Goal: Task Accomplishment & Management: Complete application form

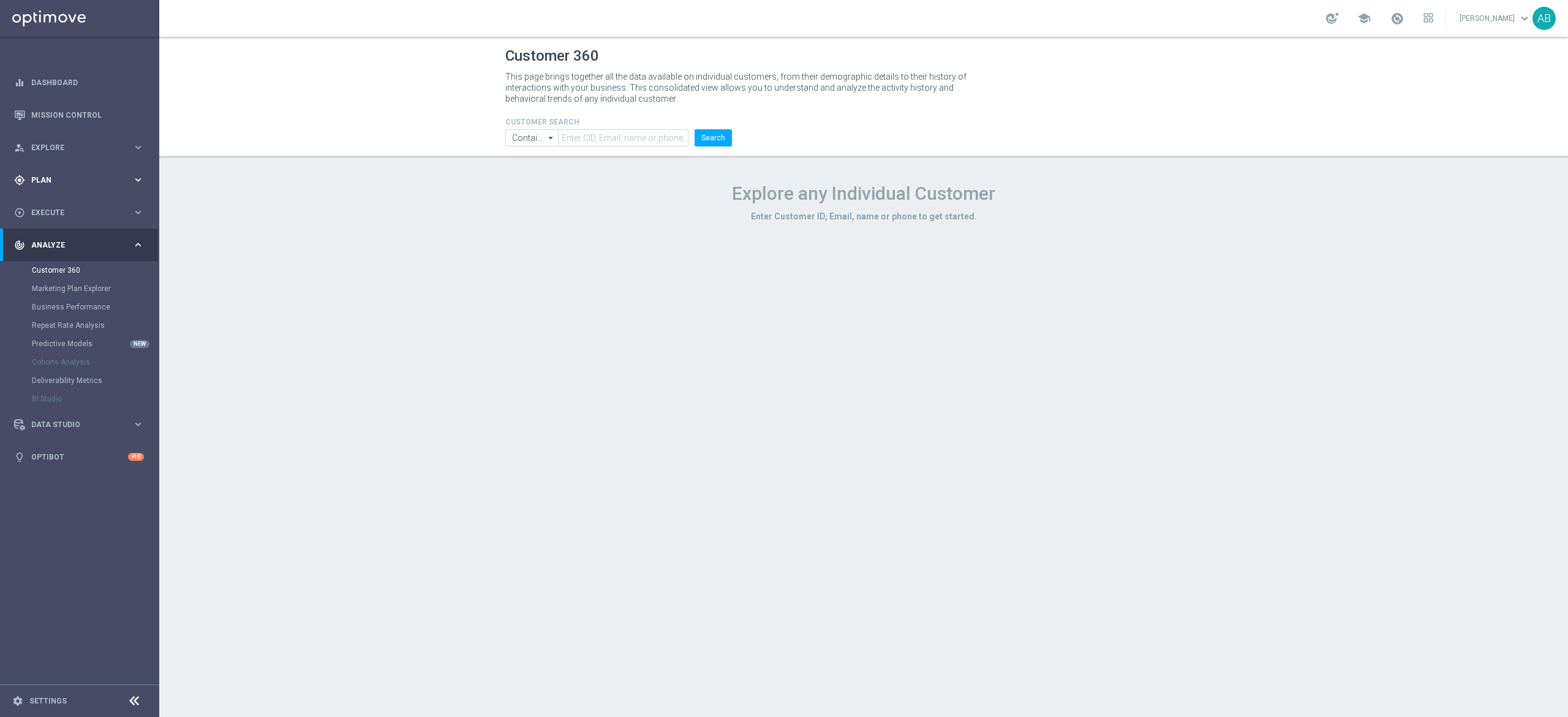
click at [96, 175] on div "gps_fixed Plan" at bounding box center [73, 180] width 118 height 11
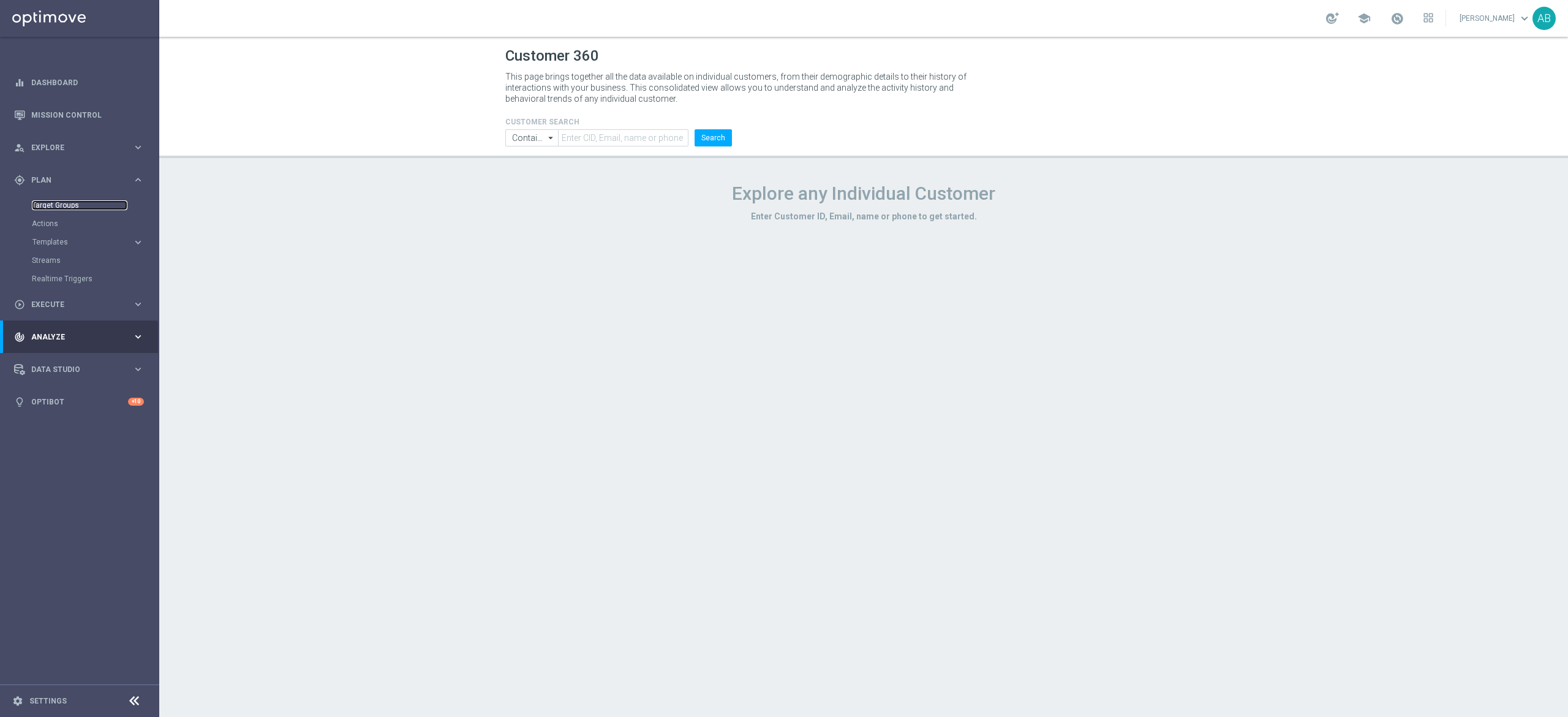
click at [81, 201] on link "Target Groups" at bounding box center [80, 205] width 96 height 10
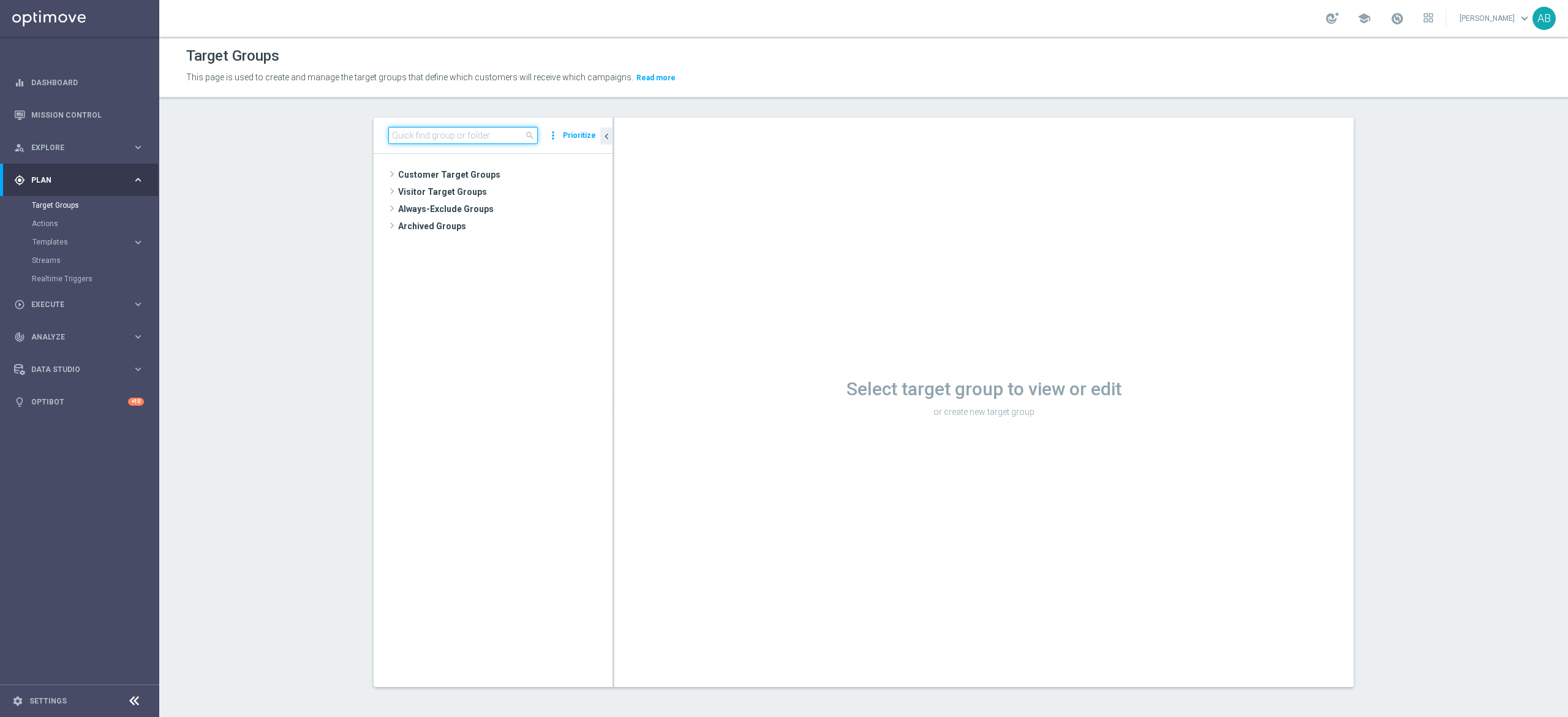
click at [492, 132] on input at bounding box center [463, 136] width 150 height 17
paste input "E_ALL_TARGET_OFFER_1-2DEPO WO EL EUROPUCHAROW_270825"
type input "E_ALL_TARGET_OFFER_1-2DEPO WO EL EUROPUCHAROW_270825"
click at [445, 207] on span "E_ALL_TARGET_OFFER_1-2DEPO WO EL EUROPUCHAROW_270825" at bounding box center [511, 210] width 150 height 10
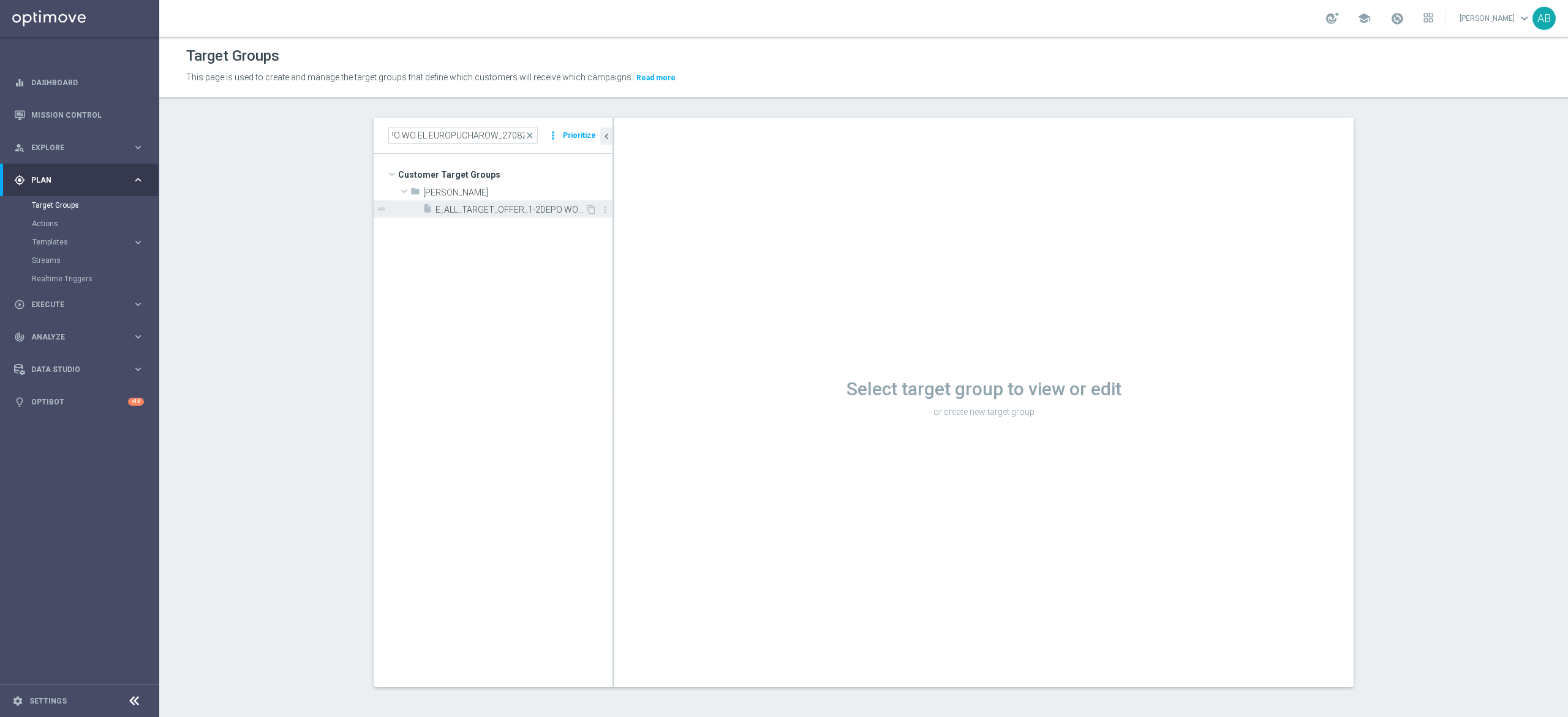
scroll to position [0, 0]
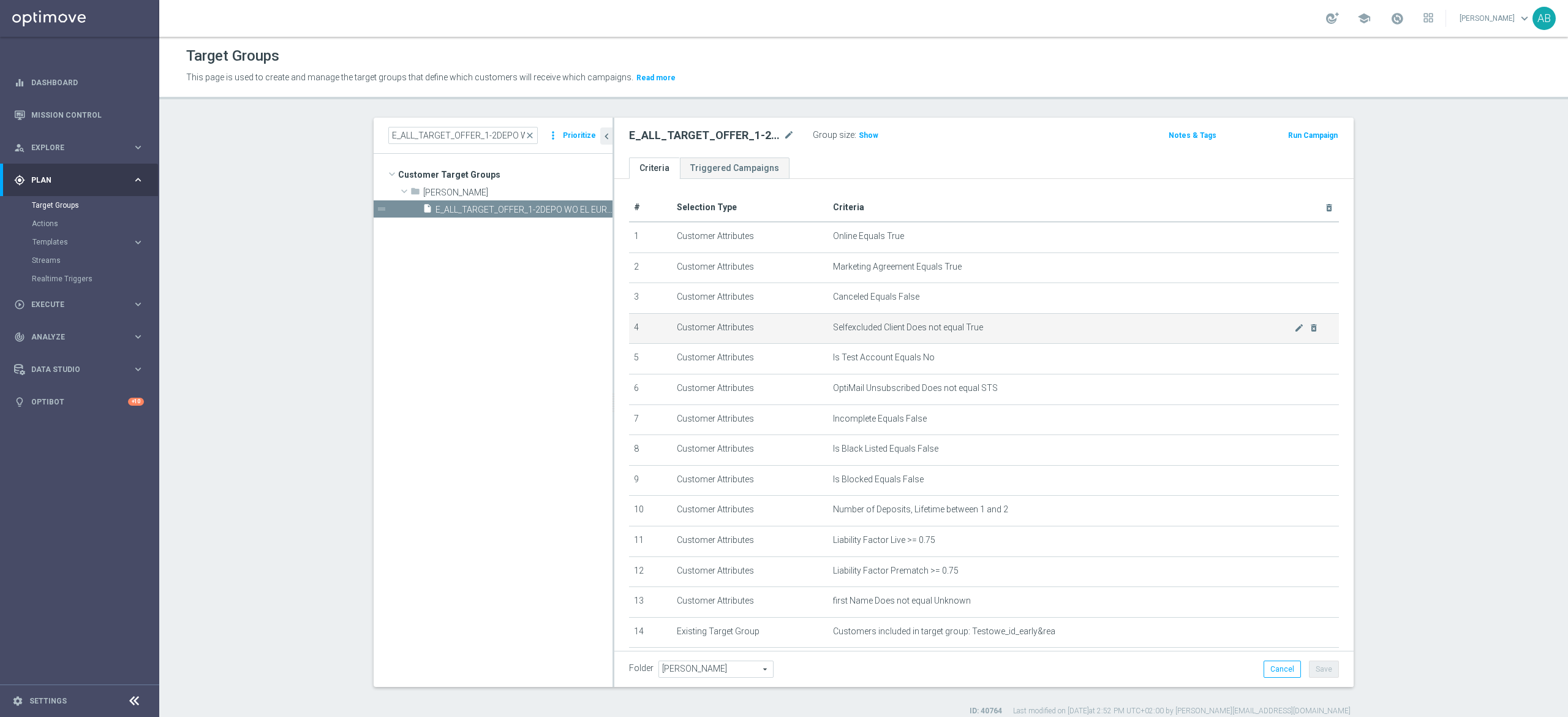
scroll to position [204, 0]
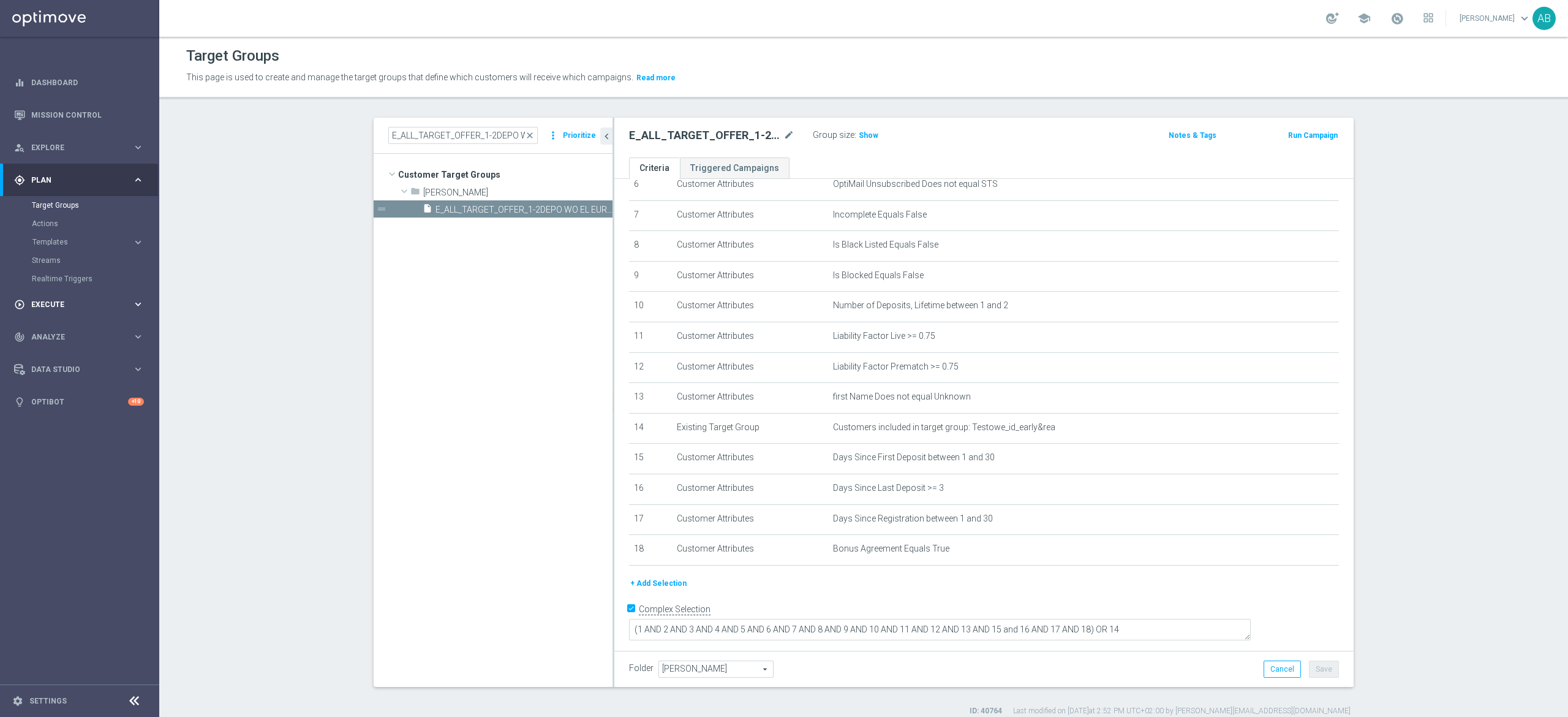
click at [84, 296] on div "play_circle_outline Execute keyboard_arrow_right" at bounding box center [79, 304] width 158 height 33
click at [70, 238] on link "Campaign Builder" at bounding box center [80, 238] width 96 height 10
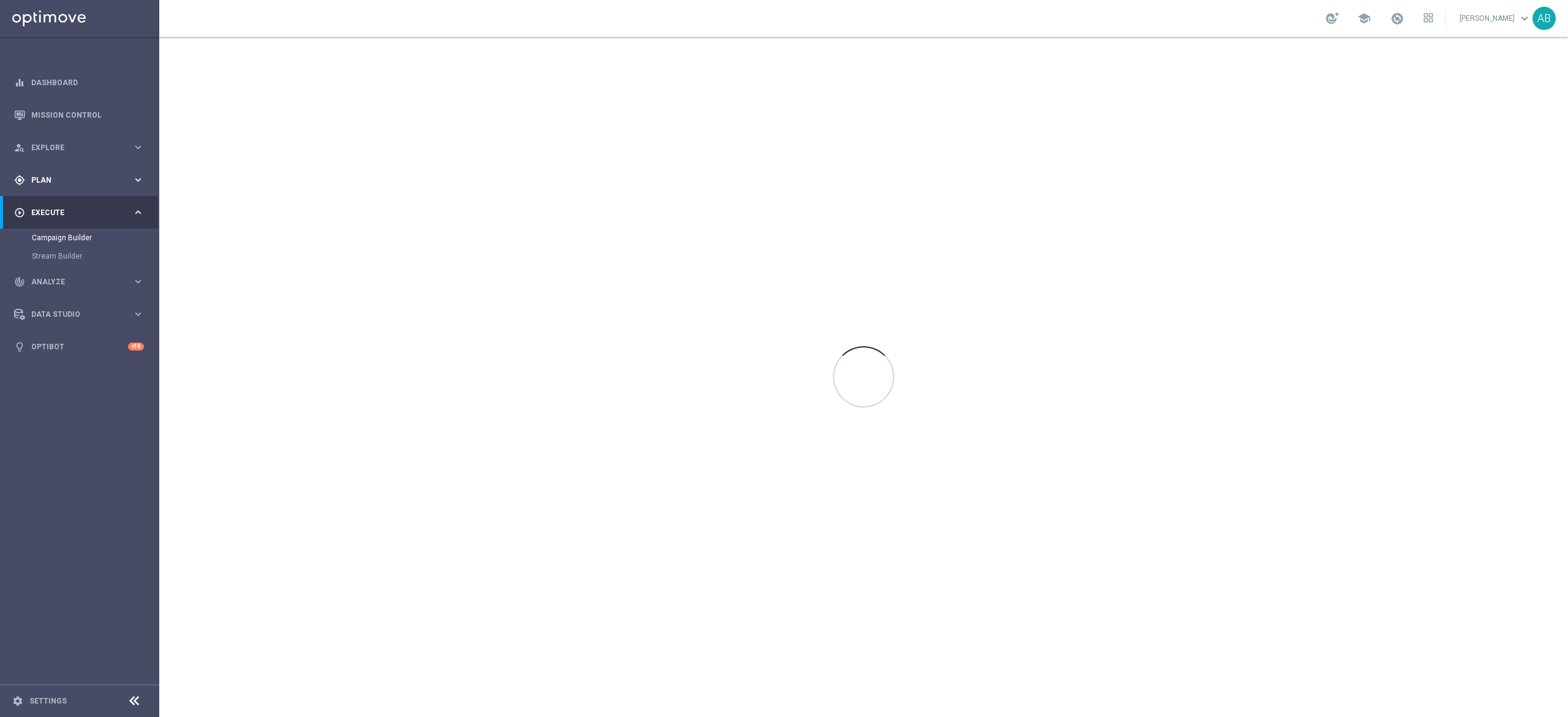
click at [35, 183] on div "gps_fixed Plan" at bounding box center [73, 180] width 118 height 11
click at [55, 201] on link "Target Groups" at bounding box center [80, 205] width 96 height 10
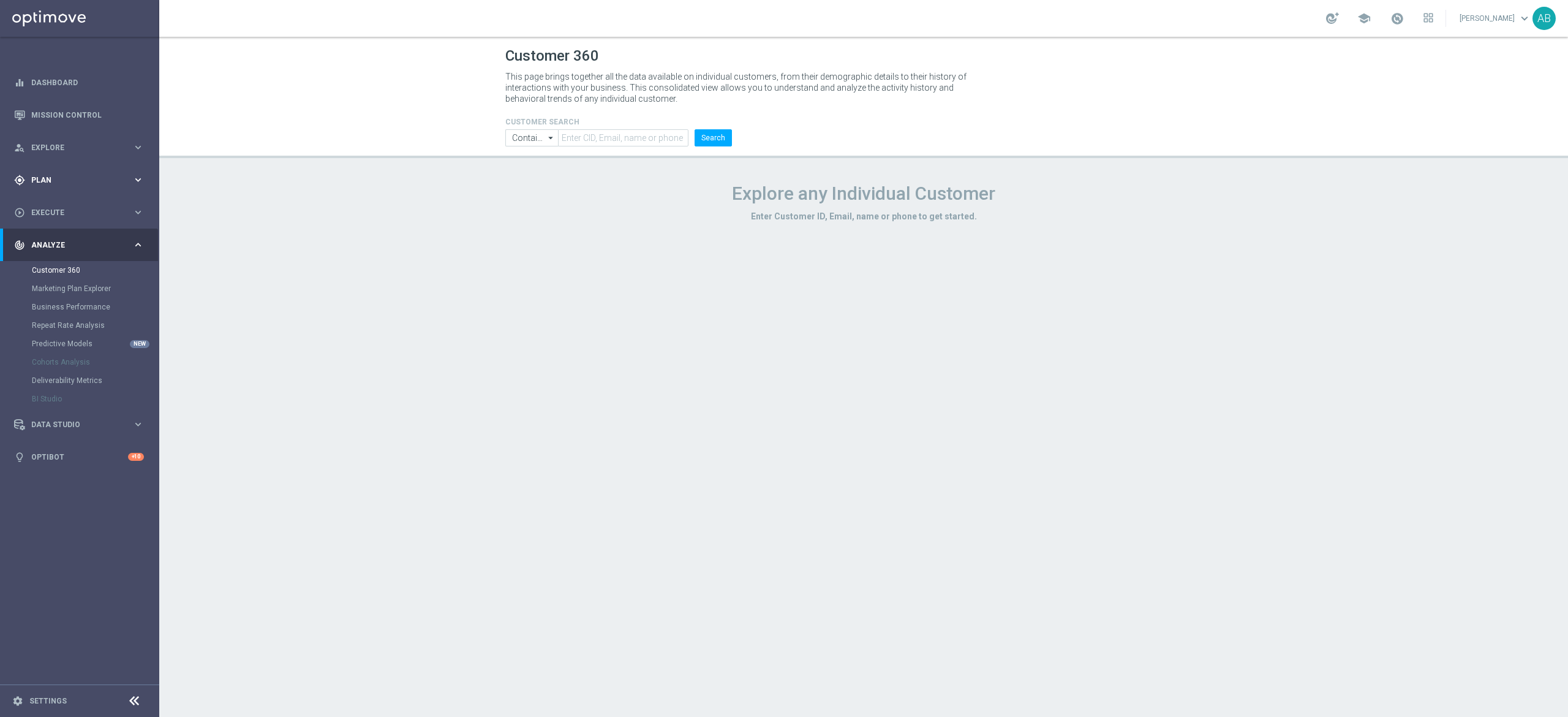
click at [70, 182] on span "Plan" at bounding box center [82, 180] width 101 height 7
click at [57, 218] on div "Actions" at bounding box center [95, 224] width 126 height 18
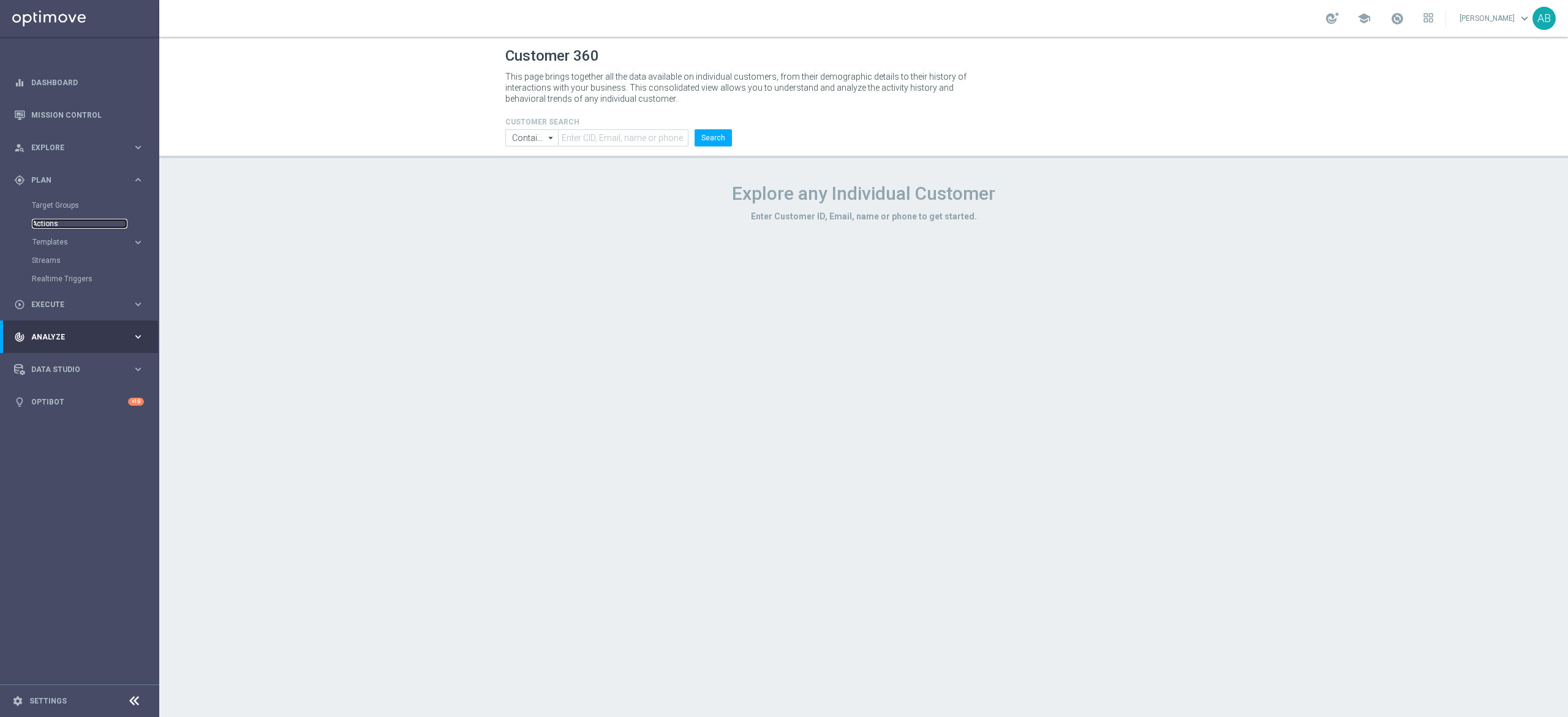
click at [55, 223] on link "Actions" at bounding box center [80, 224] width 96 height 10
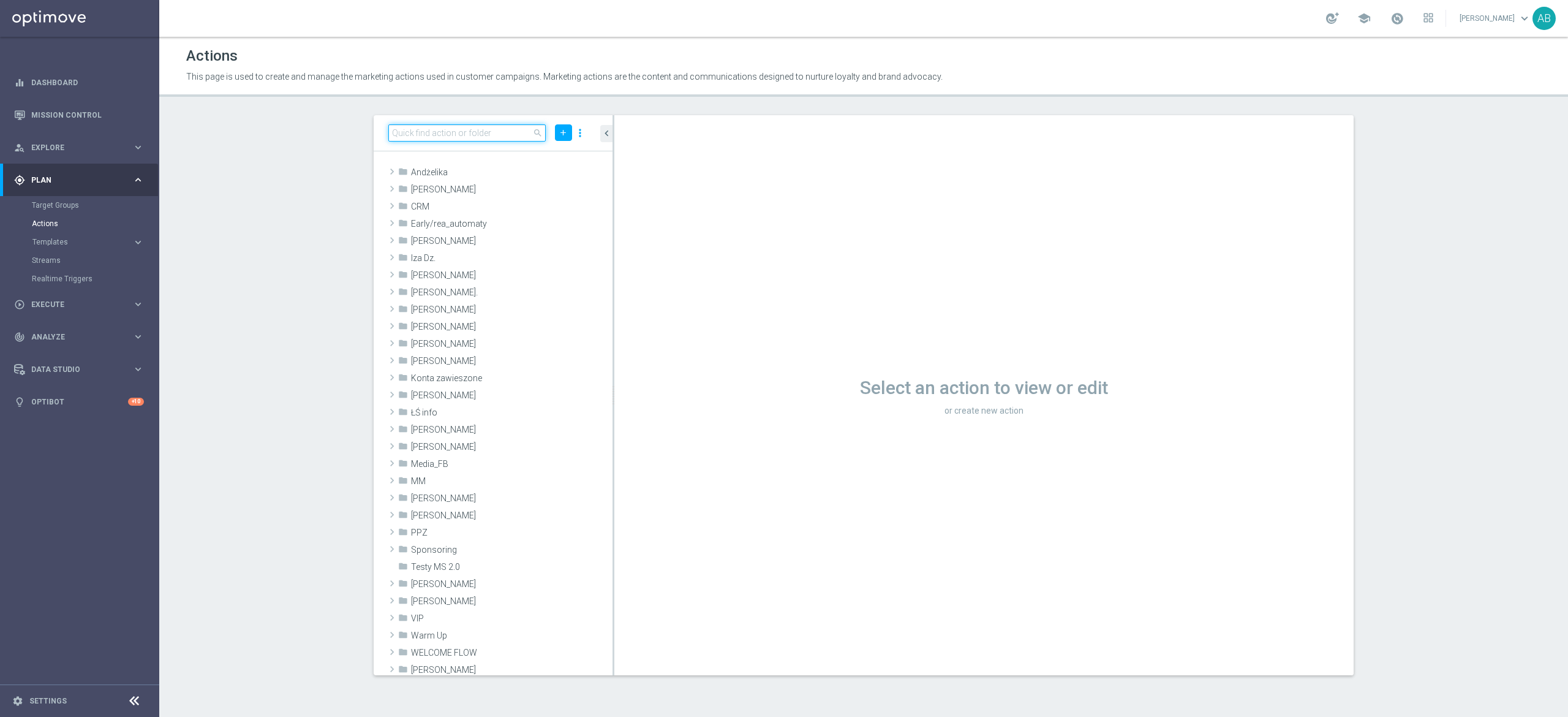
click at [439, 134] on input at bounding box center [467, 133] width 158 height 17
click at [556, 171] on icon "library_add" at bounding box center [561, 173] width 10 height 10
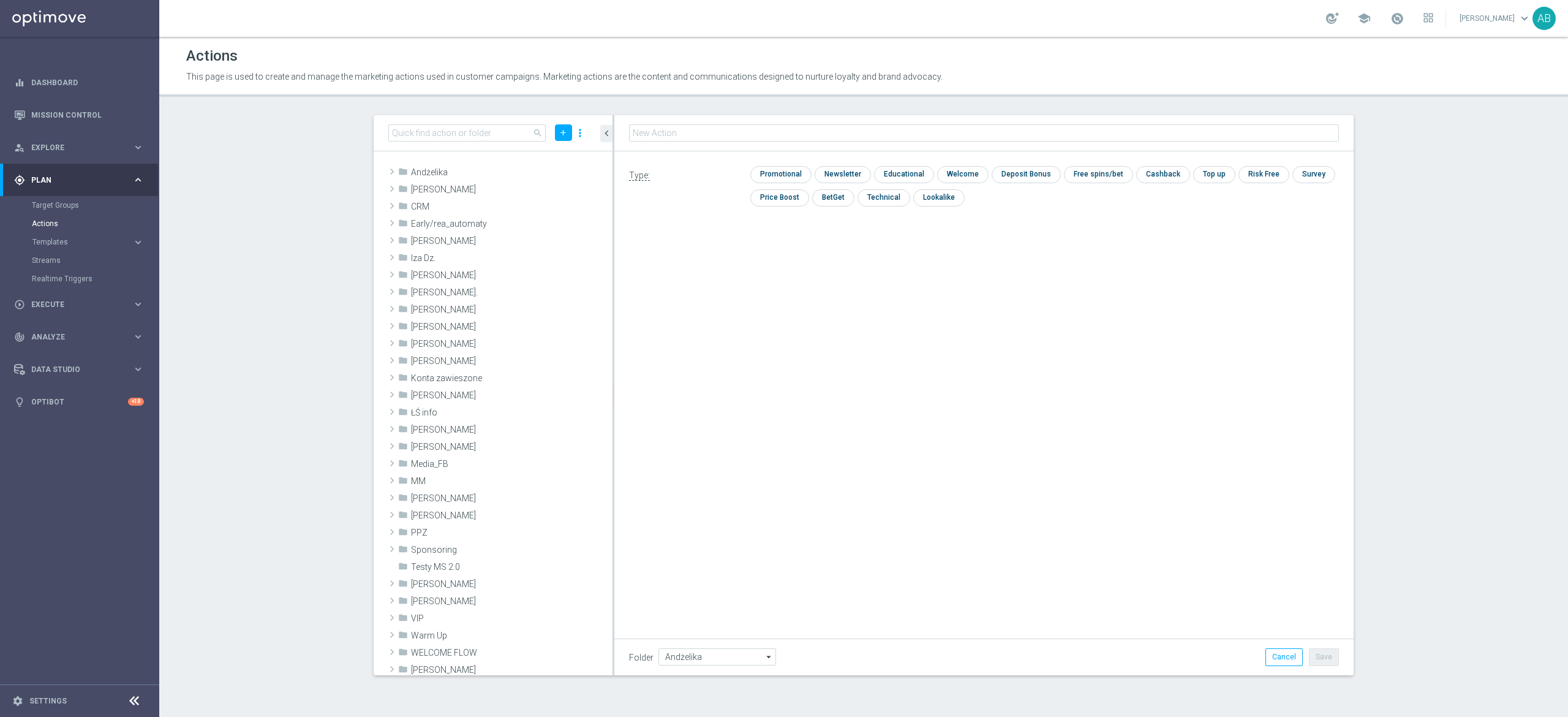
type input "E_ALL_TARGET_OFFER_1-2DEPO WO EL EUROPUCHAROW_270825"
drag, startPoint x: 850, startPoint y: 168, endPoint x: 878, endPoint y: 200, distance: 42.5
click at [850, 169] on input "checkbox" at bounding box center [841, 174] width 53 height 17
checkbox input "true"
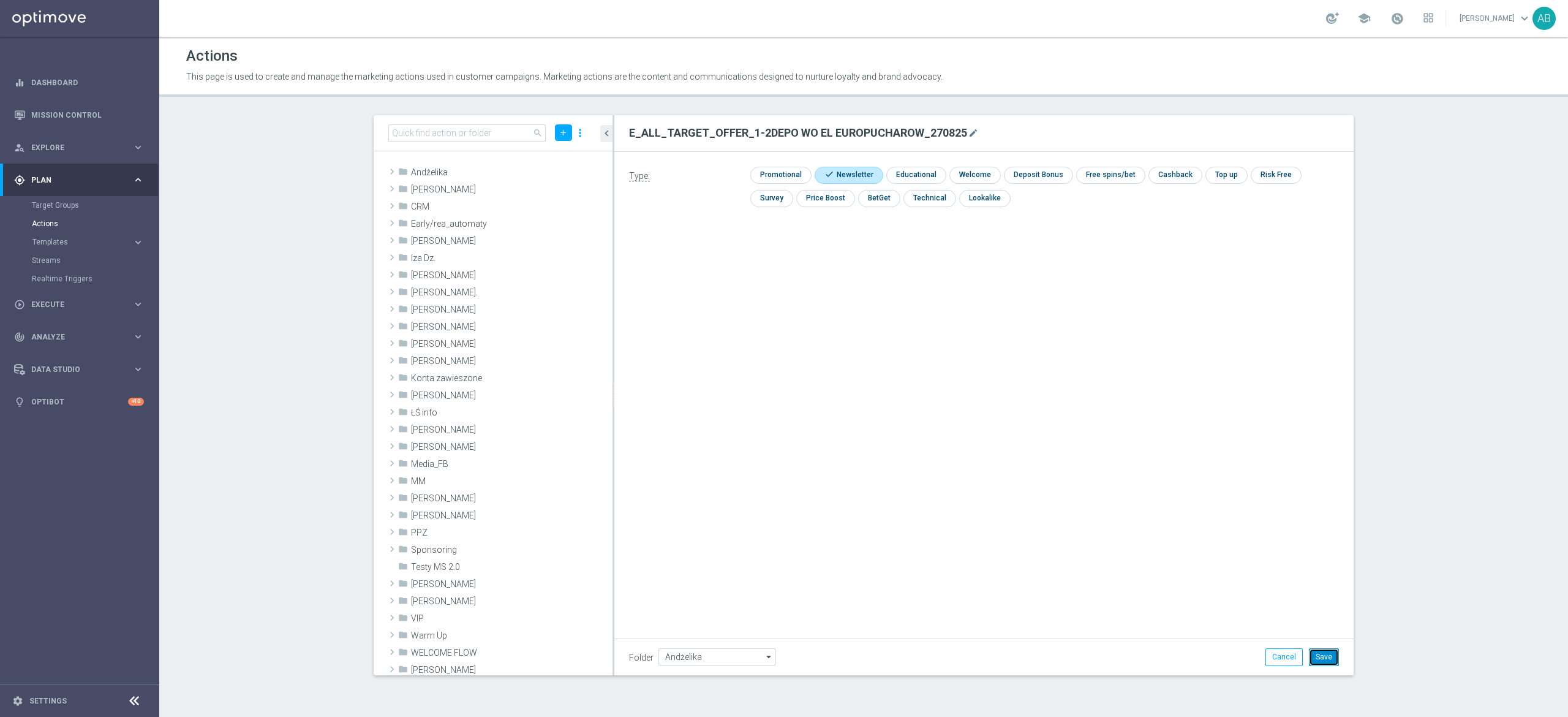
click at [1321, 651] on button "Save" at bounding box center [1324, 657] width 30 height 17
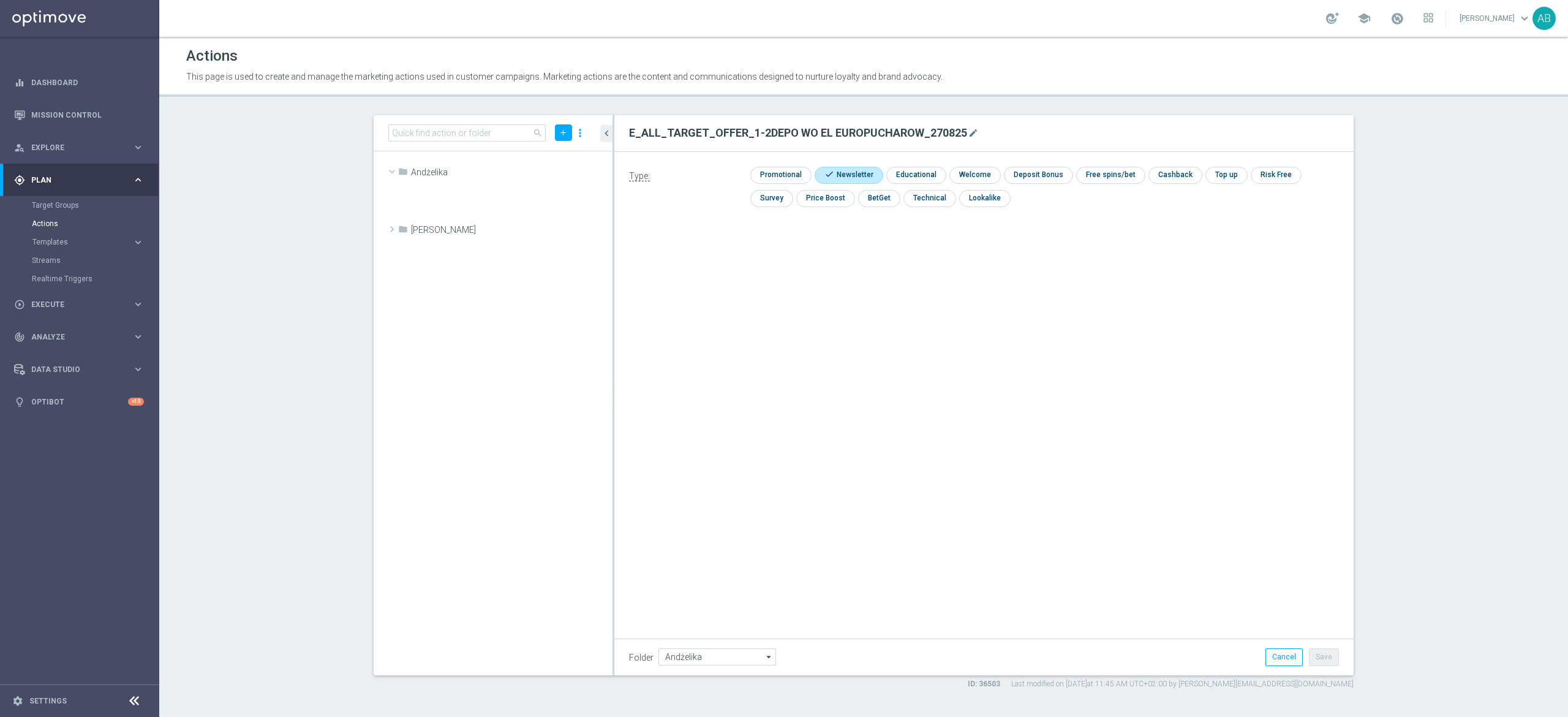
scroll to position [18941, 0]
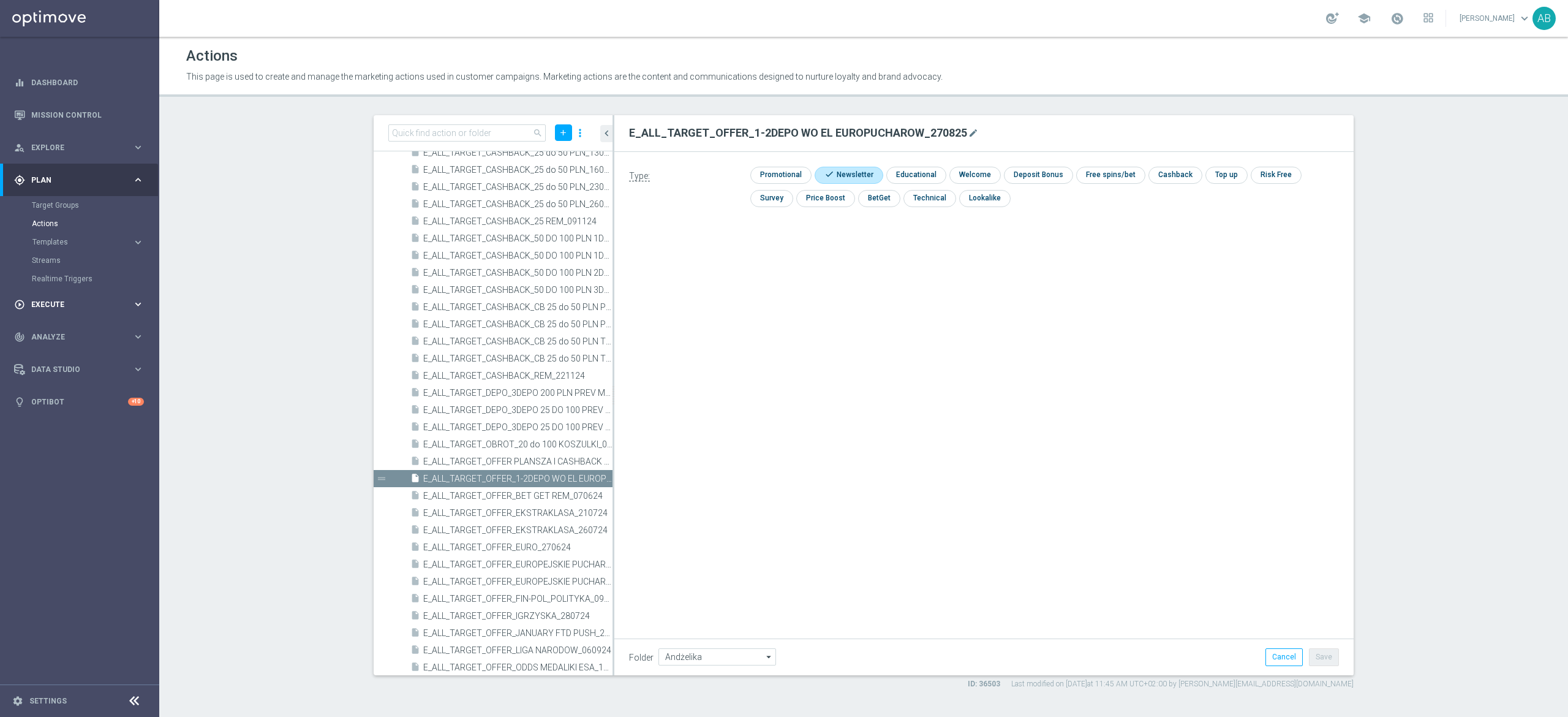
click at [67, 304] on span "Execute" at bounding box center [82, 305] width 101 height 7
click at [72, 236] on link "Campaign Builder" at bounding box center [80, 238] width 96 height 10
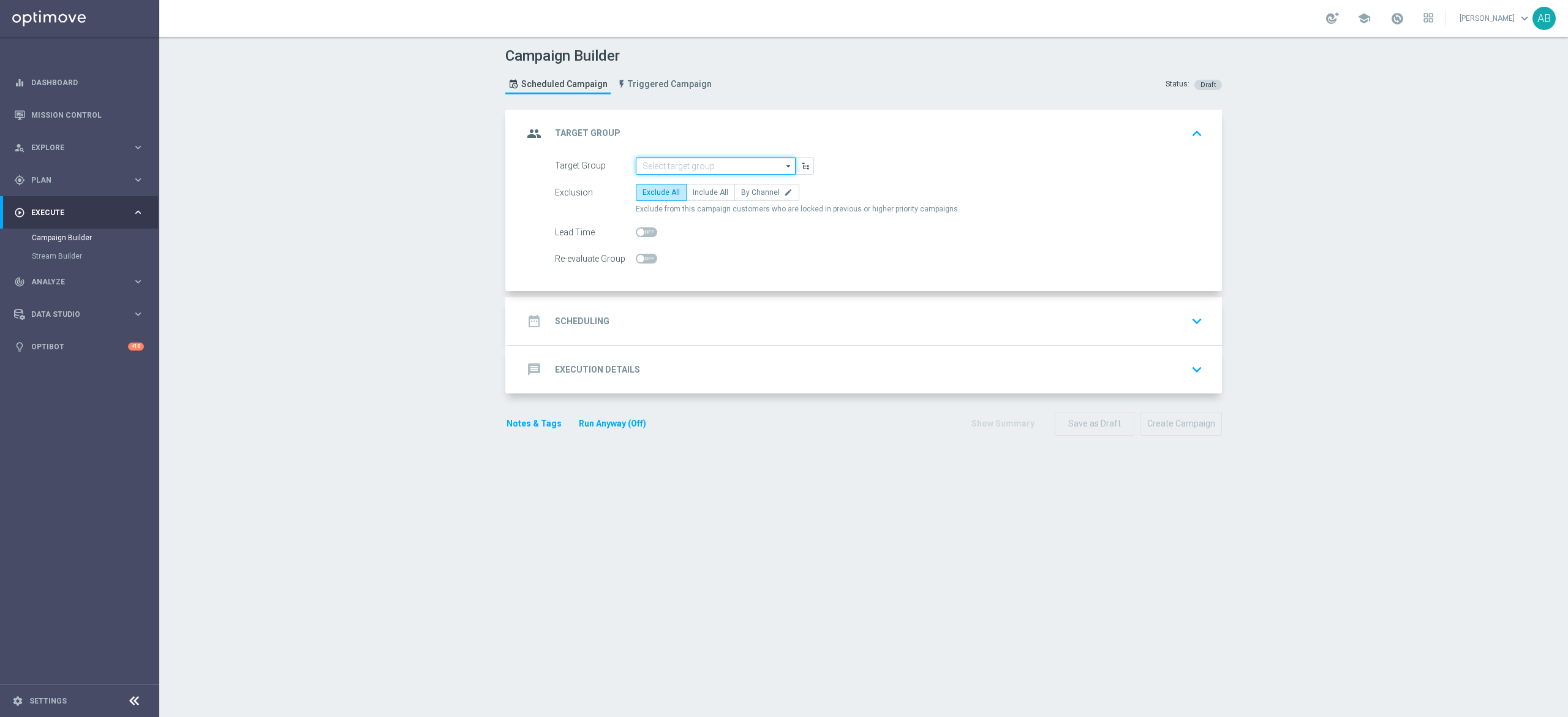
click at [661, 164] on input at bounding box center [715, 166] width 160 height 17
paste input "E_ALL_TARGET_OFFER_1-2DEPO WO EL EUROPUCHAROW_270825"
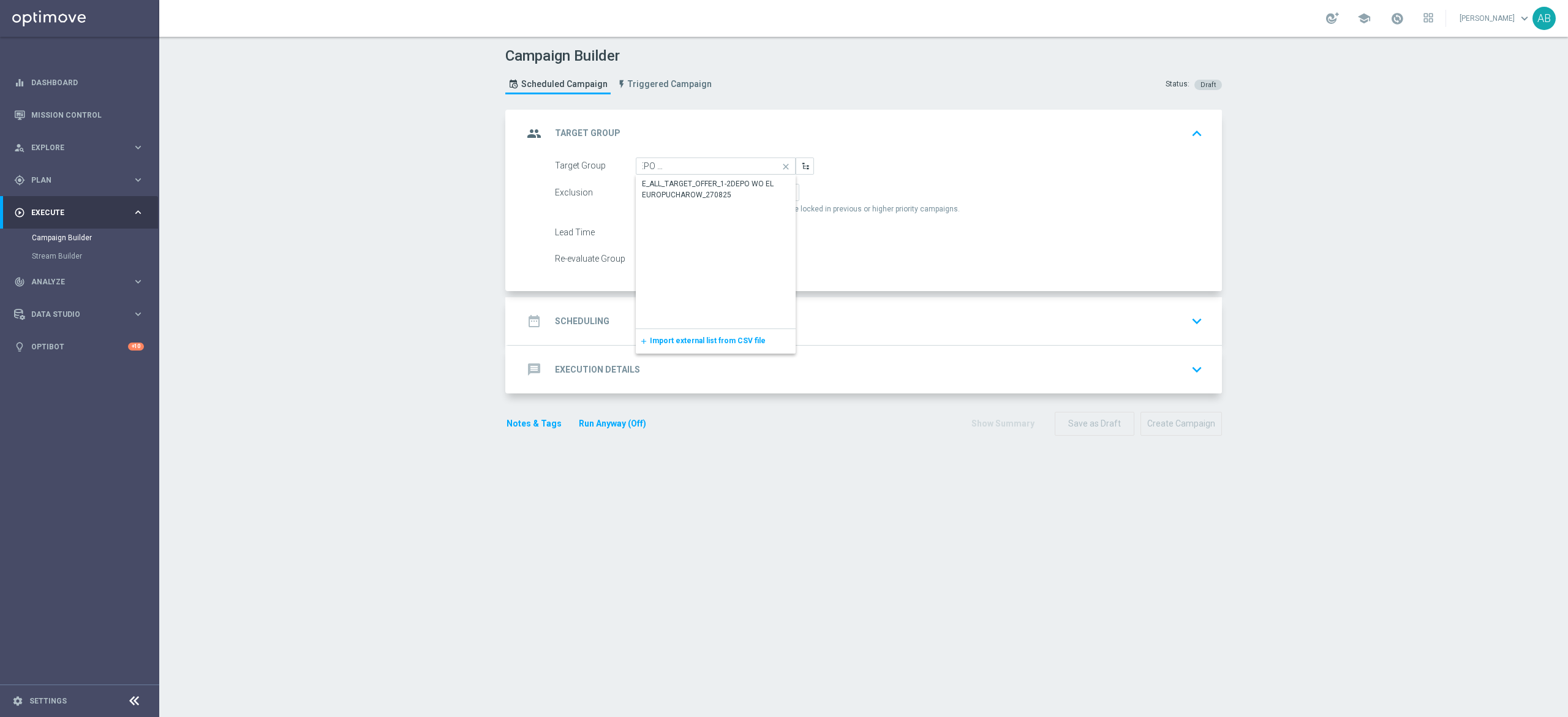
click at [661, 183] on div "E_ALL_TARGET_OFFER_1-2DEPO WO EL EUROPUCHAROW_270825" at bounding box center [716, 190] width 148 height 22
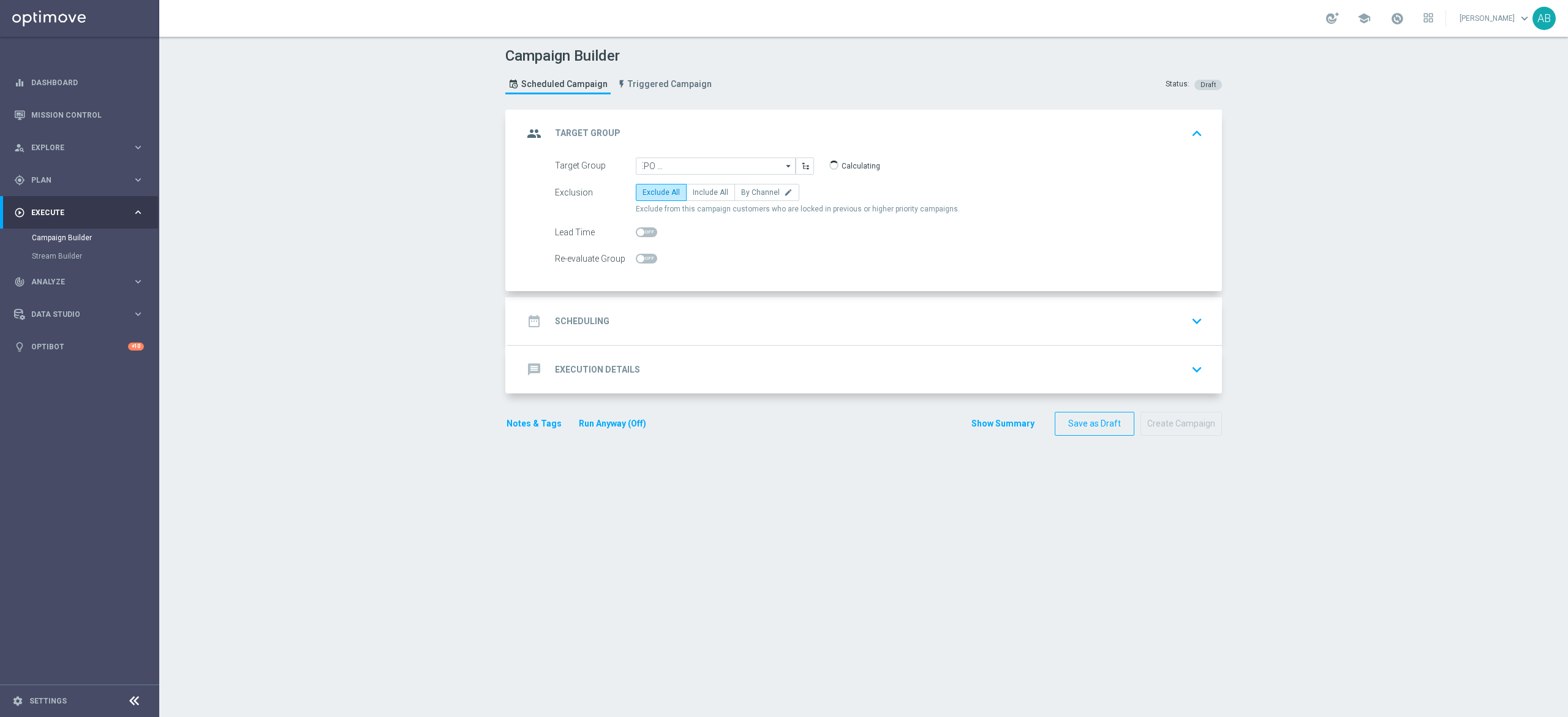
type input "E_ALL_TARGET_OFFER_1-2DEPO WO EL EUROPUCHAROW_270825"
click at [741, 190] on span "By Channel" at bounding box center [760, 193] width 39 height 9
click at [741, 191] on input "By Channel edit" at bounding box center [745, 194] width 8 height 8
radio input "true"
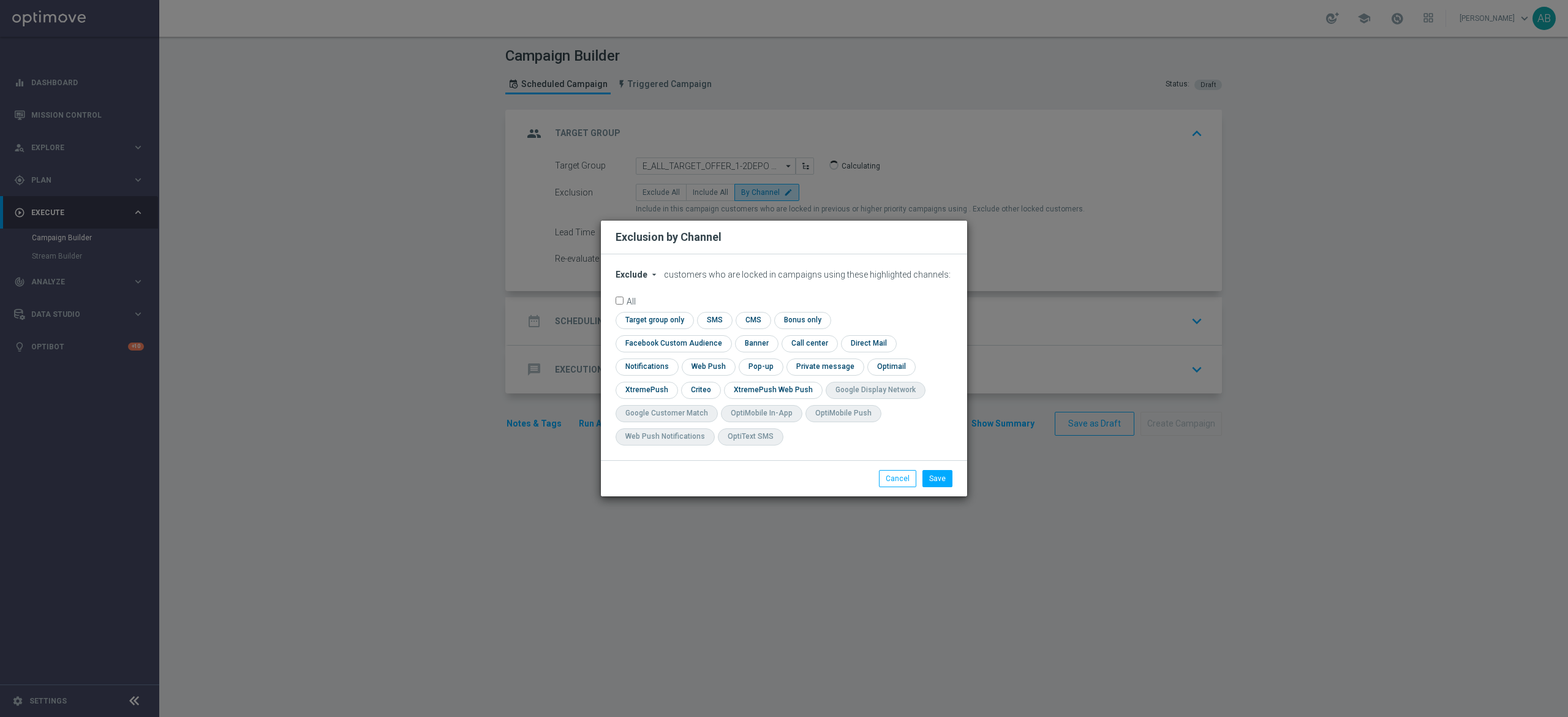
click at [642, 280] on span "Exclude" at bounding box center [631, 275] width 32 height 10
click at [647, 310] on div "Include" at bounding box center [639, 303] width 45 height 15
click at [905, 321] on form "Include arrow_drop_down × Include customers who are locked in campaigns using t…" at bounding box center [784, 361] width 337 height 182
click at [868, 321] on form "Include arrow_drop_down × Include customers who are locked in campaigns using t…" at bounding box center [784, 361] width 337 height 182
click at [726, 335] on input "checkbox" at bounding box center [671, 343] width 111 height 17
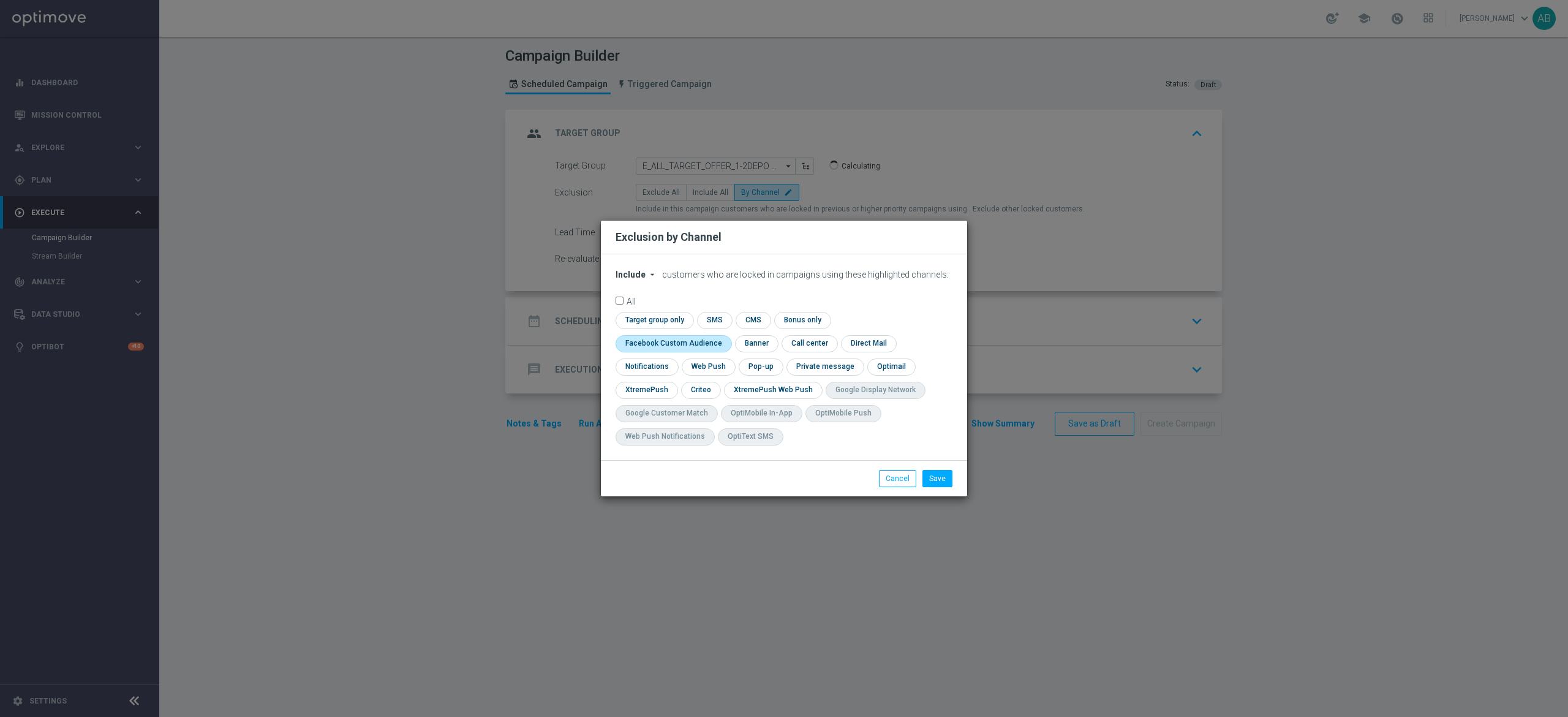
checkbox input "true"
click at [695, 389] on input "checkbox" at bounding box center [700, 390] width 38 height 17
checkbox input "true"
click at [763, 368] on input "checkbox" at bounding box center [759, 367] width 42 height 17
checkbox input "true"
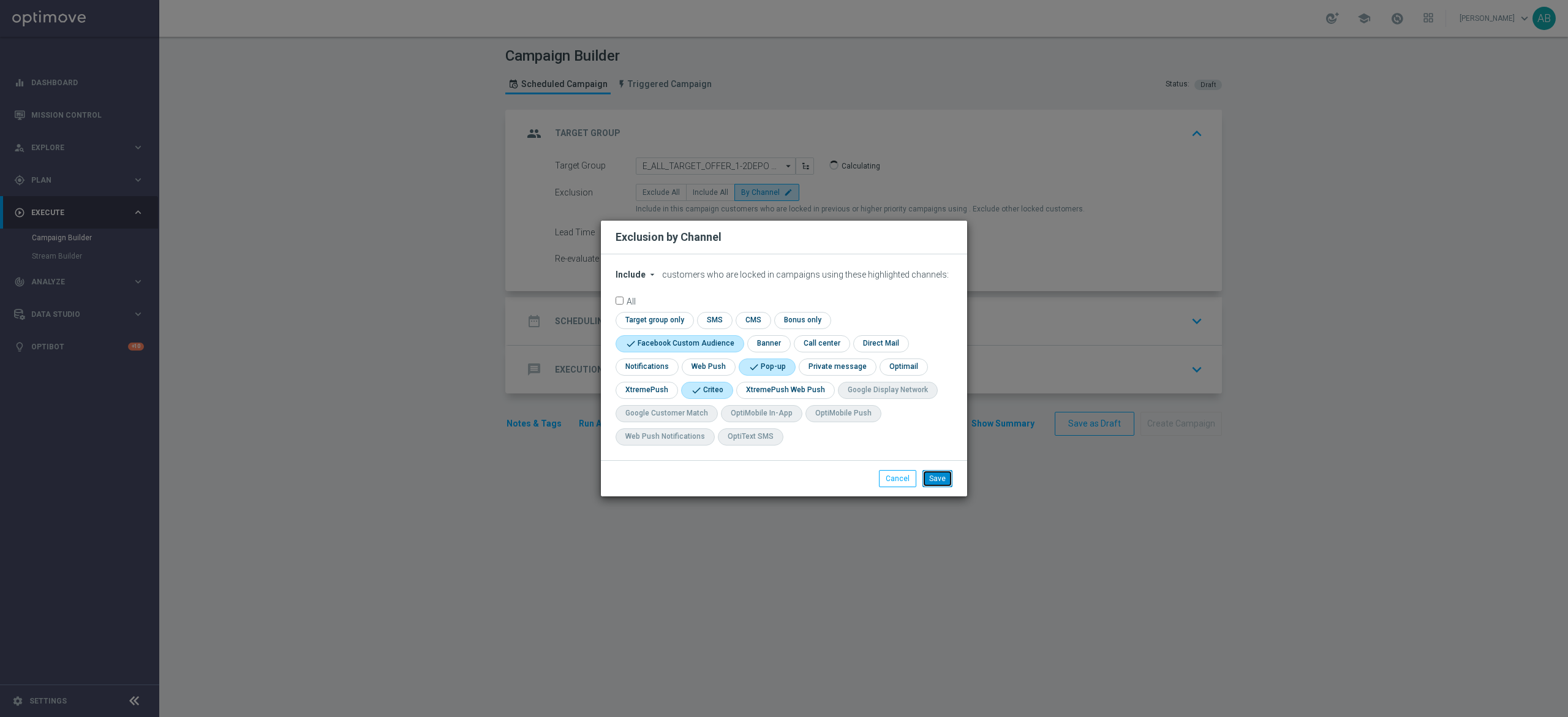
click at [941, 477] on button "Save" at bounding box center [937, 478] width 30 height 17
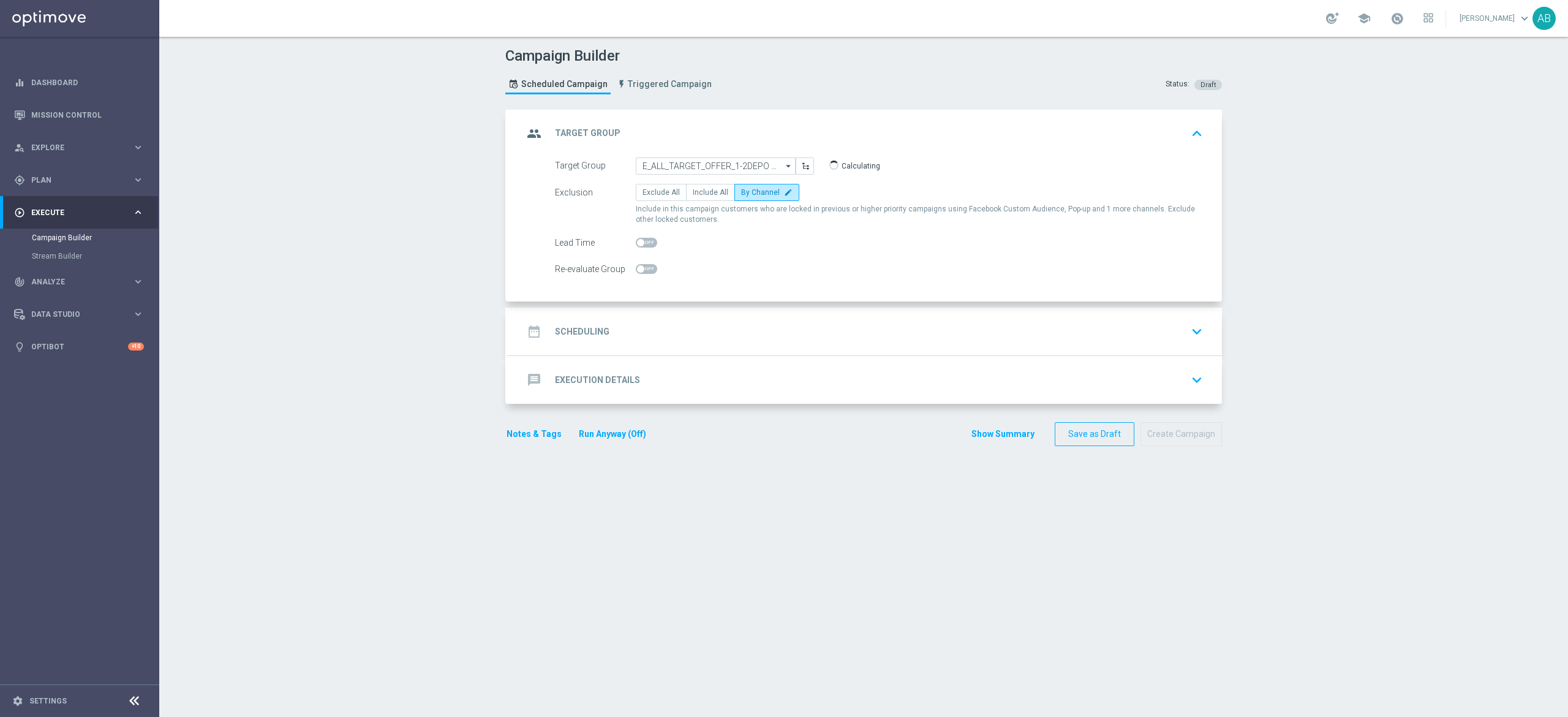
click at [667, 338] on div "date_range Scheduling keyboard_arrow_down" at bounding box center [865, 332] width 684 height 23
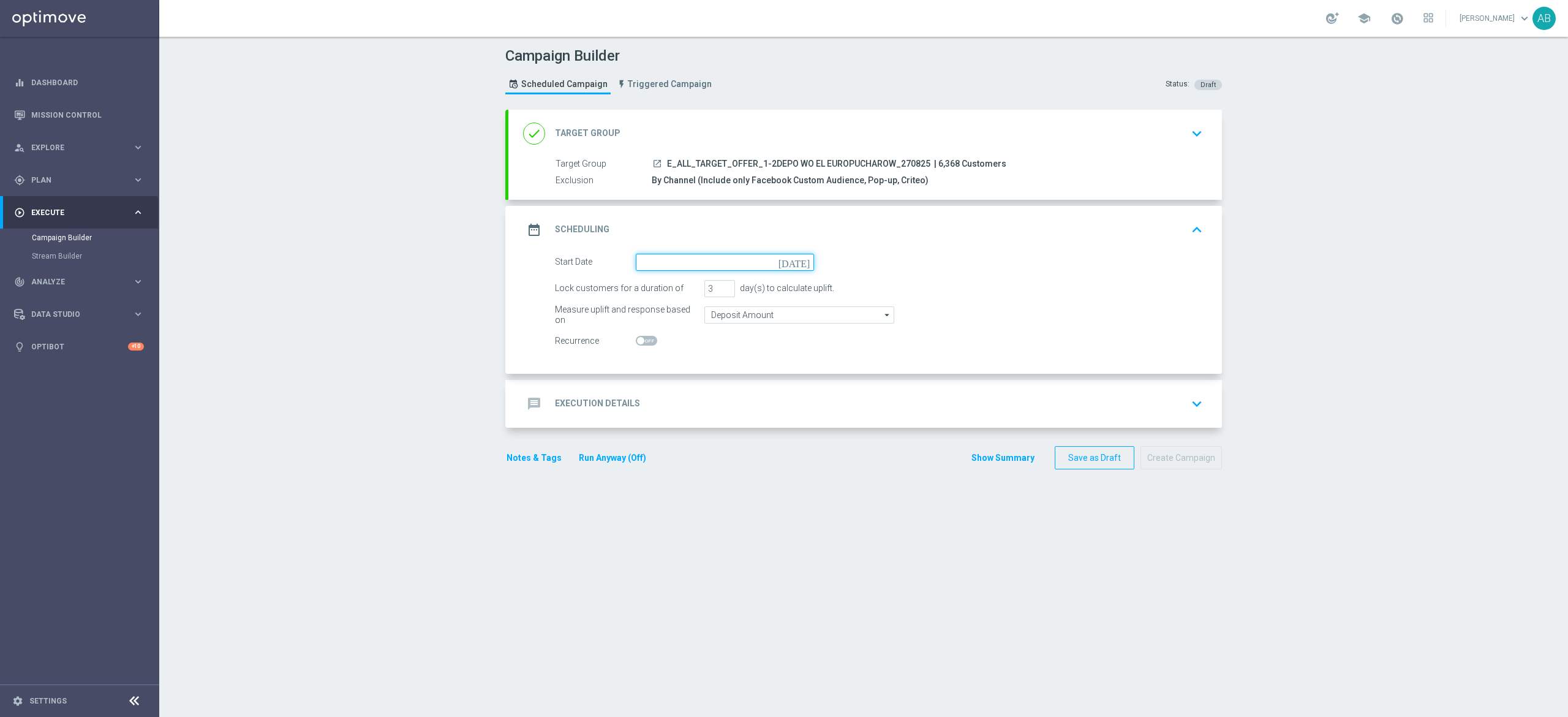
click at [679, 272] on form "Start Date [DATE] Lock customers for a duration of 3 day(s) to calculate uplift…" at bounding box center [878, 302] width 648 height 96
click at [693, 262] on input at bounding box center [725, 263] width 178 height 17
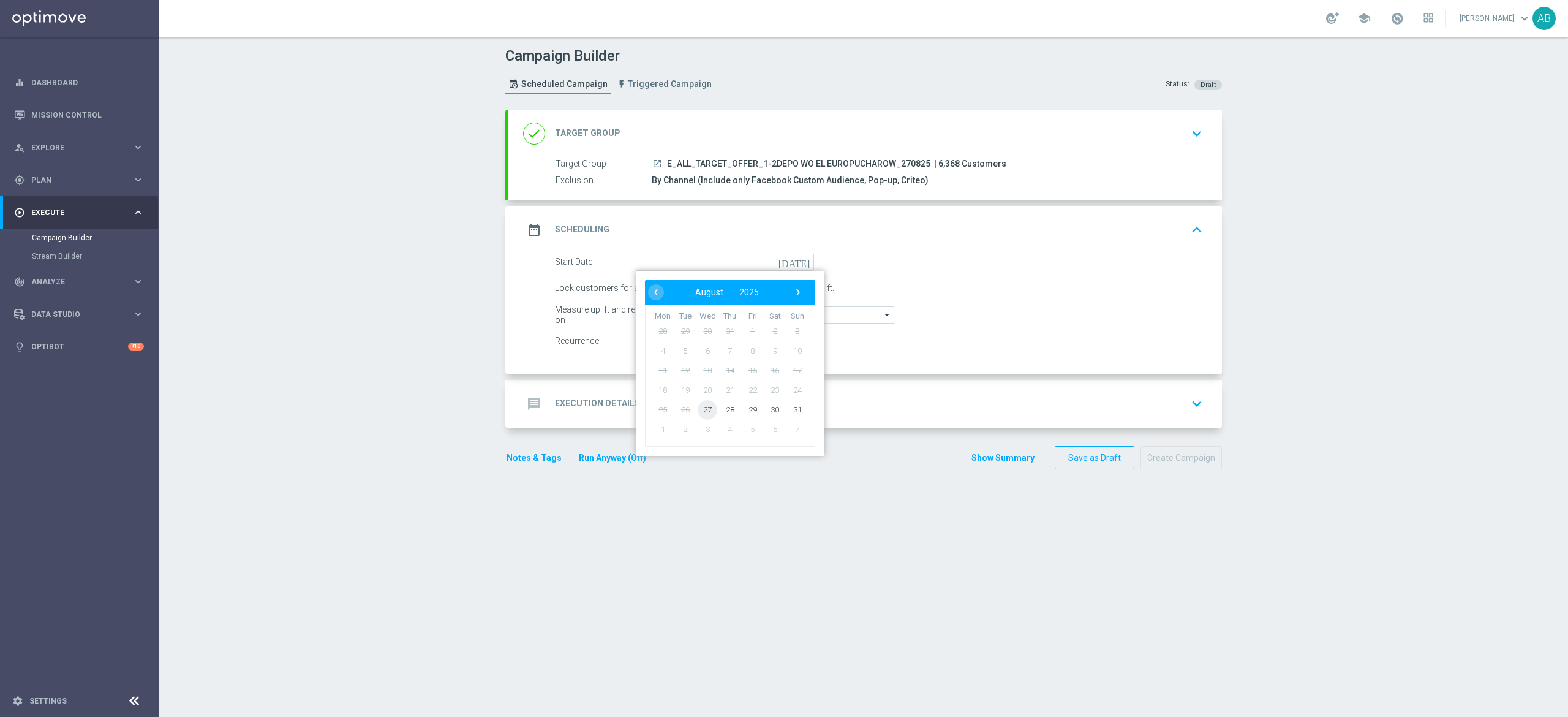
click at [698, 407] on span "27" at bounding box center [707, 410] width 20 height 20
type input "[DATE]"
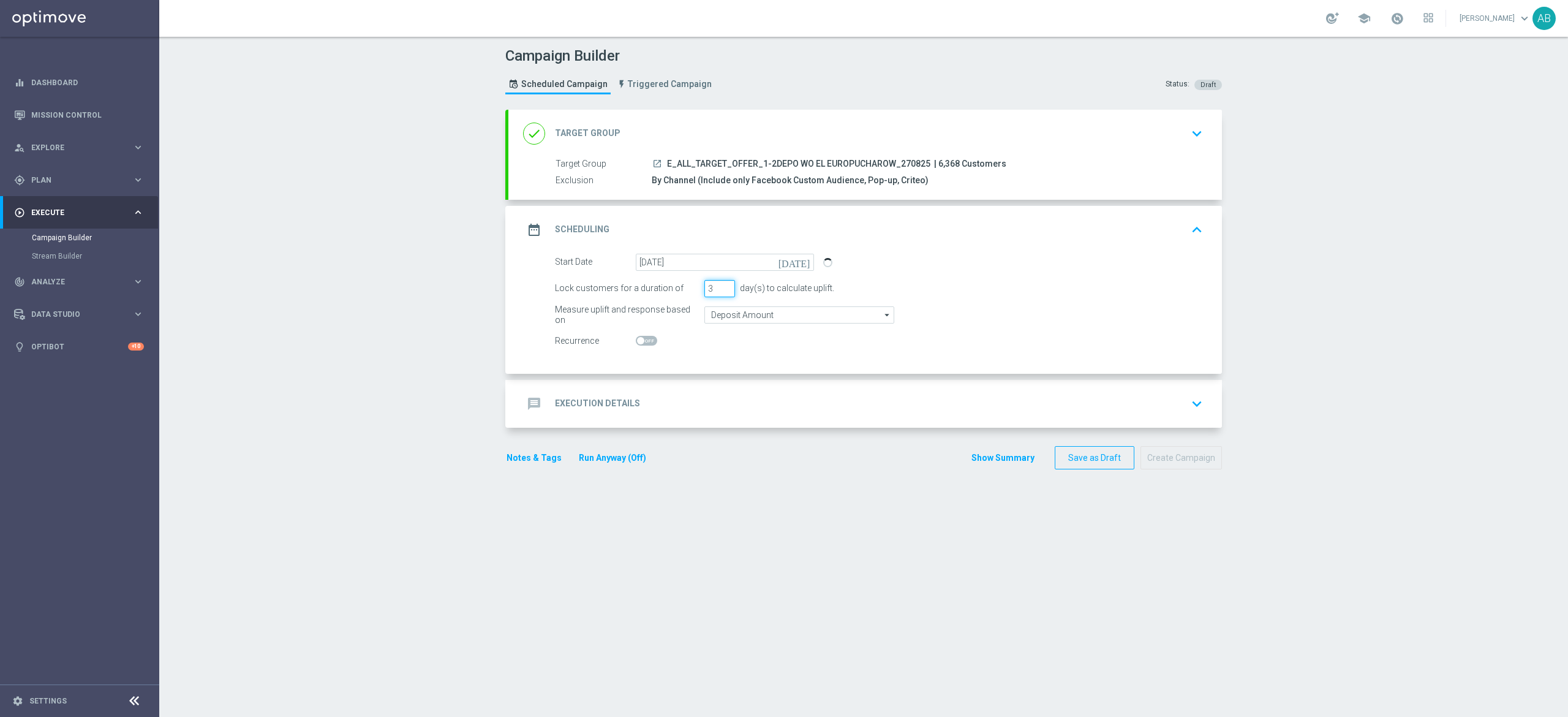
drag, startPoint x: 703, startPoint y: 291, endPoint x: 674, endPoint y: 301, distance: 30.7
click at [674, 301] on form "Start Date [DATE] [DATE] Lock customers for a duration of 3 day(s) to calculate…" at bounding box center [878, 302] width 648 height 96
type input "1"
click at [682, 384] on div "message Execution Details keyboard_arrow_down" at bounding box center [865, 404] width 714 height 48
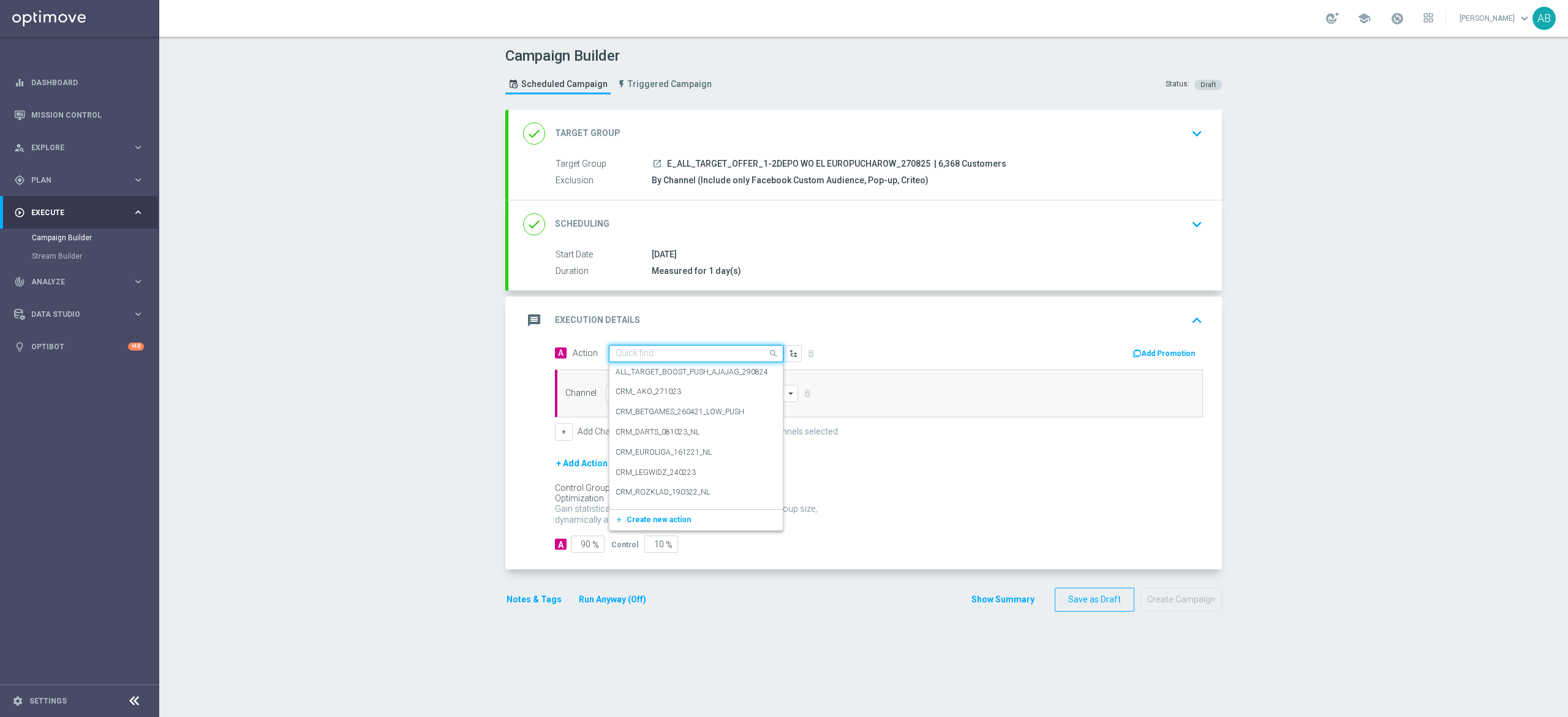
click at [668, 345] on div "Quick find" at bounding box center [696, 354] width 175 height 17
paste input "E_ALL_TARGET_OFFER_1-2DEPO WO EL EUROPUCHAROW_270825"
type input "E_ALL_TARGET_OFFER_1-2DEPO WO EL EUROPUCHAROW_270825"
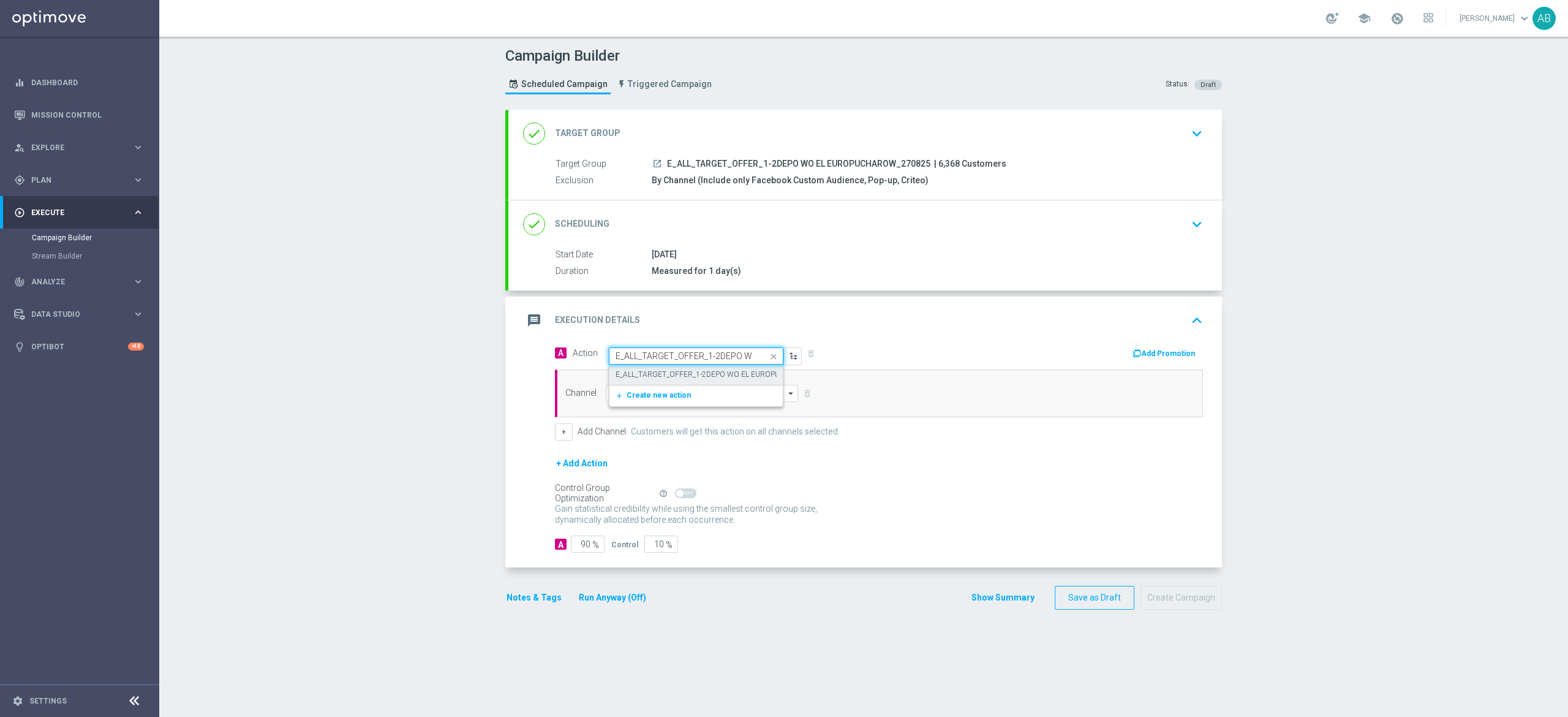
scroll to position [0, 118]
click at [671, 377] on label "E_ALL_TARGET_OFFER_1-2DEPO WO EL EUROPUCHAROW_270825" at bounding box center [728, 375] width 226 height 10
click at [660, 397] on input at bounding box center [702, 394] width 192 height 17
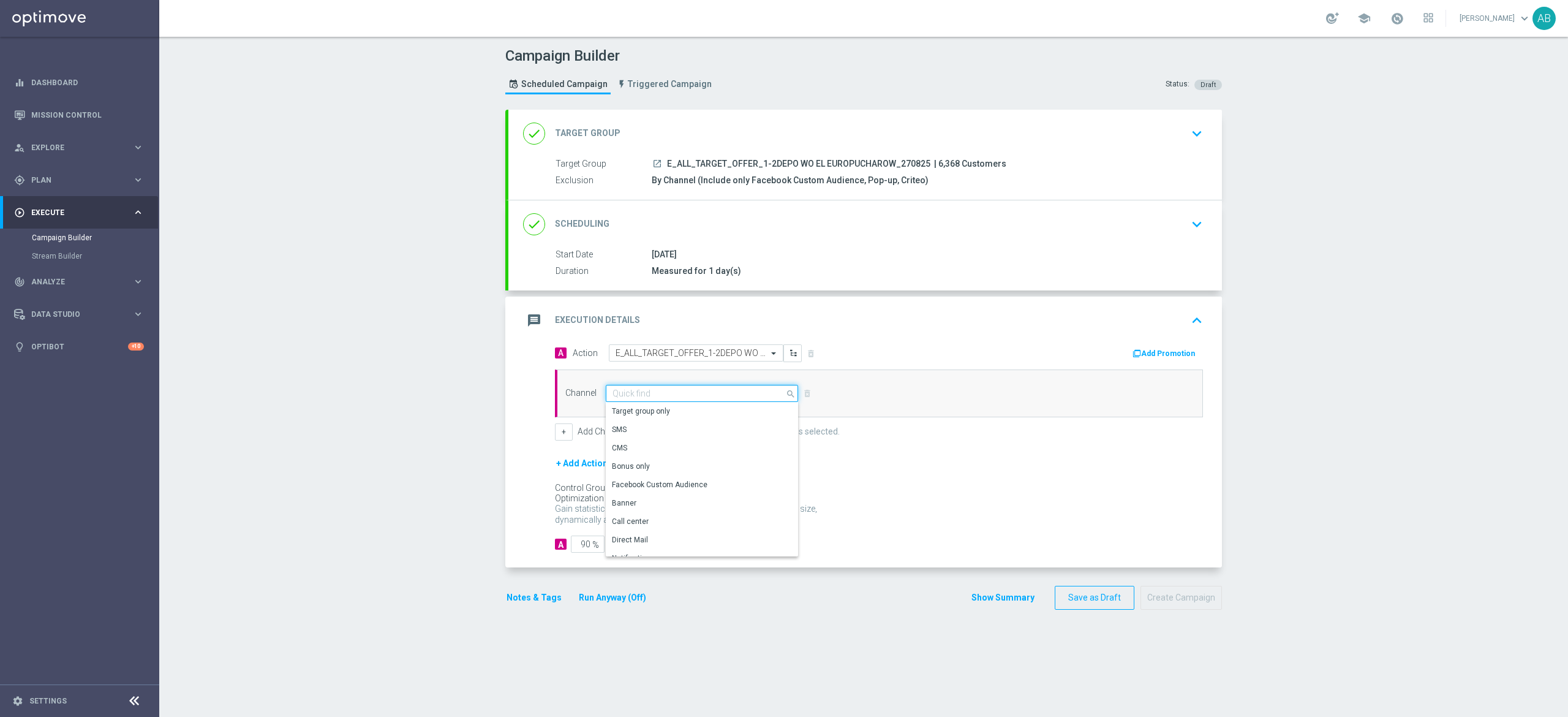
type input "p"
click at [660, 416] on div "Optimail" at bounding box center [702, 412] width 192 height 17
type input "Optimail"
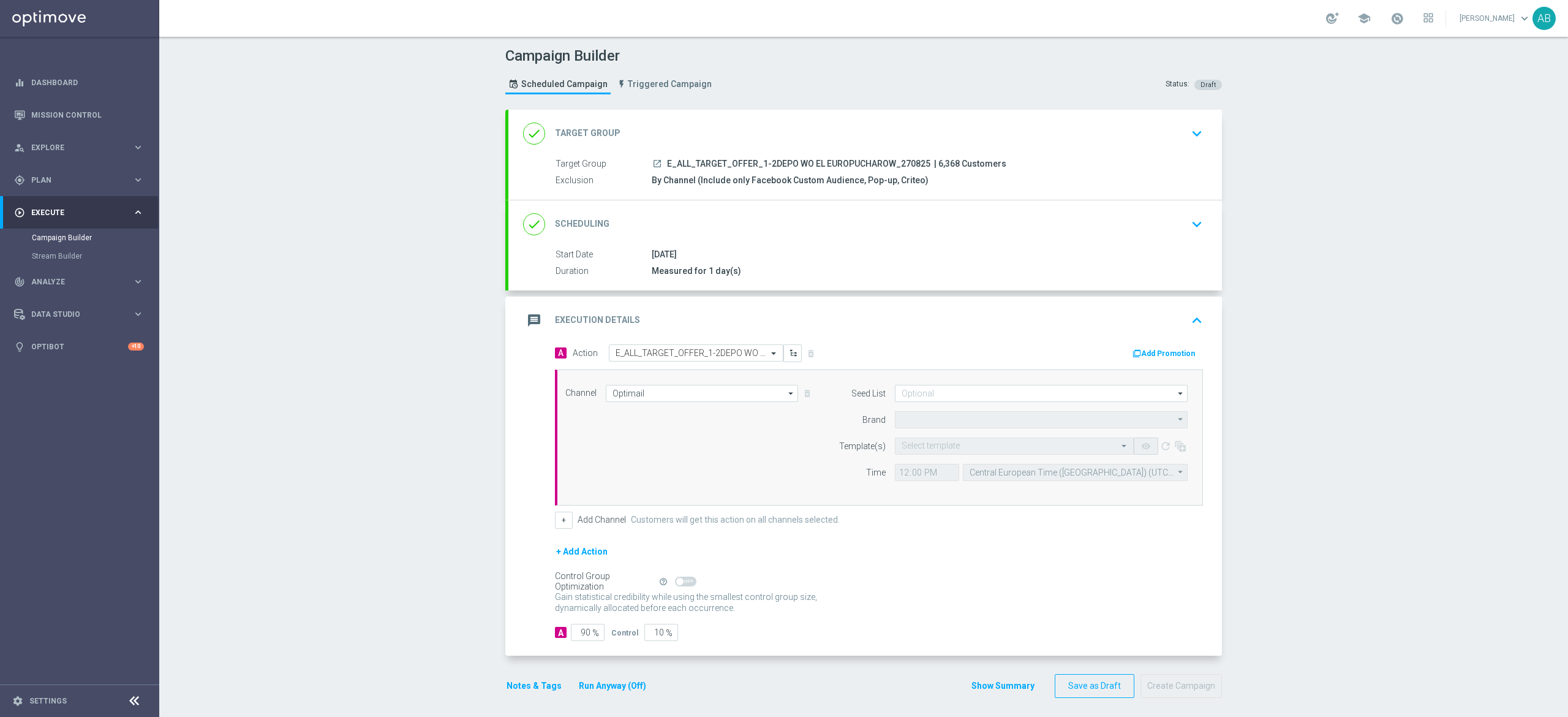
type input "STS"
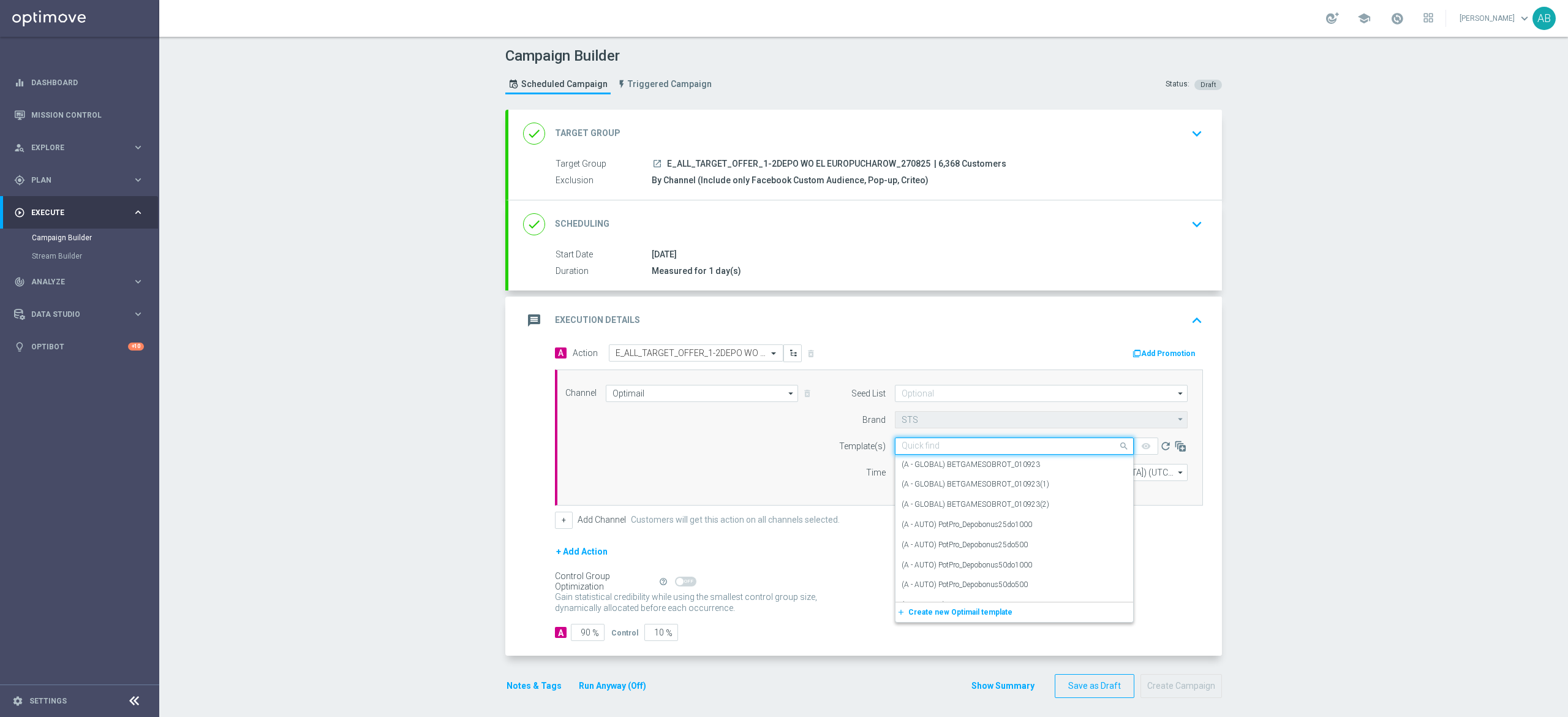
click at [902, 451] on input "text" at bounding box center [1002, 447] width 201 height 10
paste input "E_ALL_TARGET_OFFER_1-2DEPO WO EL EUROPUCHAROW_270825"
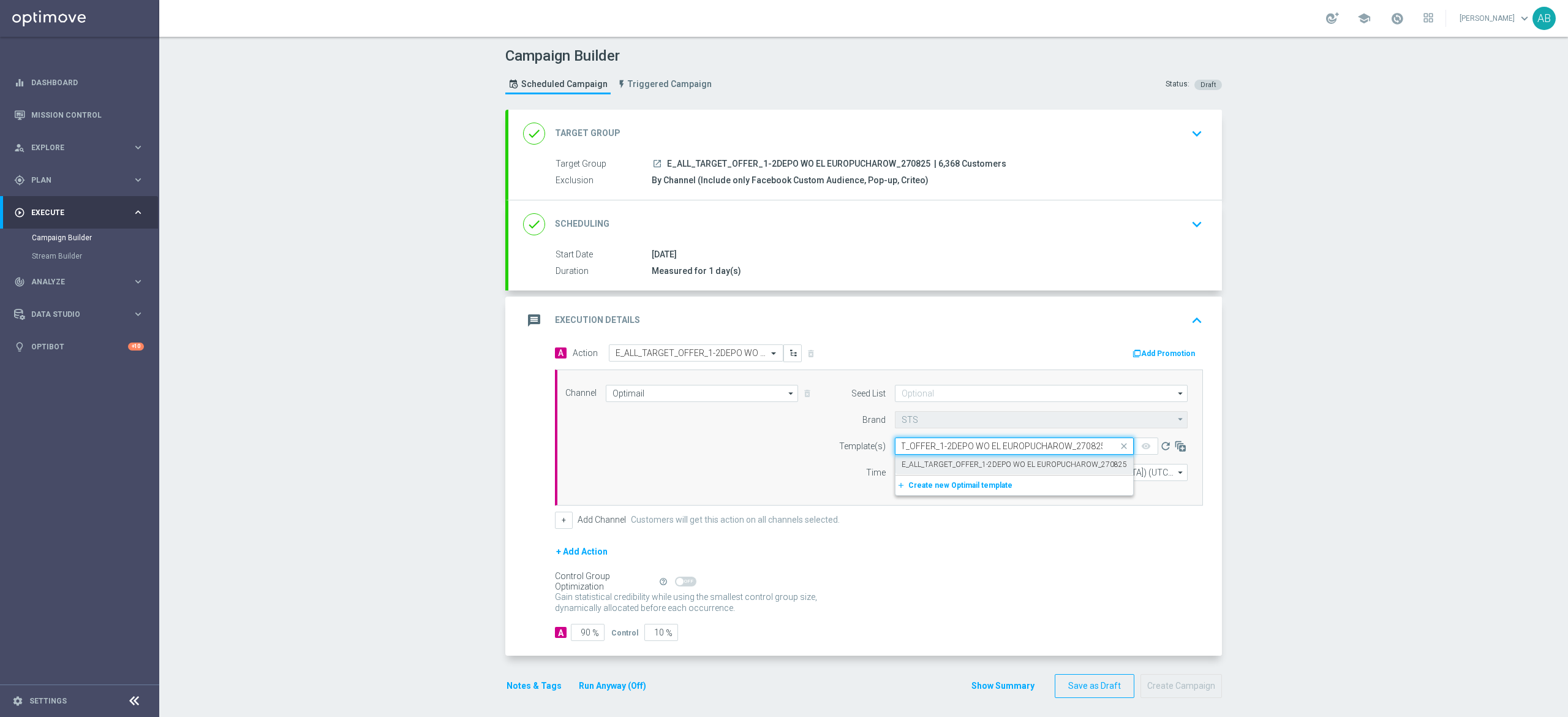
click at [903, 467] on label "E_ALL_TARGET_OFFER_1-2DEPO WO EL EUROPUCHAROW_270825" at bounding box center [1014, 464] width 226 height 10
type input "E_ALL_TARGET_OFFER_1-2DEPO WO EL EUROPUCHAROW_270825"
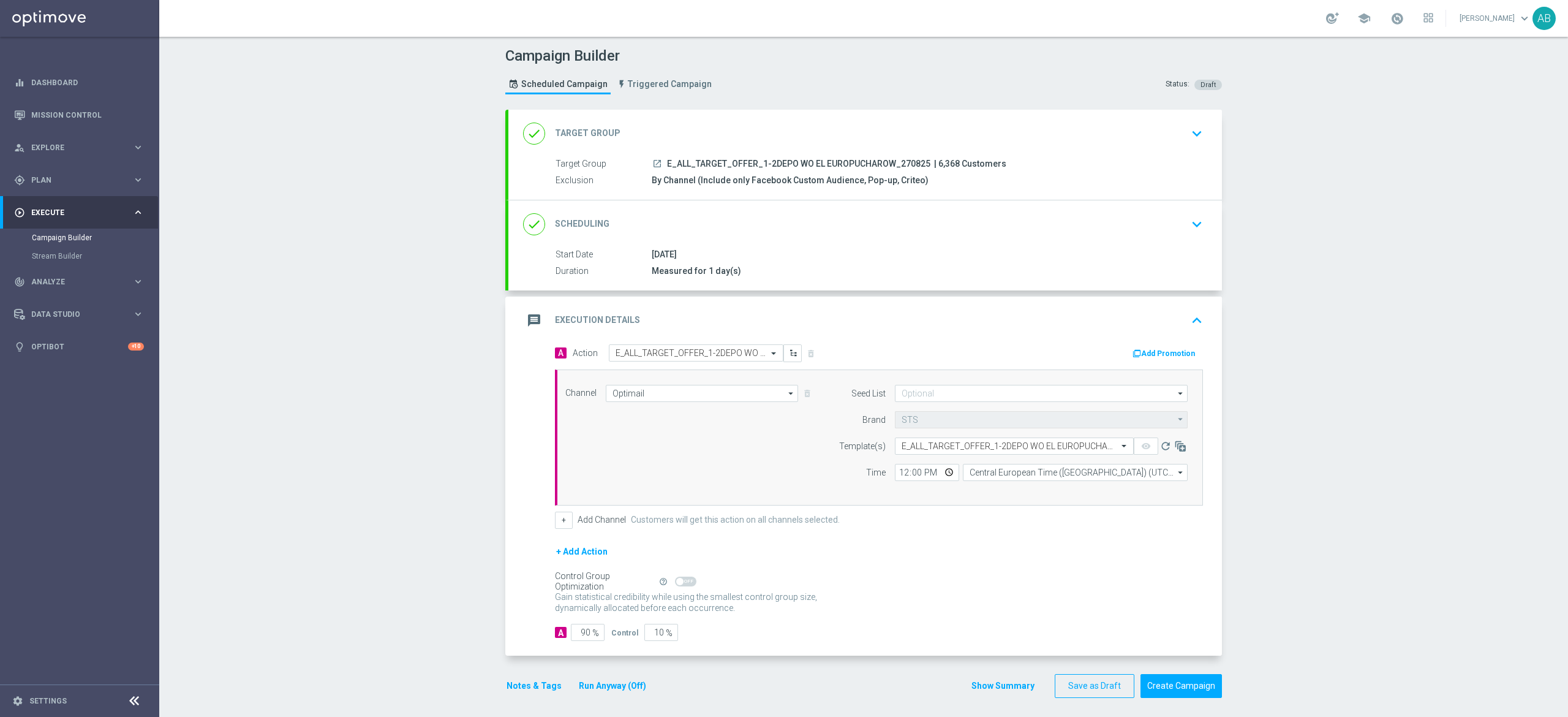
scroll to position [0, 0]
click at [902, 402] on input at bounding box center [1041, 394] width 293 height 17
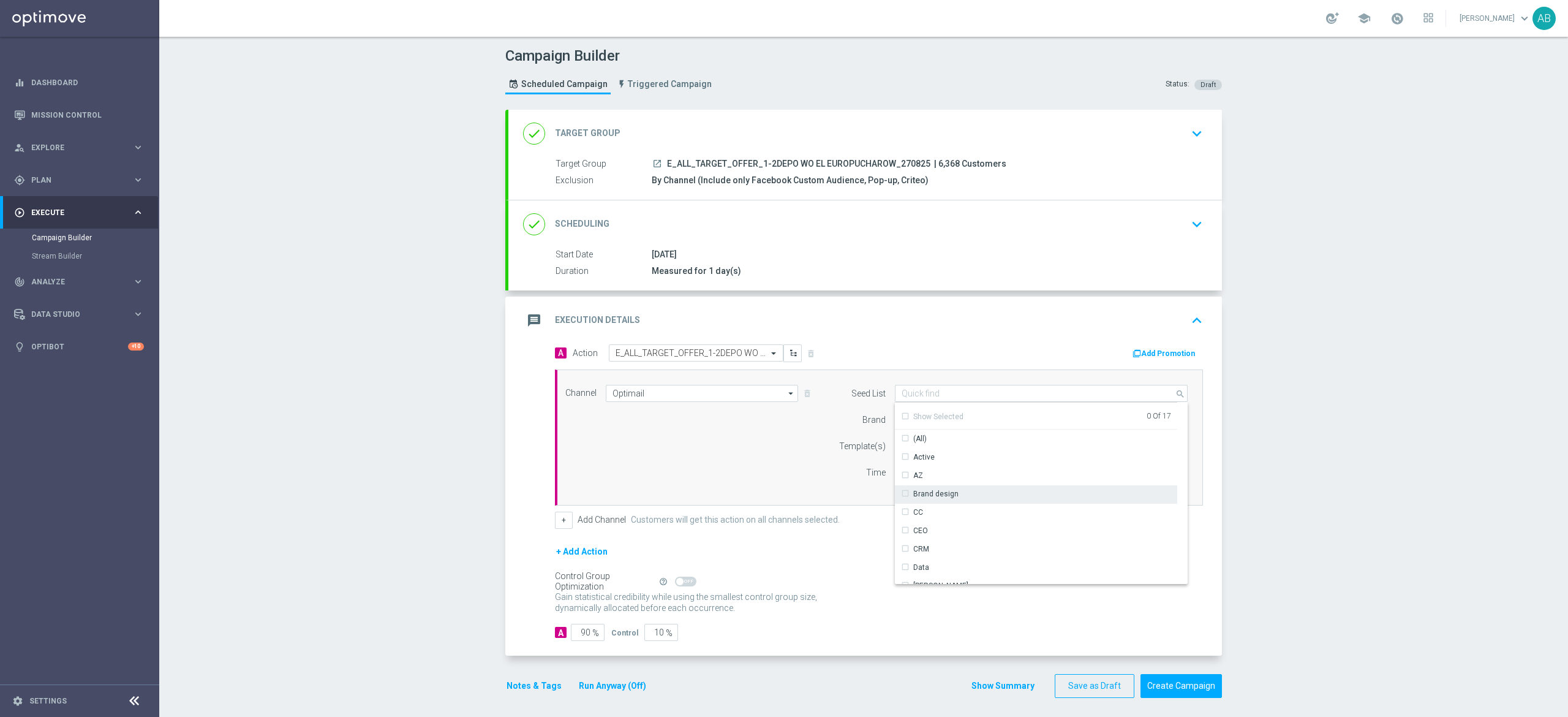
click at [938, 490] on div "Brand design" at bounding box center [936, 494] width 45 height 11
click at [934, 482] on div "Reactivation" at bounding box center [935, 482] width 43 height 11
click at [719, 475] on div "Channel Optimail Optimail arrow_drop_down Show Selected 1 of 22 Target group on…" at bounding box center [876, 438] width 641 height 105
type input "Selected 2 of 17"
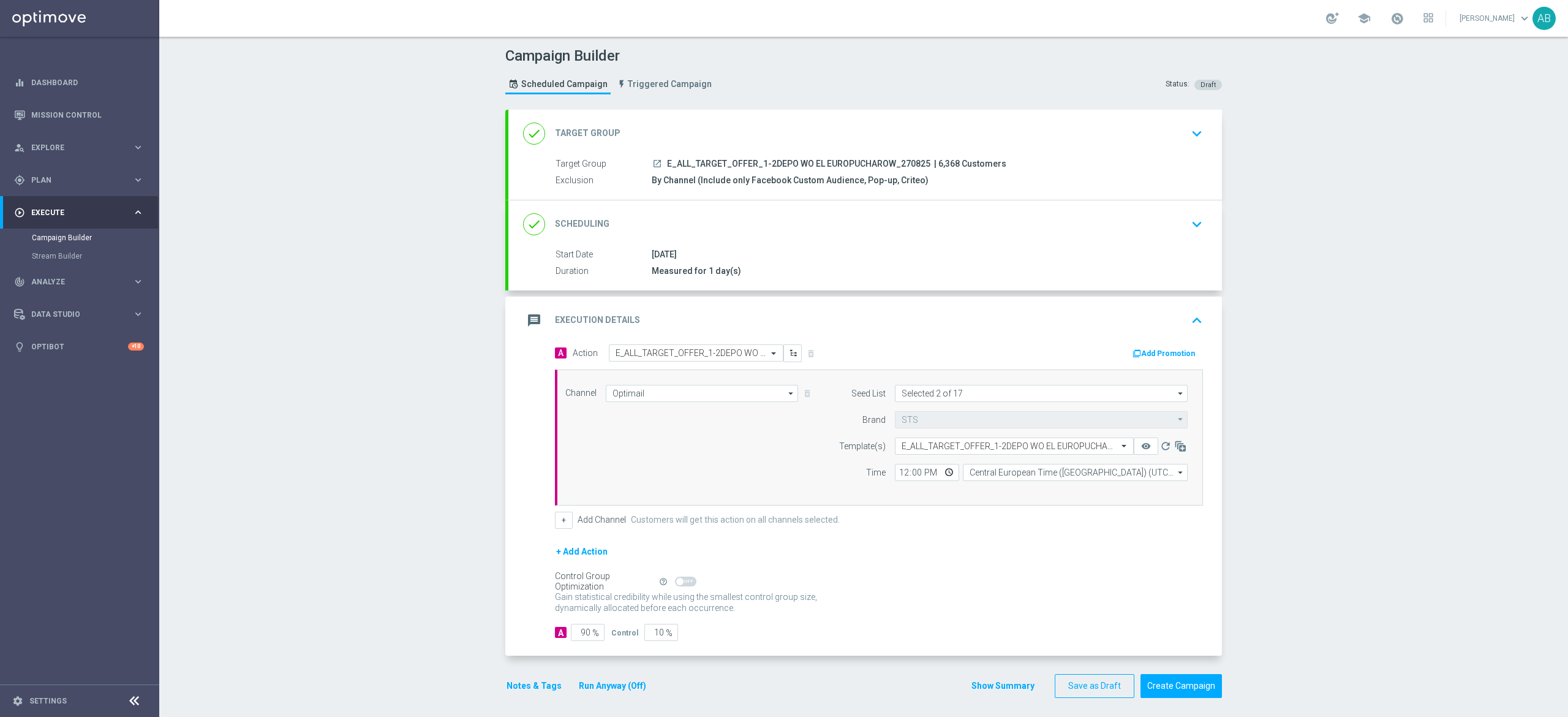
click at [897, 239] on div "done Scheduling keyboard_arrow_down" at bounding box center [865, 224] width 714 height 48
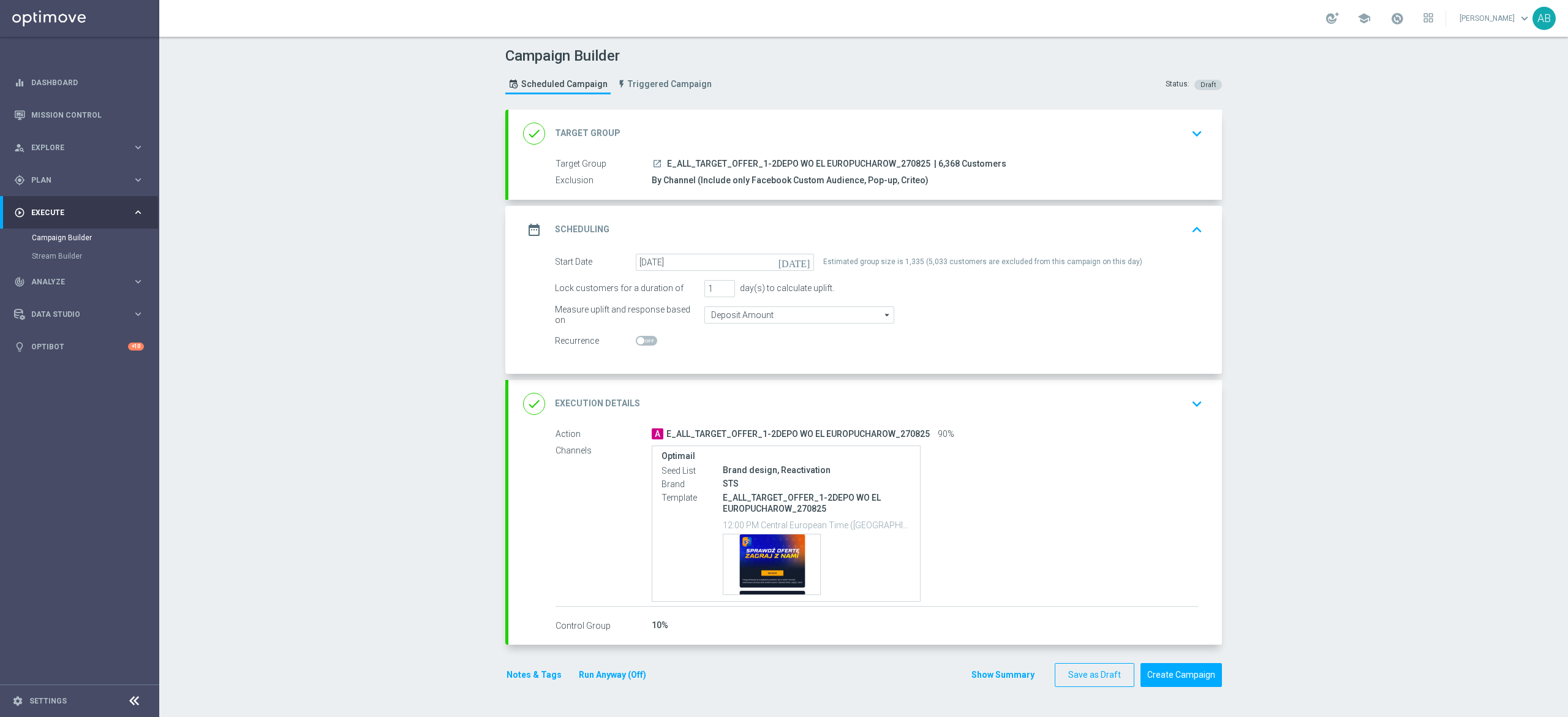
click at [210, 399] on div "Campaign Builder Scheduled Campaign Triggered Campaign Status: Draft done Targe…" at bounding box center [864, 377] width 1409 height 680
click at [202, 428] on div "Campaign Builder Scheduled Campaign Triggered Campaign Status: Draft done Targe…" at bounding box center [864, 377] width 1409 height 680
click at [1149, 132] on div "done Target Group keyboard_arrow_down" at bounding box center [865, 134] width 684 height 23
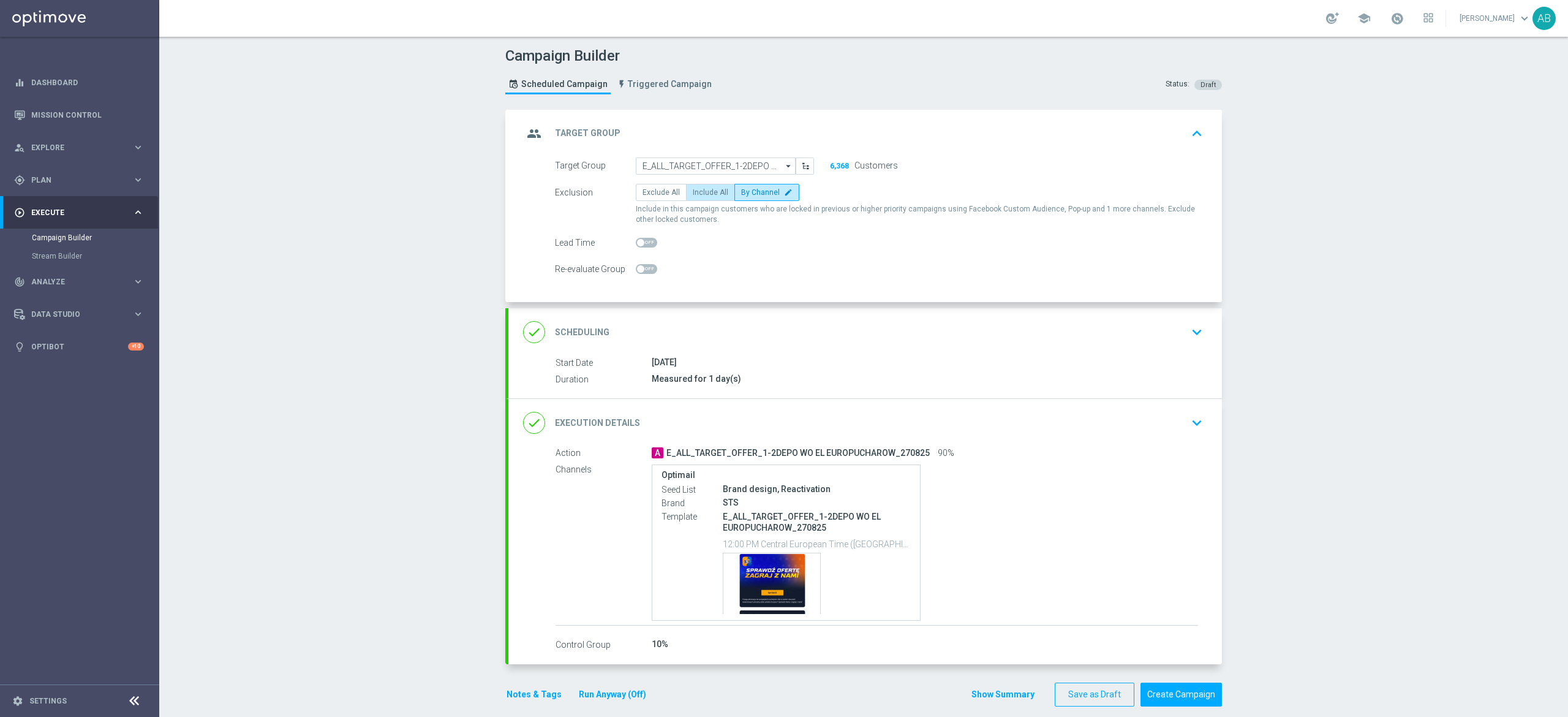
click at [695, 193] on span "Include All" at bounding box center [710, 193] width 36 height 9
click at [695, 193] on input "Include All" at bounding box center [696, 194] width 8 height 8
radio input "true"
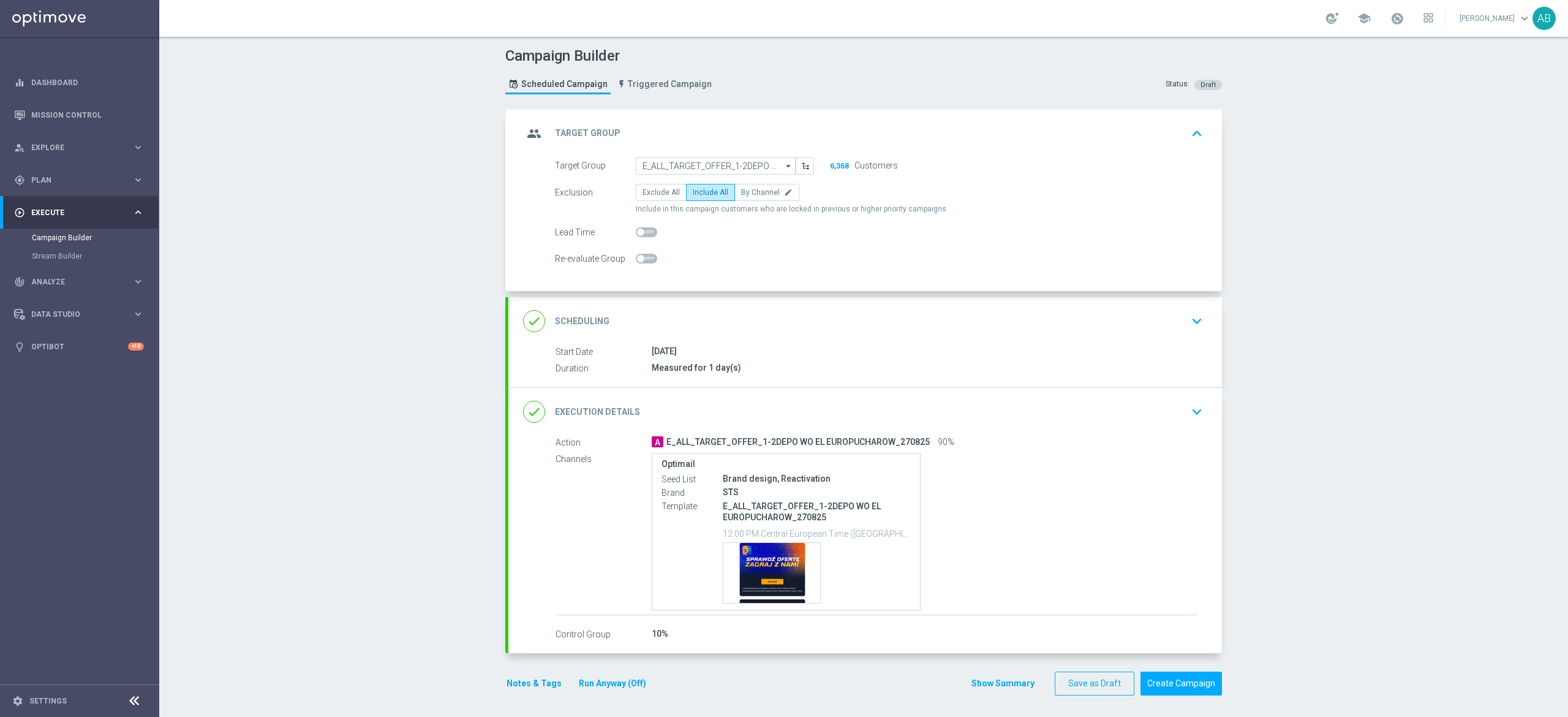
click at [1188, 413] on icon "keyboard_arrow_down" at bounding box center [1197, 412] width 18 height 18
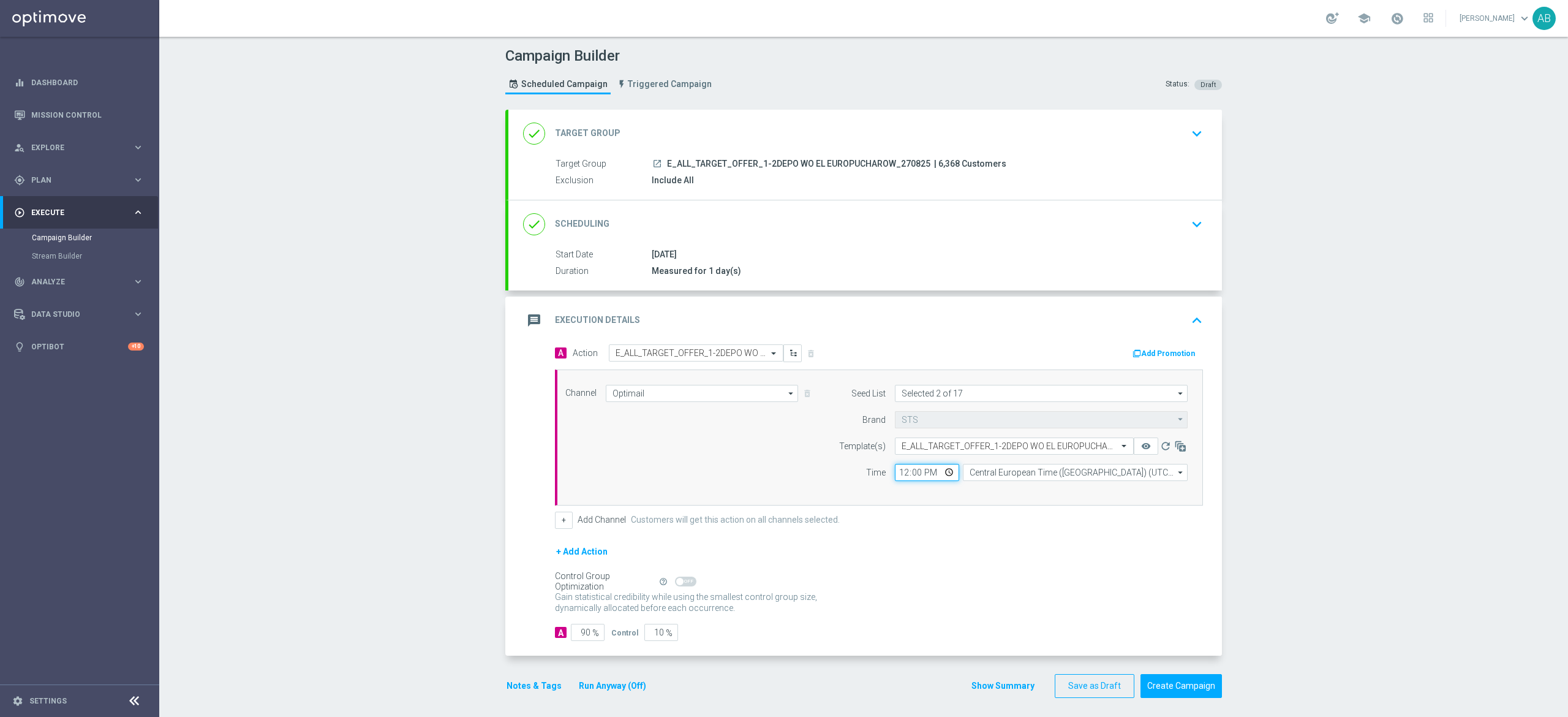
click at [895, 477] on input "12:00" at bounding box center [927, 472] width 64 height 17
click at [795, 587] on div "Control Group Optimization Self Optimizing Campaign help_outline" at bounding box center [878, 581] width 648 height 13
click at [579, 632] on input "90" at bounding box center [587, 632] width 34 height 17
click at [907, 473] on input "18:02" at bounding box center [927, 472] width 64 height 17
type input "18:00"
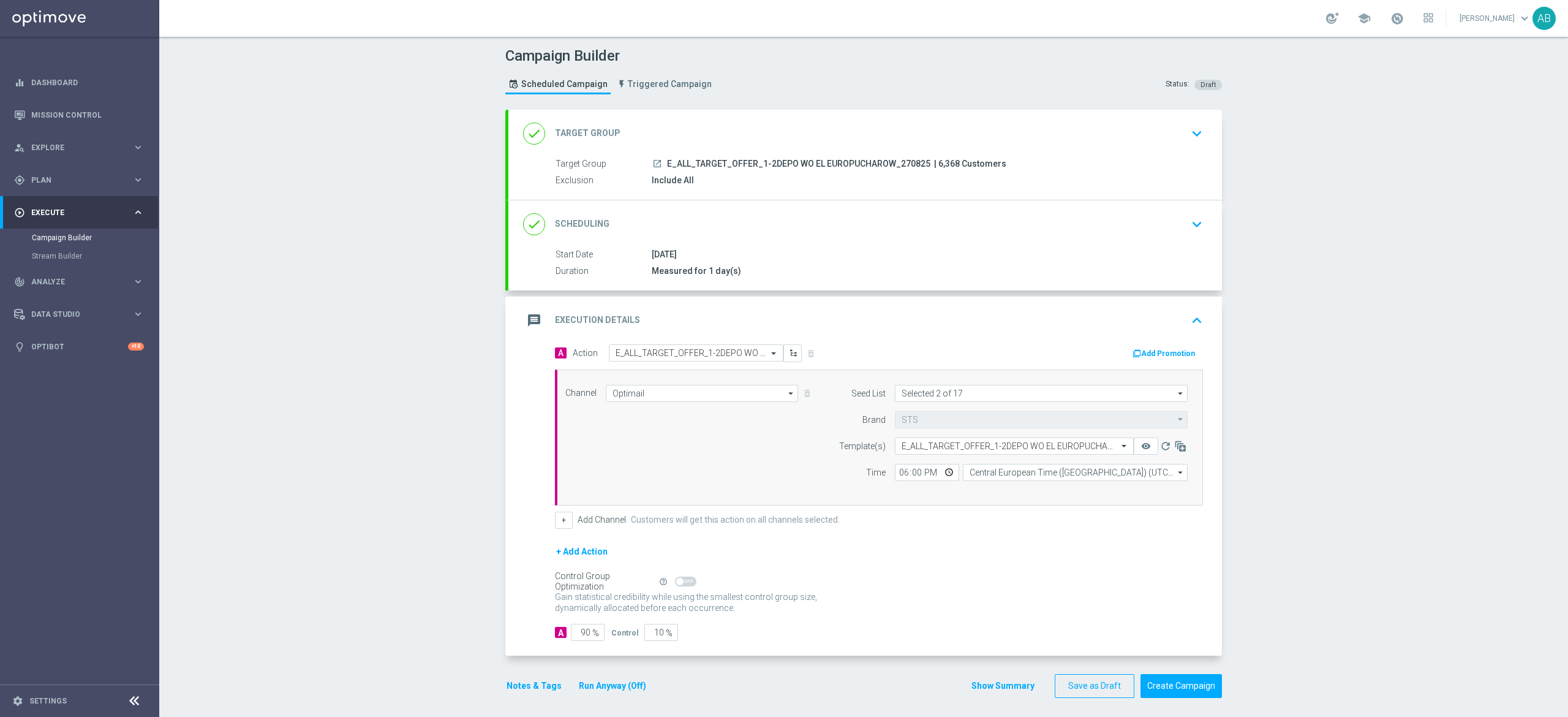
click at [539, 686] on button "Notes & Tags" at bounding box center [534, 686] width 58 height 15
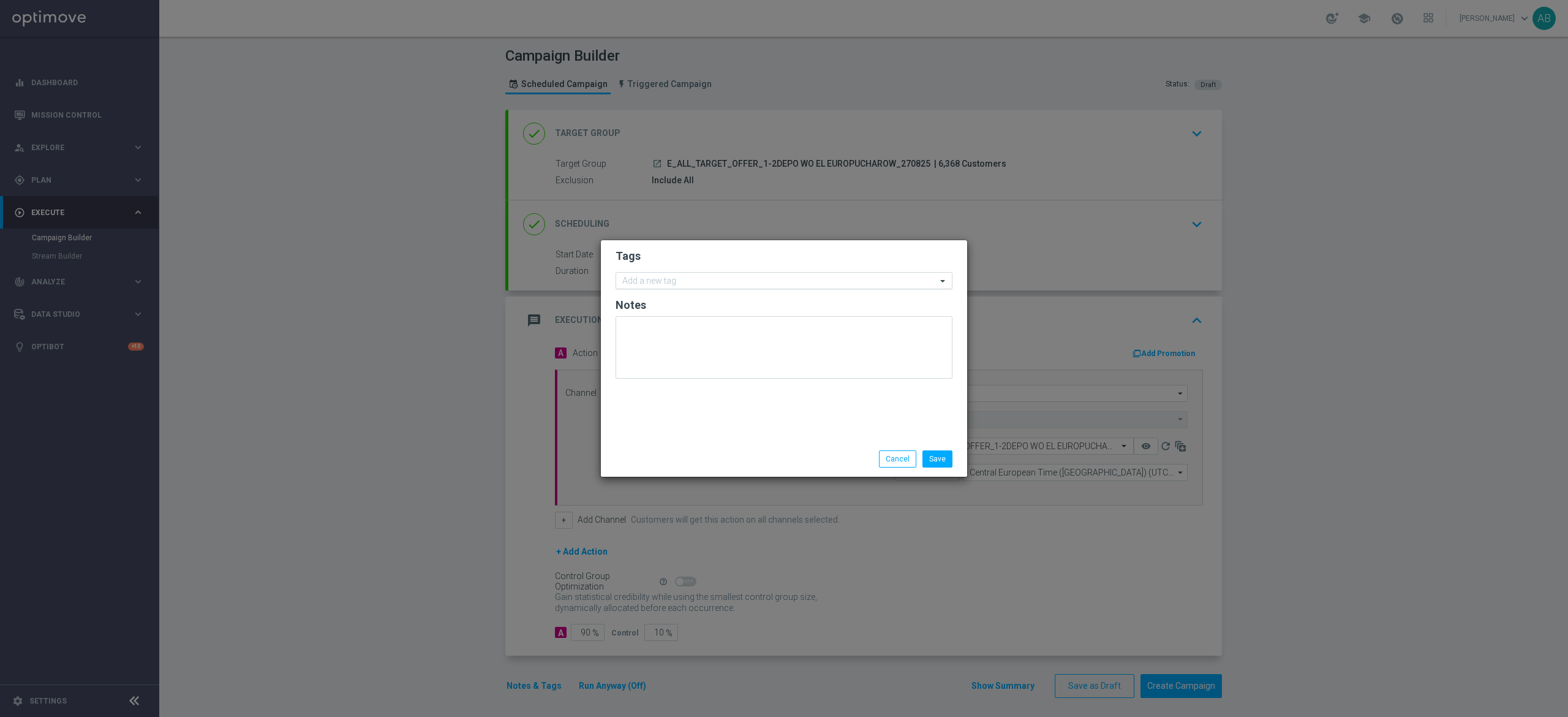
click at [699, 279] on input "text" at bounding box center [779, 282] width 314 height 10
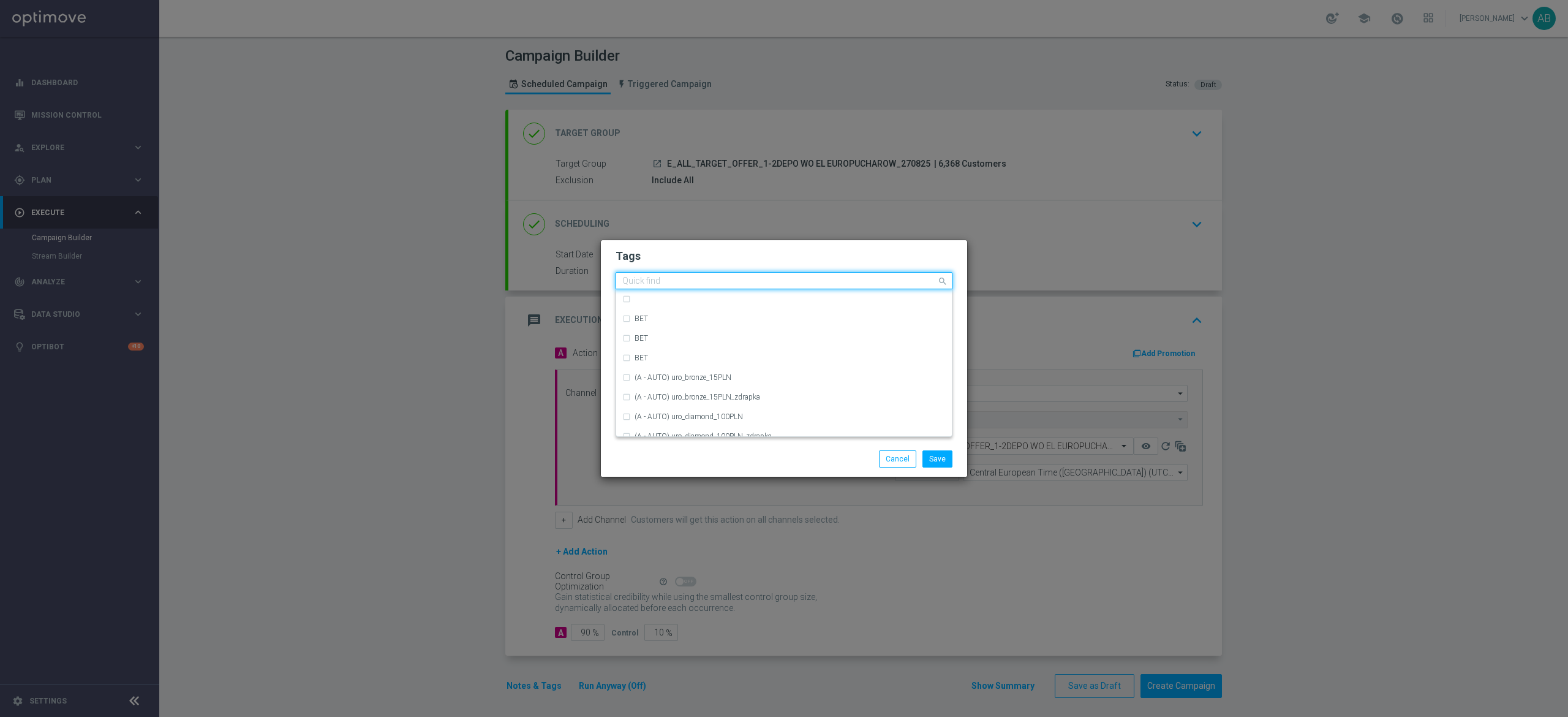
click at [687, 285] on input "text" at bounding box center [779, 282] width 314 height 10
click at [658, 348] on div "E" at bounding box center [790, 348] width 311 height 7
type input "E"
click at [650, 278] on input "E" at bounding box center [779, 282] width 314 height 10
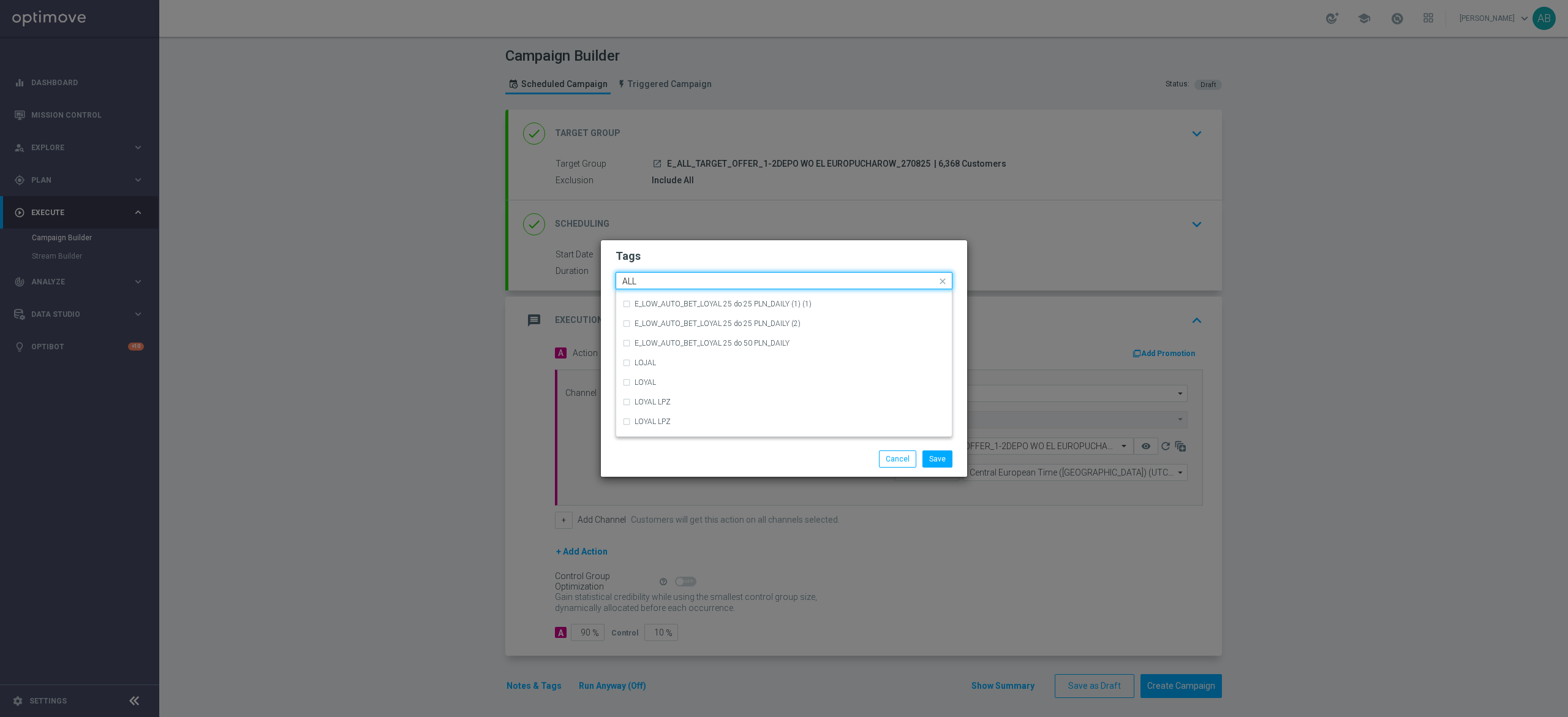
scroll to position [0, 0]
click at [661, 297] on div "ALL" at bounding box center [790, 299] width 311 height 7
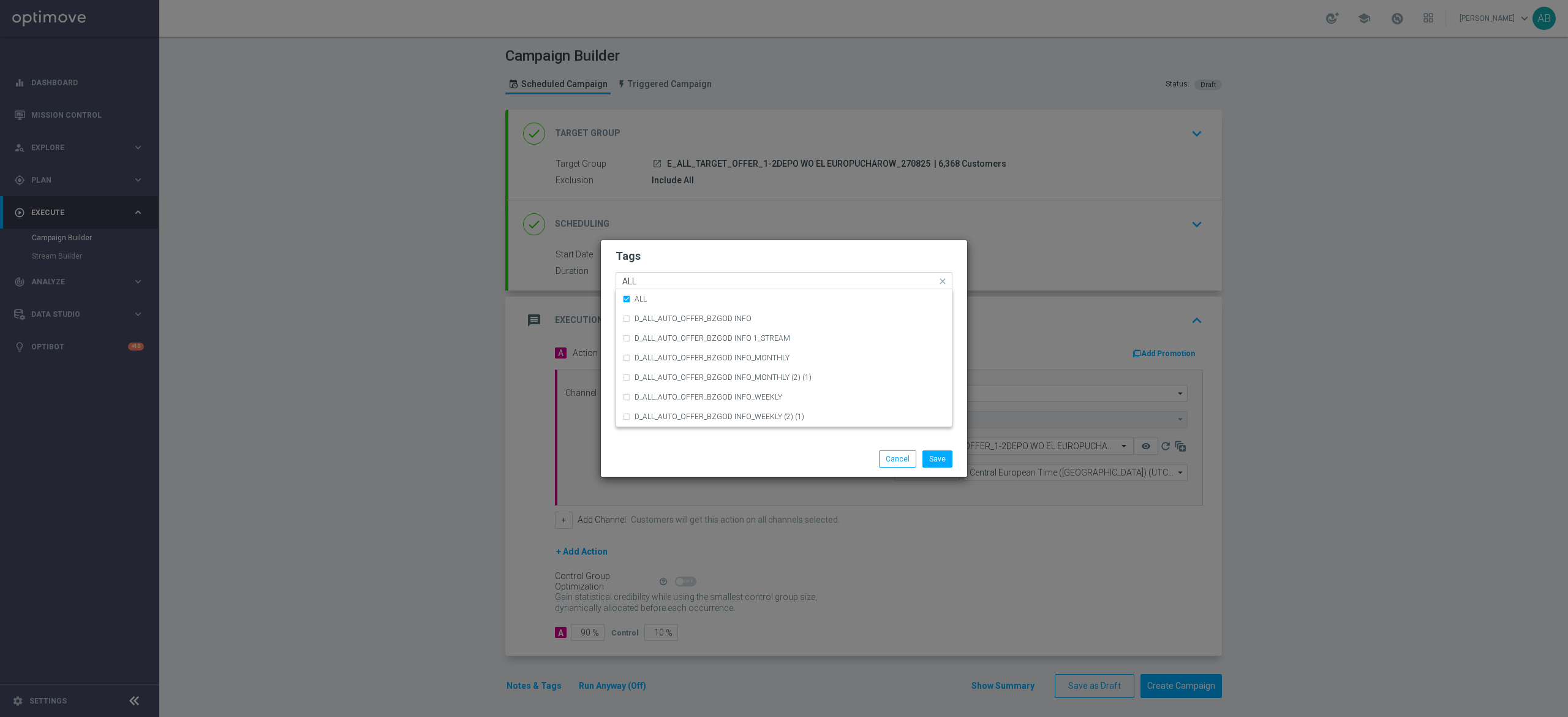
click at [665, 277] on input "ALL" at bounding box center [779, 282] width 314 height 10
type input "A"
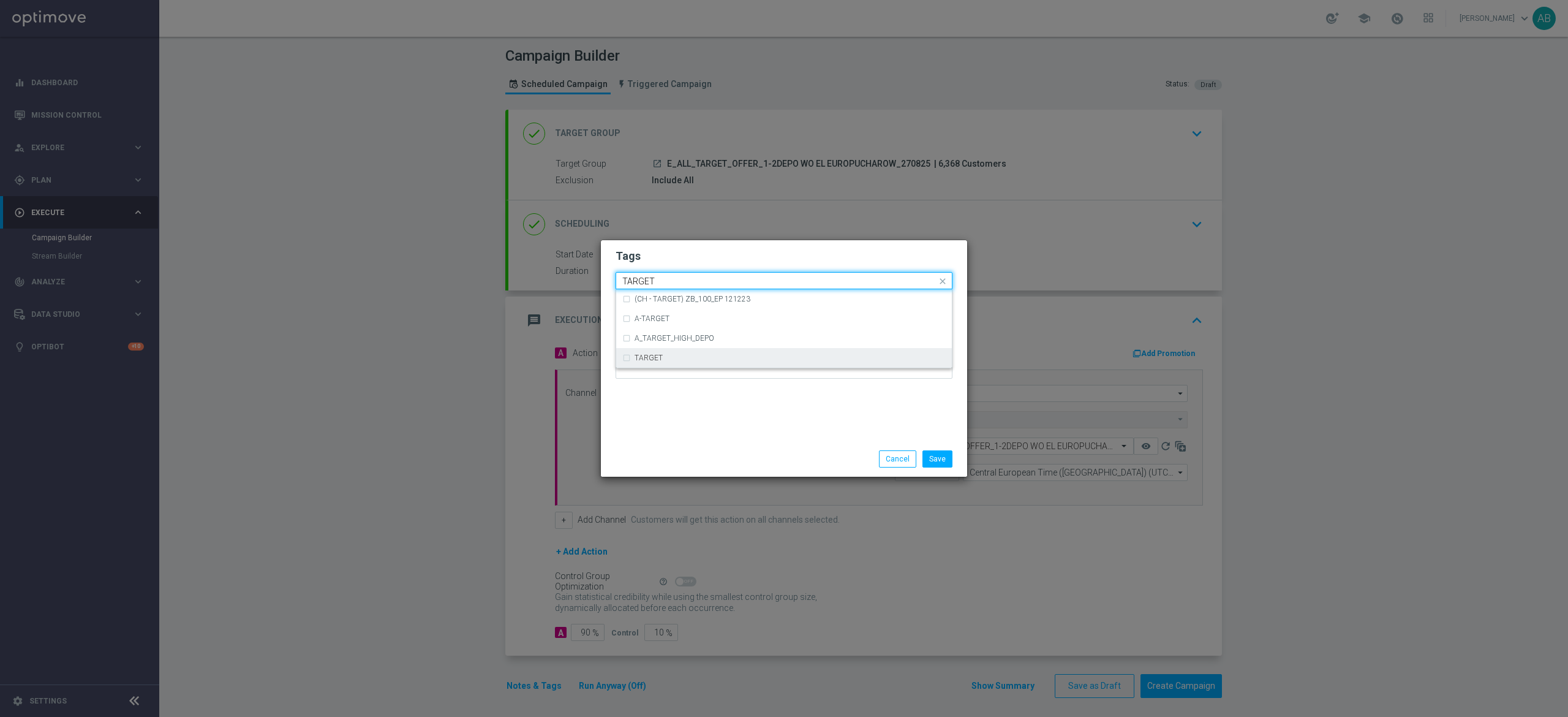
click at [649, 353] on div "TARGET" at bounding box center [784, 358] width 324 height 20
type input "TARGET"
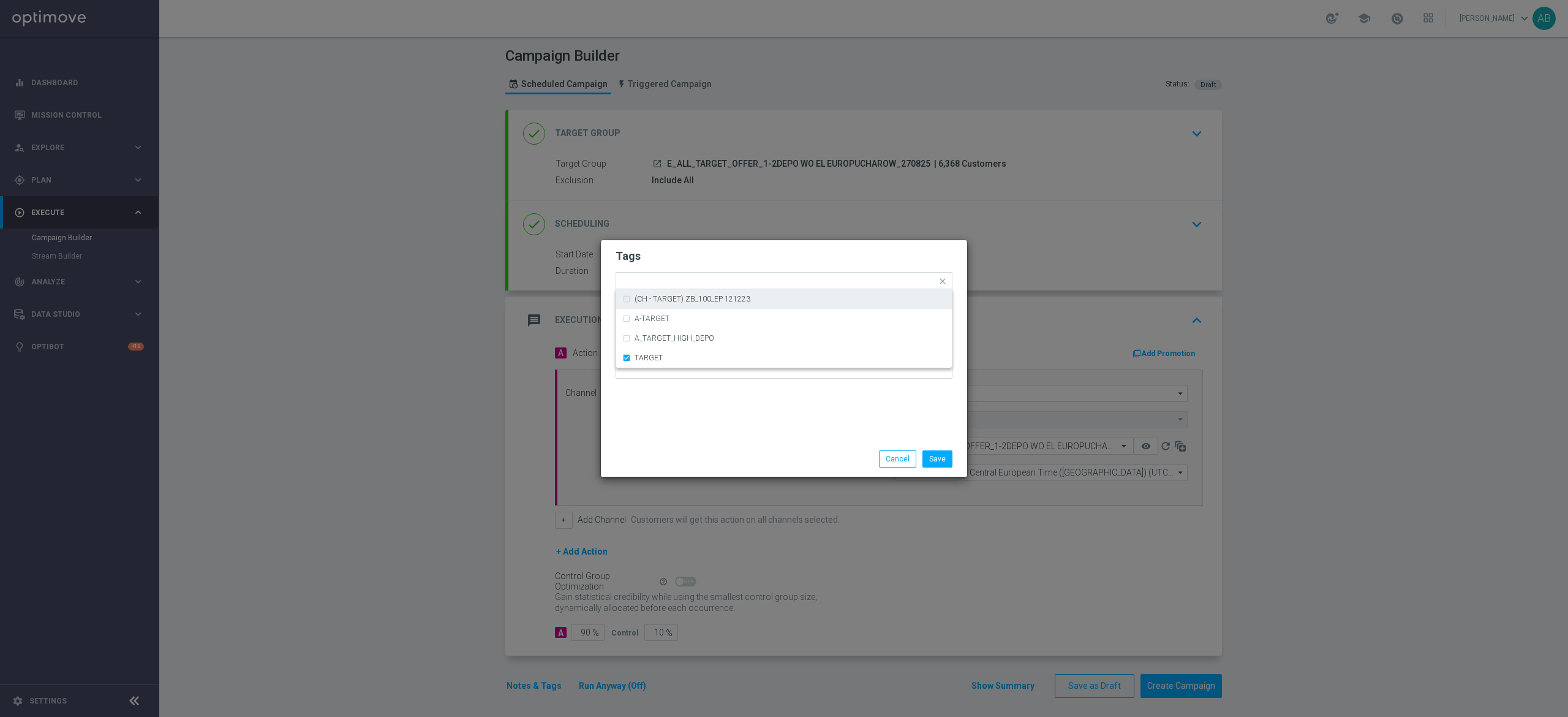
click at [664, 269] on form "Tags Quick find × E × ALL × TARGET (CH - TARGET) ZB_100_EP 121223 A-TARGET A_TA…" at bounding box center [784, 317] width 337 height 142
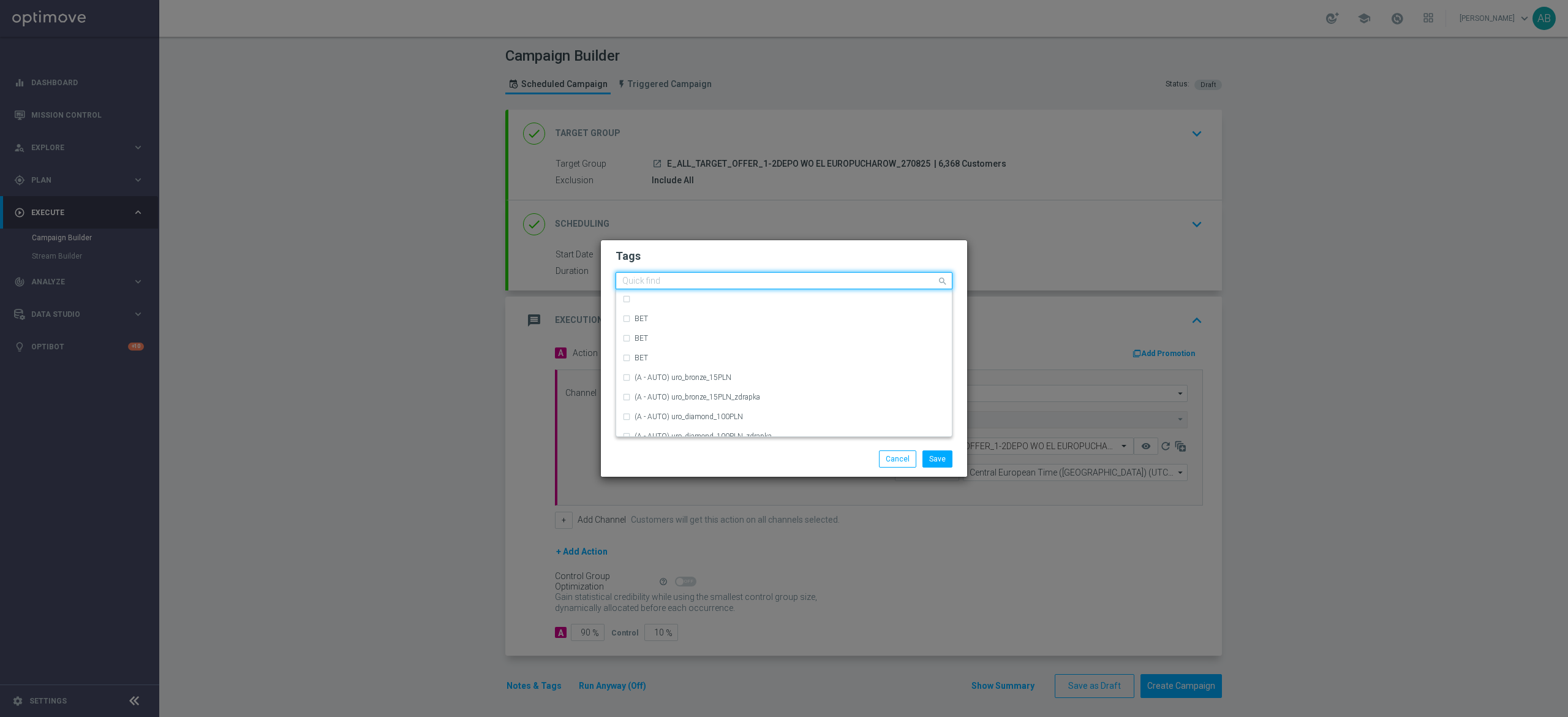
click at [730, 288] on div "Quick find × E × ALL × TARGET" at bounding box center [776, 281] width 321 height 15
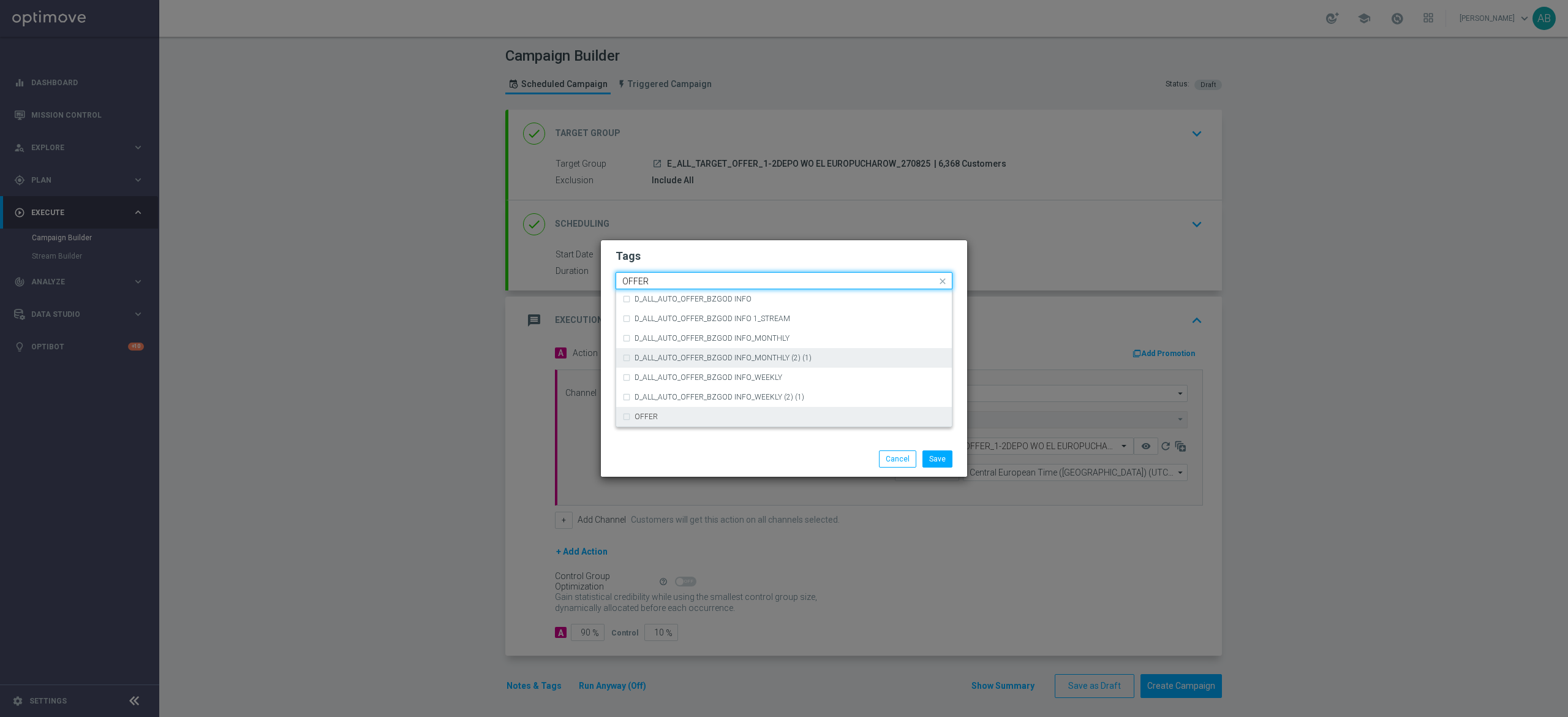
drag, startPoint x: 758, startPoint y: 410, endPoint x: 775, endPoint y: 362, distance: 50.9
click at [757, 411] on div "OFFER" at bounding box center [784, 417] width 324 height 20
type input "OFFER"
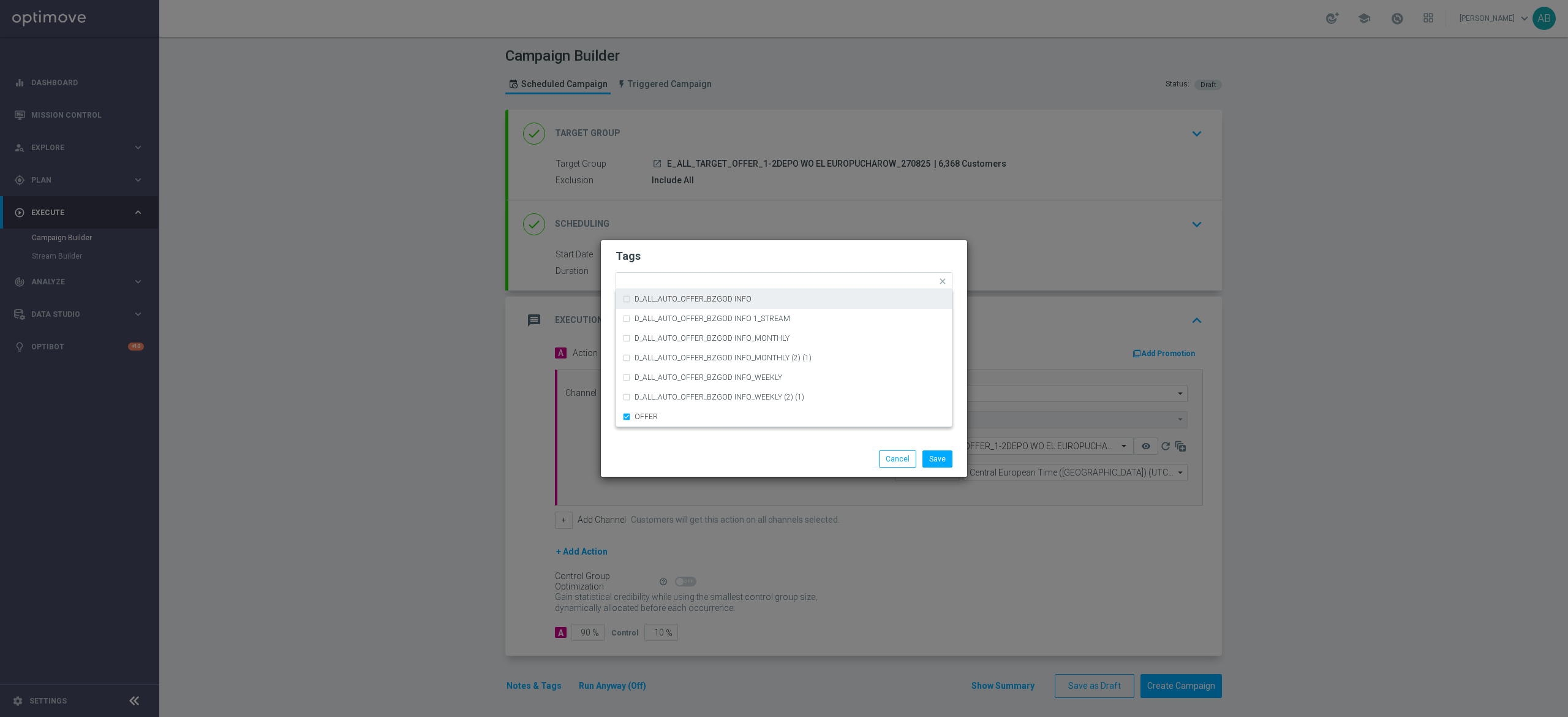
click at [777, 247] on form "Tags Quick find × E × ALL × TARGET × OFFER D_ALL_AUTO_OFFER_BZGOD INFO D_ALL_AU…" at bounding box center [784, 317] width 337 height 142
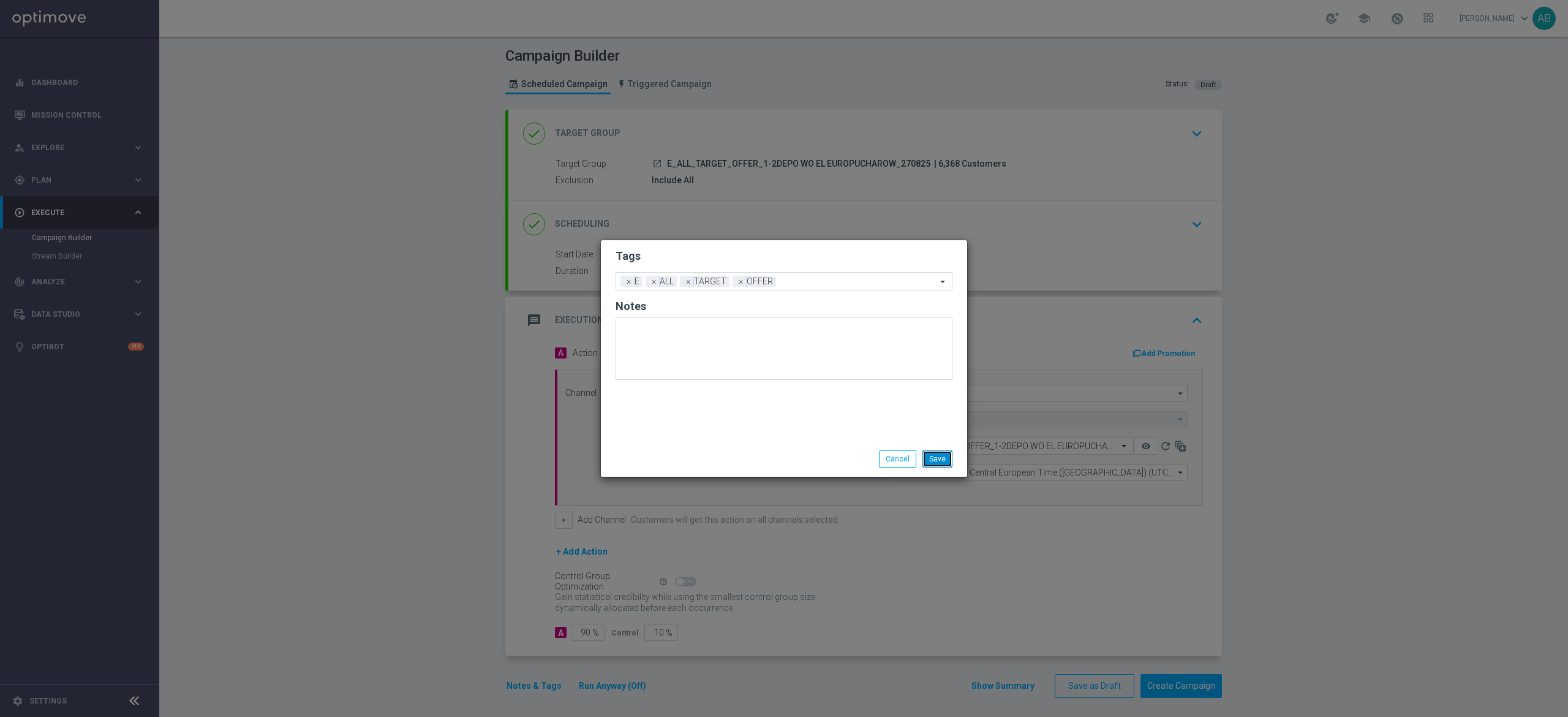
click at [941, 459] on button "Save" at bounding box center [937, 459] width 30 height 17
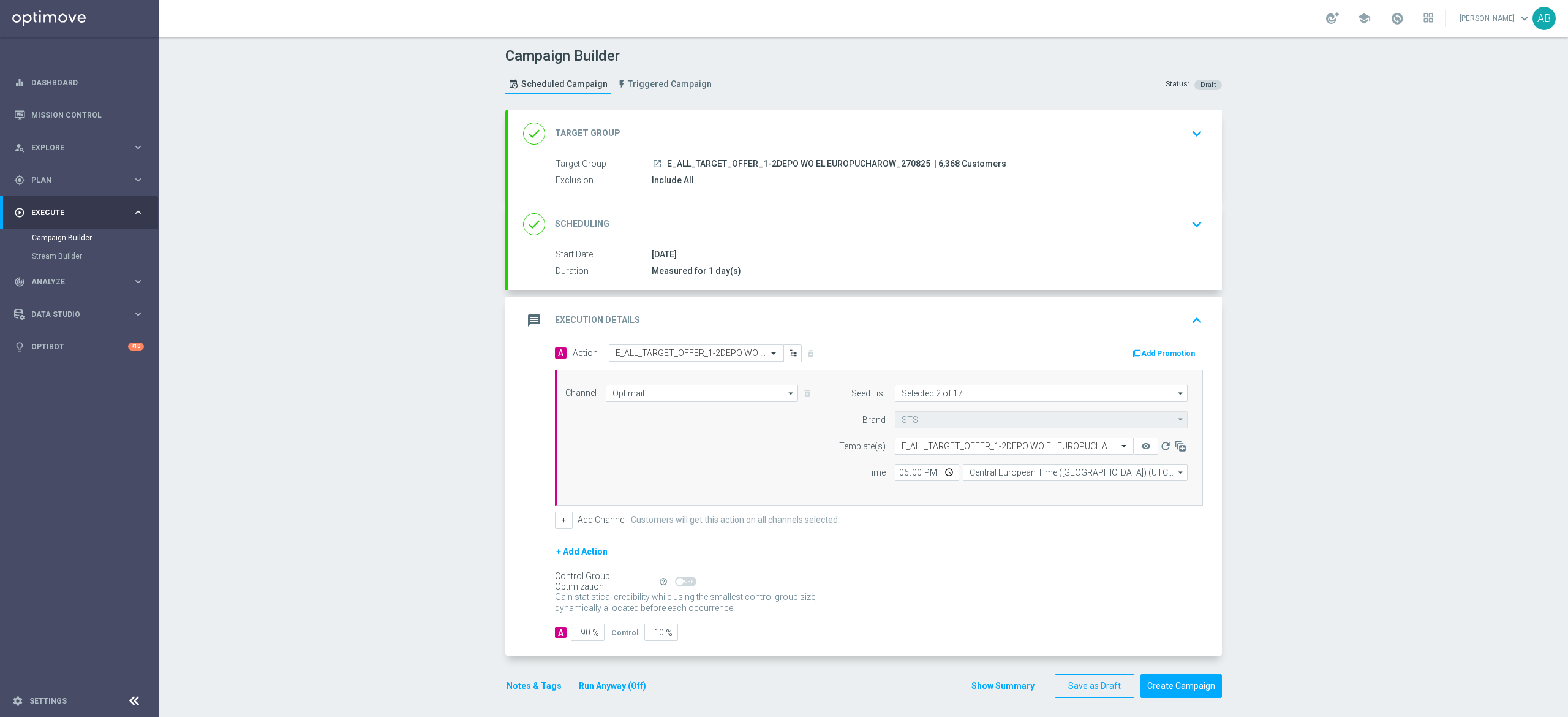
click at [525, 681] on button "Notes & Tags" at bounding box center [534, 686] width 58 height 15
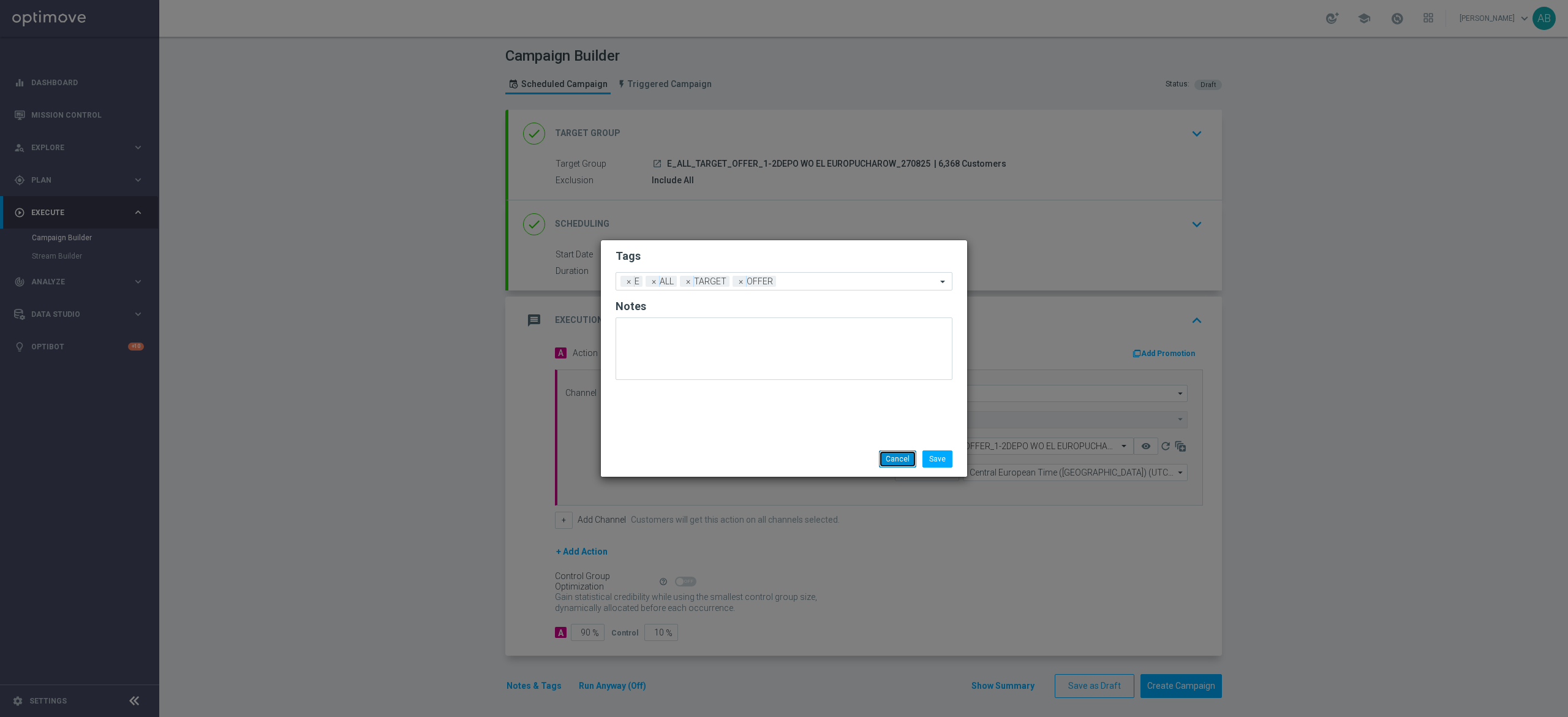
click at [890, 458] on button "Cancel" at bounding box center [897, 459] width 37 height 17
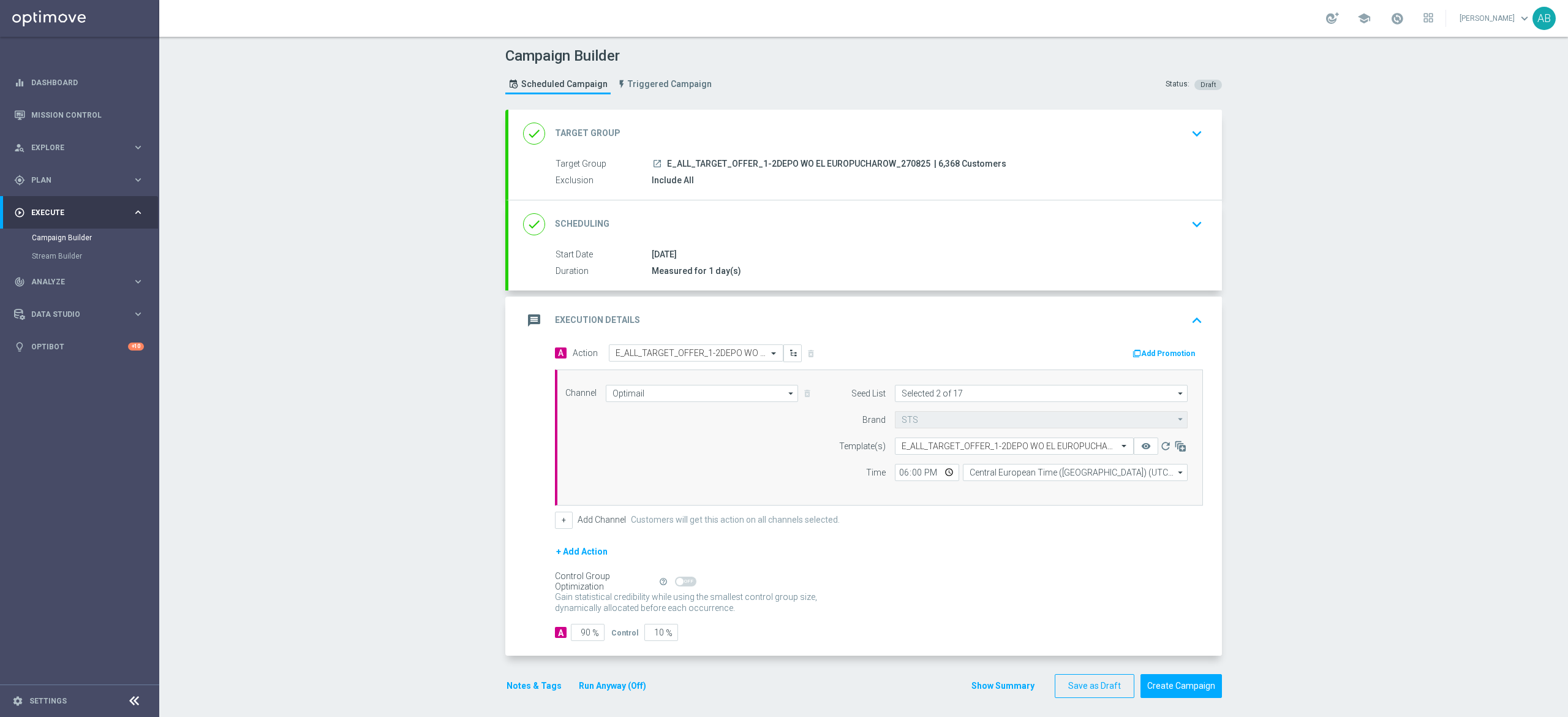
click at [1471, 248] on div "Campaign Builder Scheduled Campaign Triggered Campaign Status: Draft done Targe…" at bounding box center [864, 377] width 1409 height 680
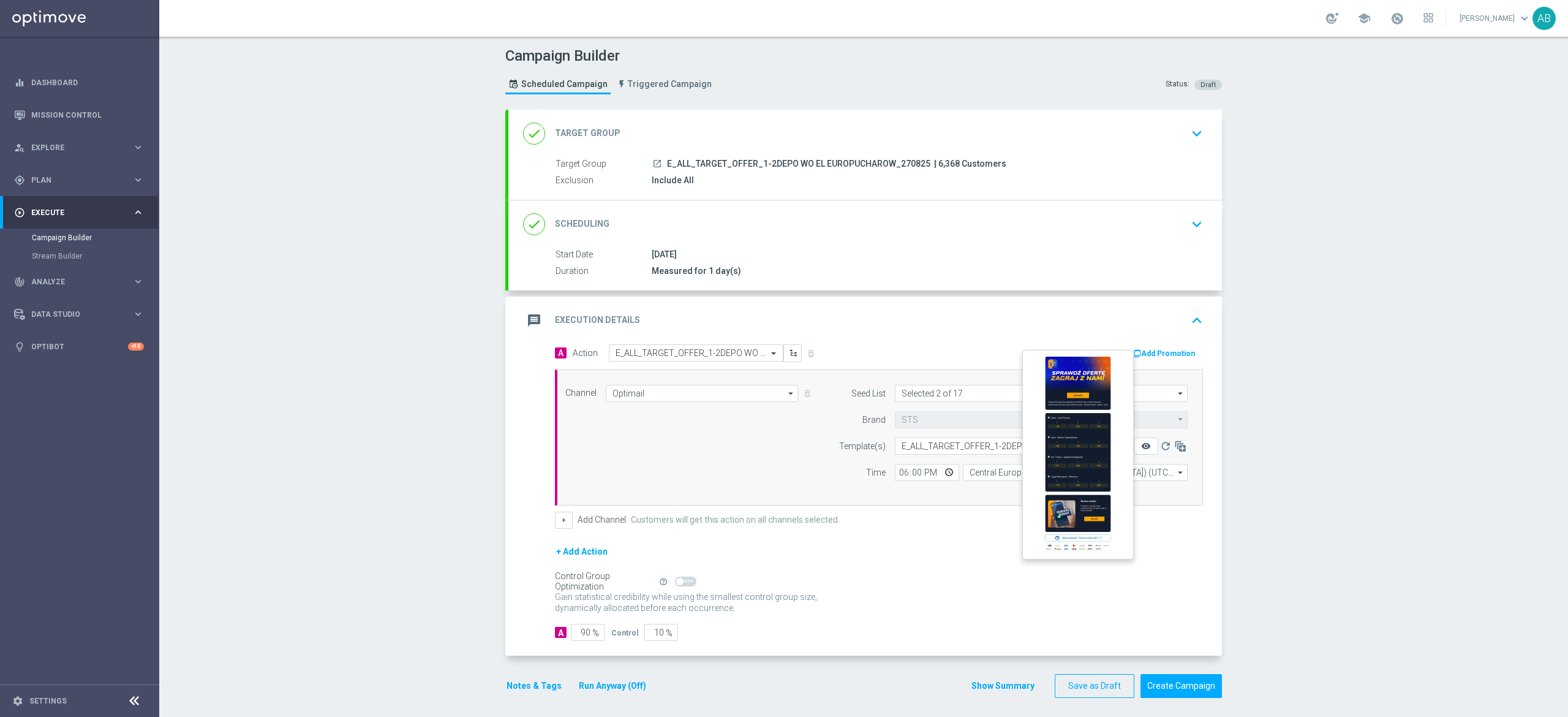
click at [1141, 449] on icon "remove_red_eye" at bounding box center [1146, 447] width 10 height 10
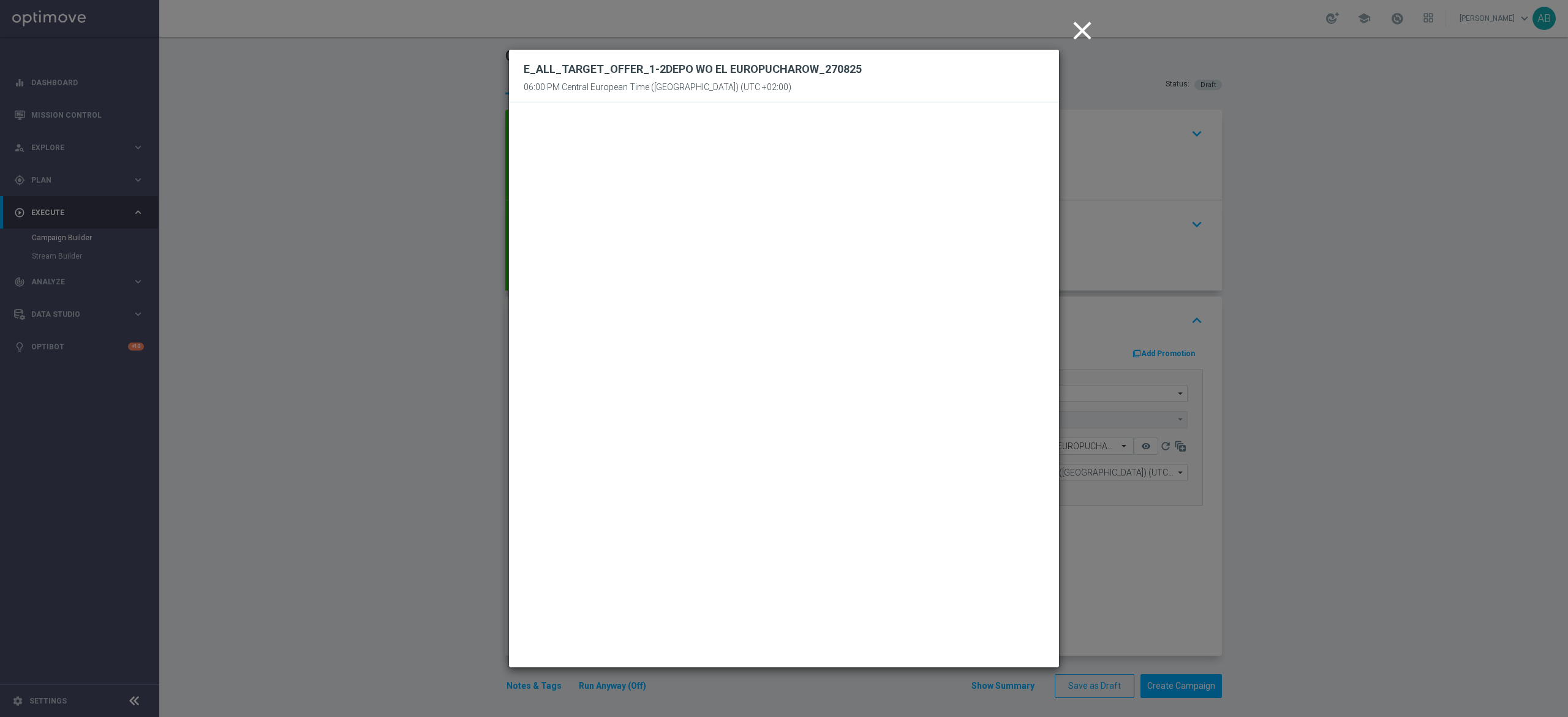
click at [1319, 345] on modal-container "close E_ALL_TARGET_OFFER_1-2DEPO WO EL EUROPUCHAROW_[DATE] 06:00 PM Central Eur…" at bounding box center [784, 358] width 1568 height 717
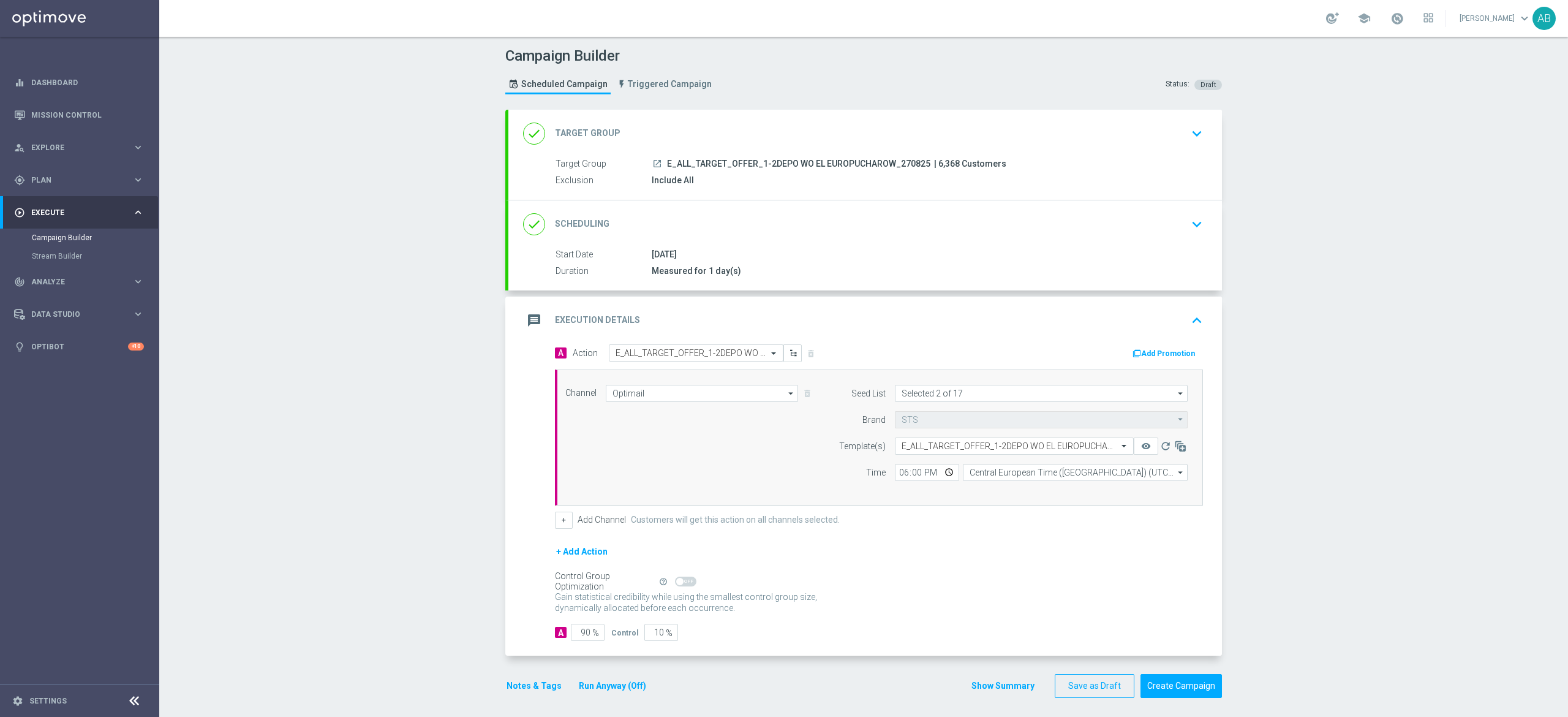
click at [1201, 323] on div "message Execution Details keyboard_arrow_up" at bounding box center [865, 321] width 714 height 48
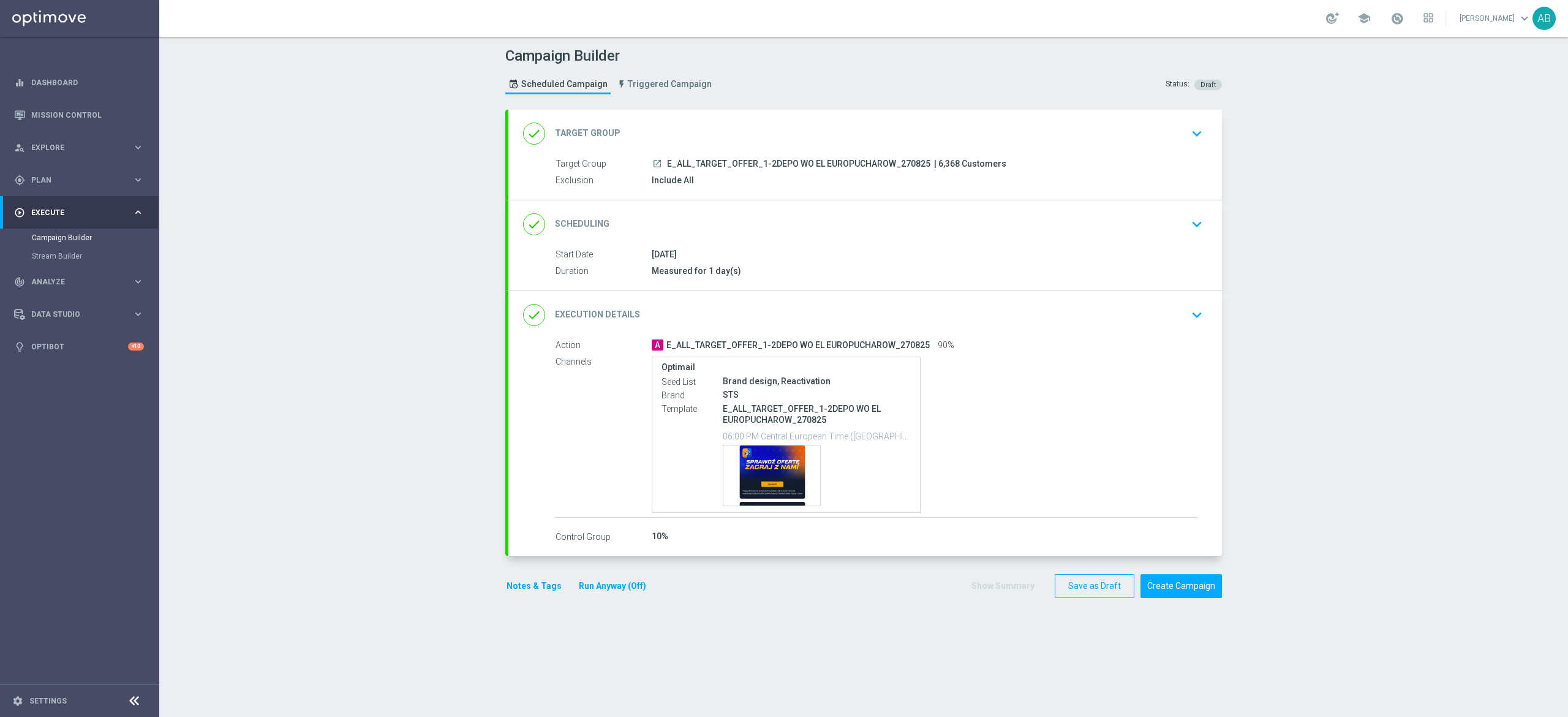
click at [1191, 316] on icon "keyboard_arrow_down" at bounding box center [1197, 315] width 18 height 18
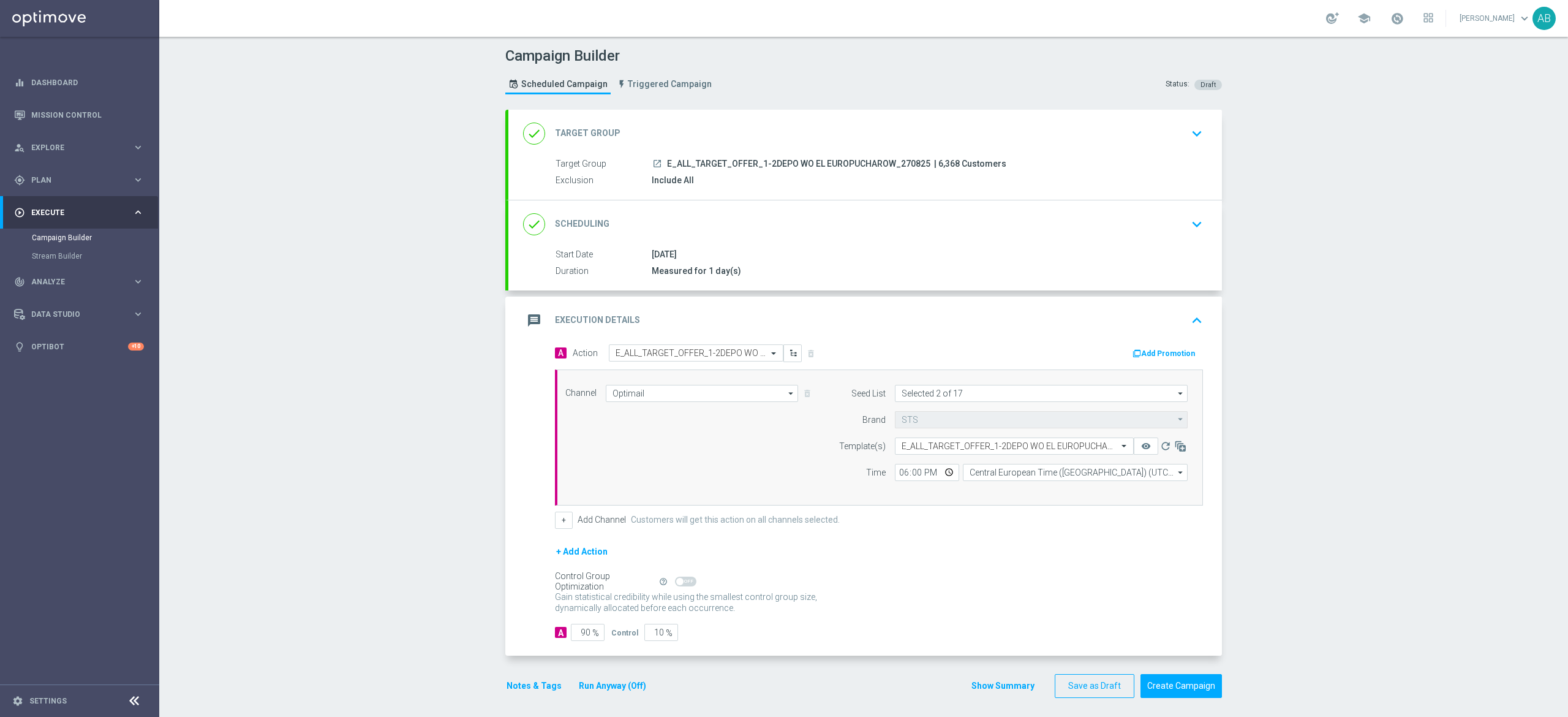
scroll to position [9, 0]
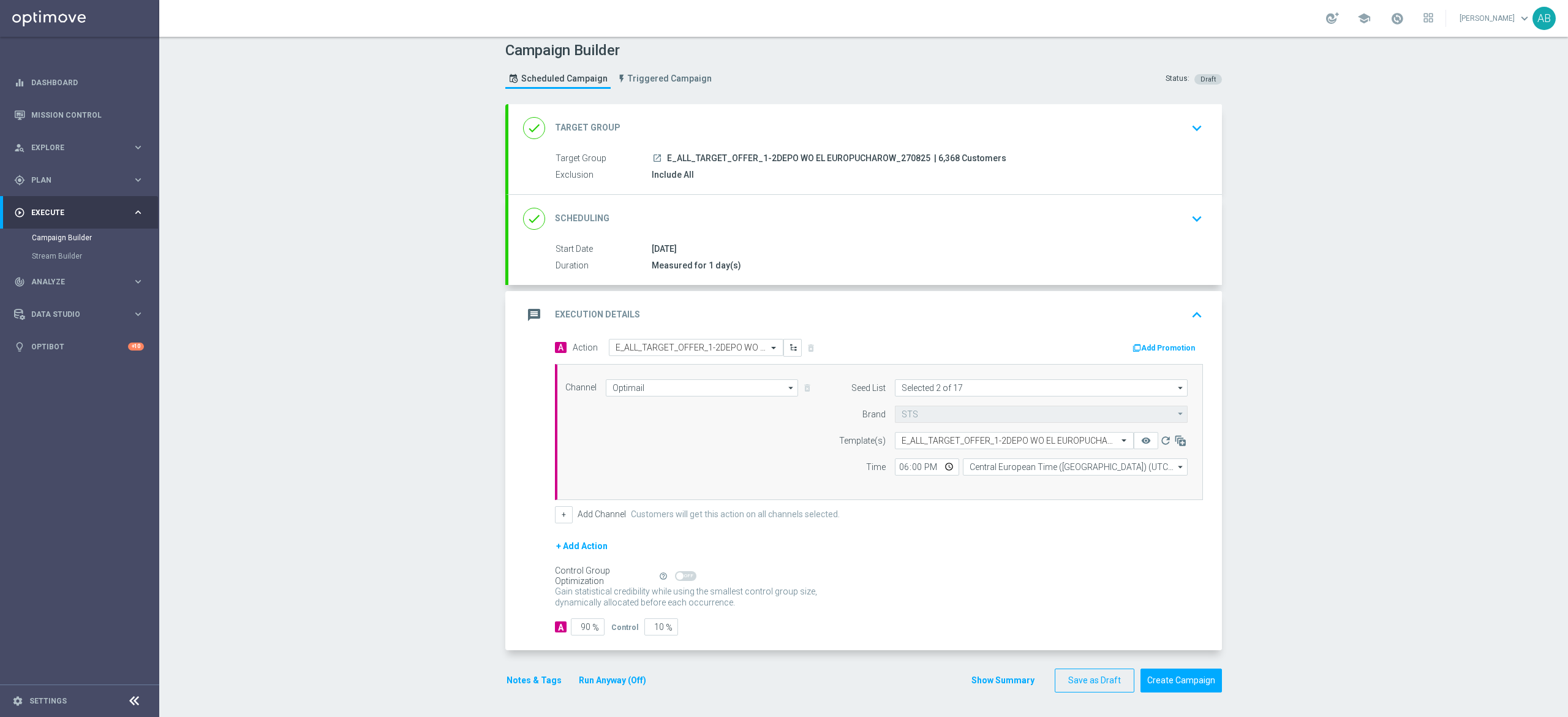
click at [522, 681] on button "Notes & Tags" at bounding box center [534, 680] width 58 height 15
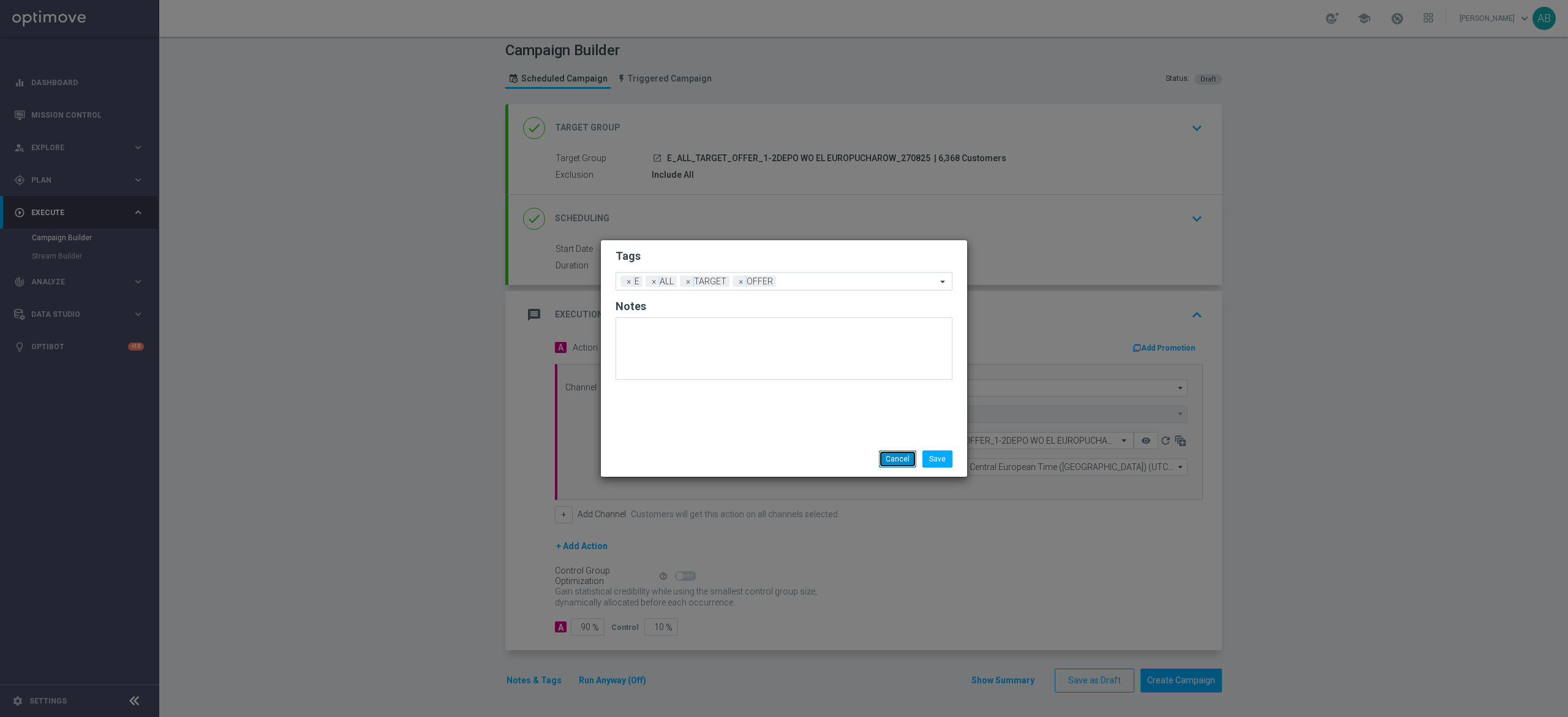
click at [880, 467] on button "Cancel" at bounding box center [897, 459] width 37 height 17
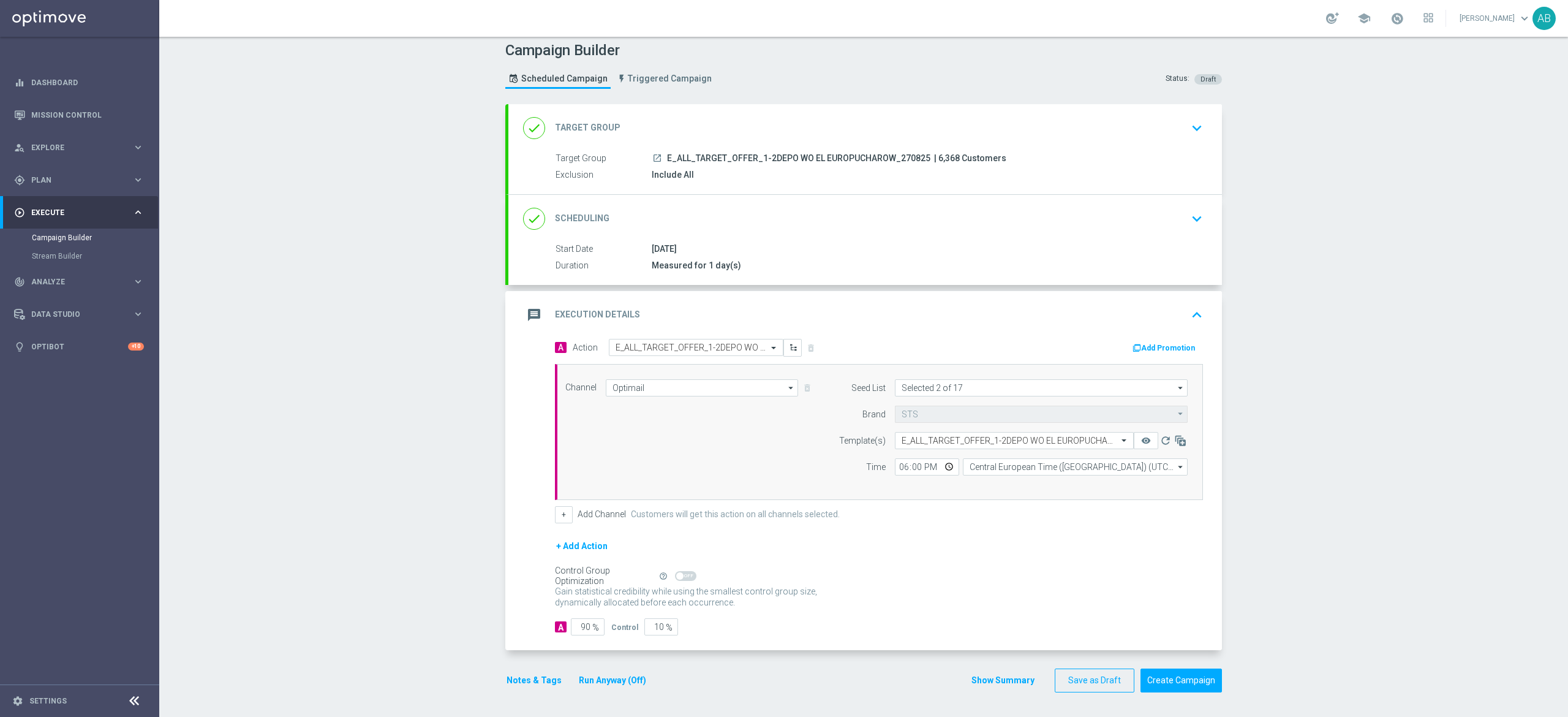
click at [886, 467] on div "18:00 Central European Time ([GEOGRAPHIC_DATA]) (UTC +02:00) Central European T…" at bounding box center [1041, 467] width 311 height 17
click at [541, 673] on button "Notes & Tags" at bounding box center [534, 680] width 58 height 15
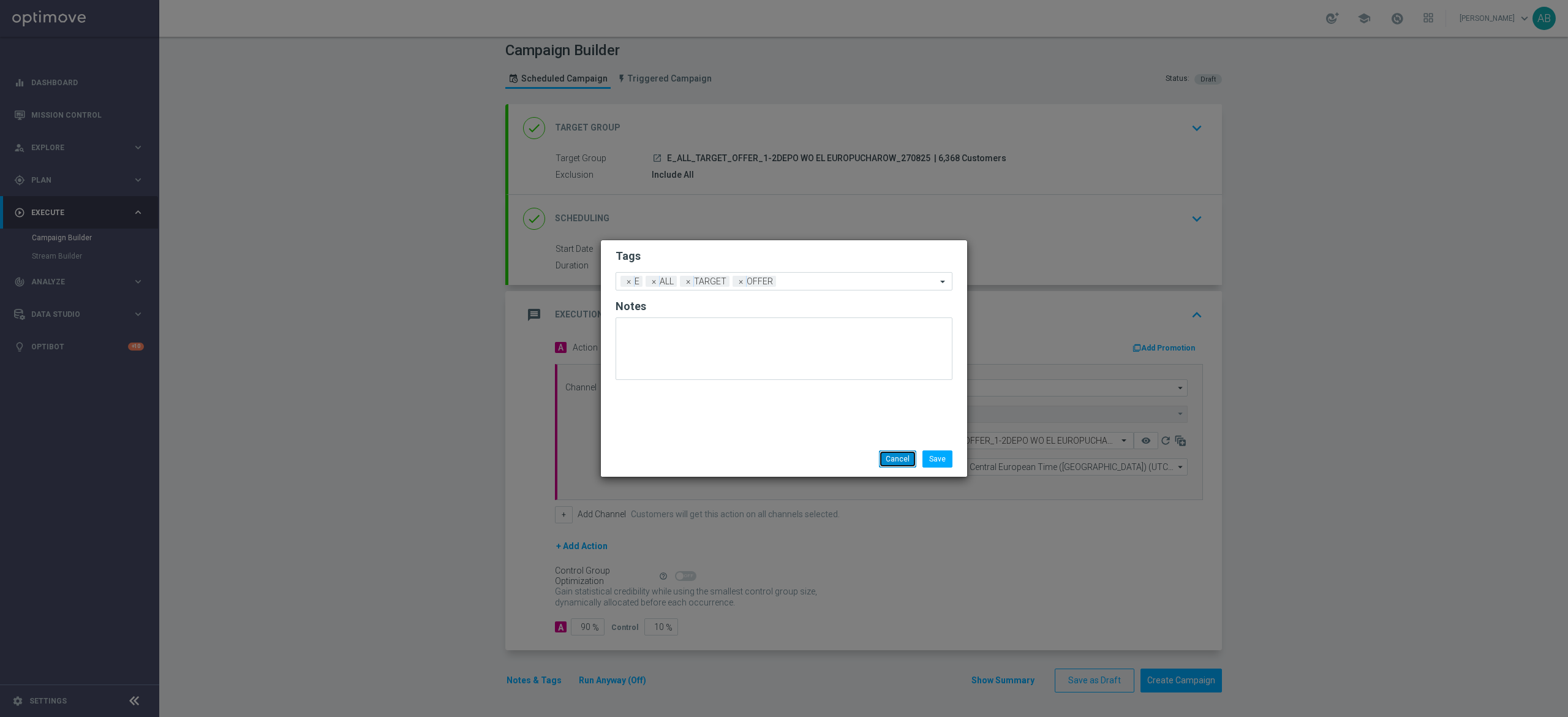
click at [890, 456] on button "Cancel" at bounding box center [897, 459] width 37 height 17
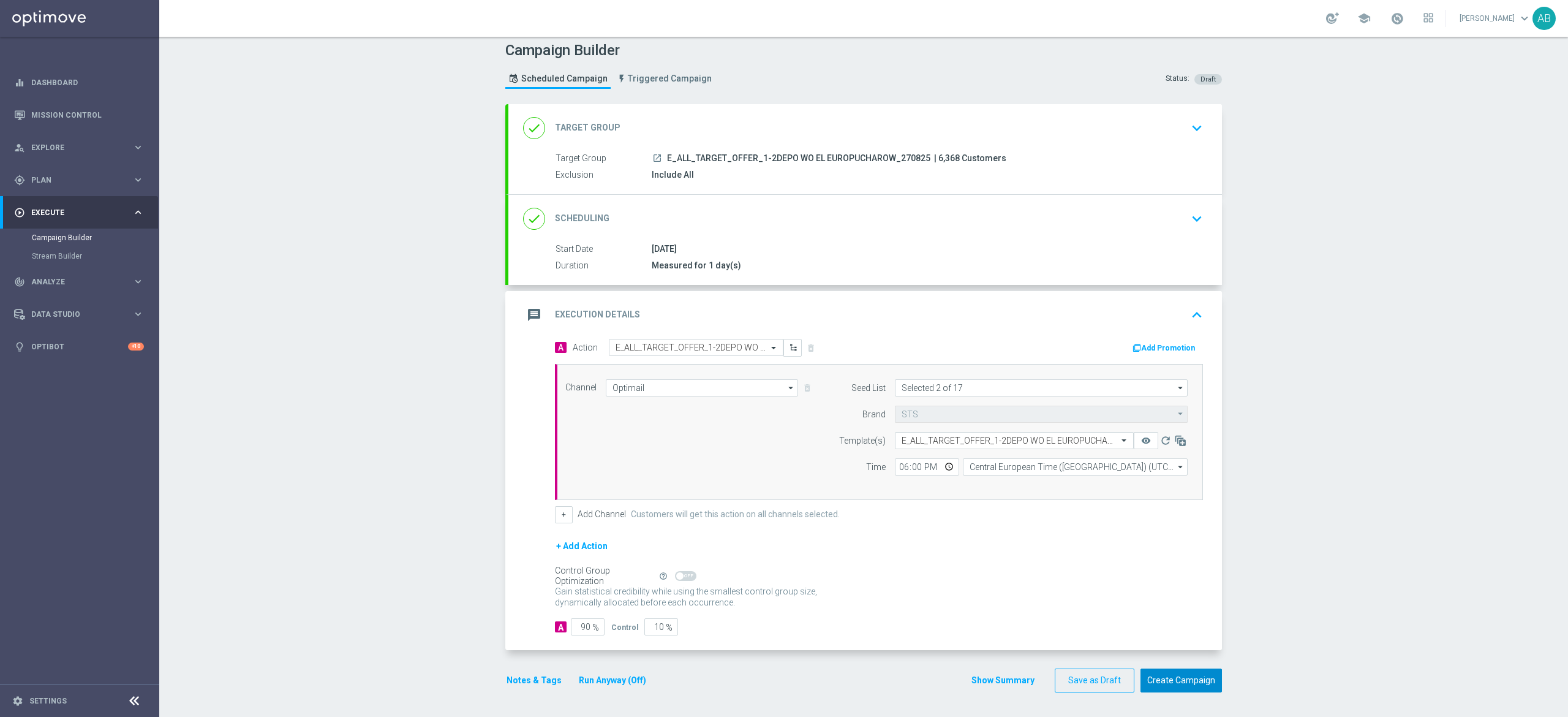
click at [1180, 677] on button "Create Campaign" at bounding box center [1181, 680] width 82 height 24
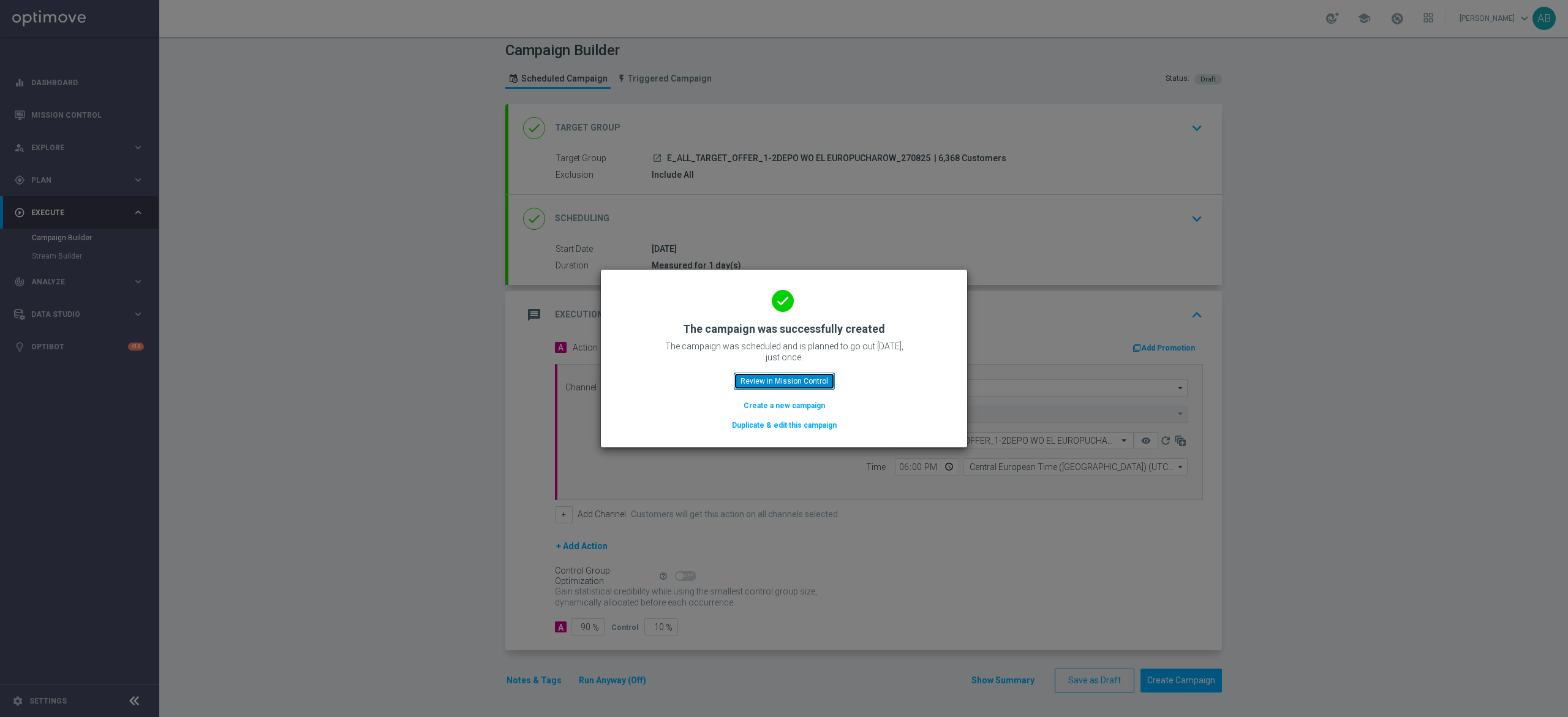
click at [768, 386] on button "Review in Mission Control" at bounding box center [784, 382] width 101 height 17
